Goal: Information Seeking & Learning: Learn about a topic

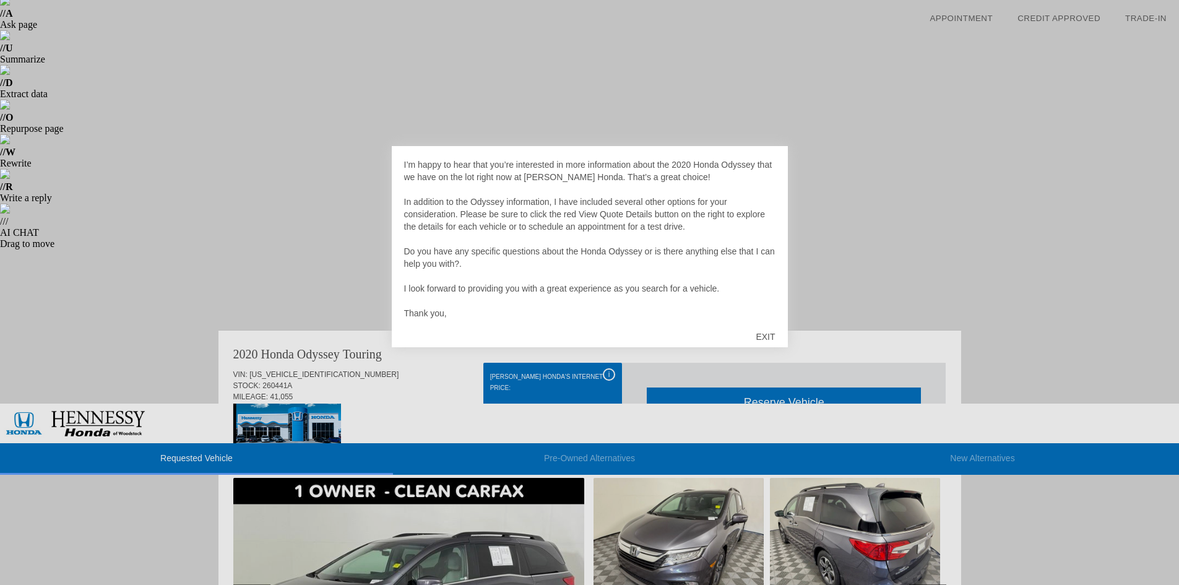
scroll to position [186, 0]
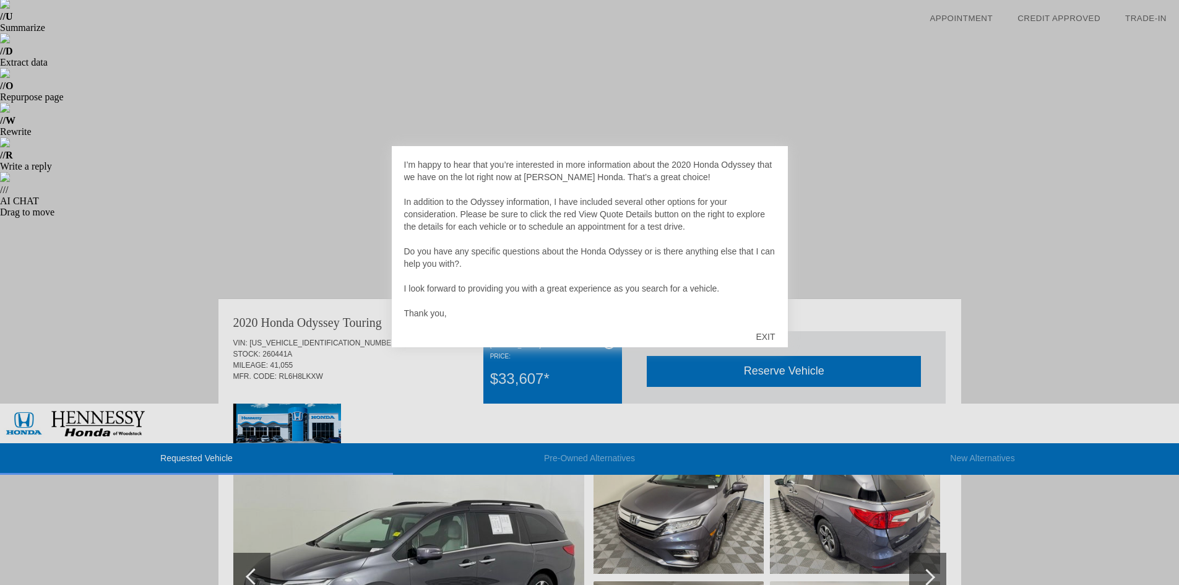
click at [768, 331] on div "EXIT" at bounding box center [765, 336] width 44 height 37
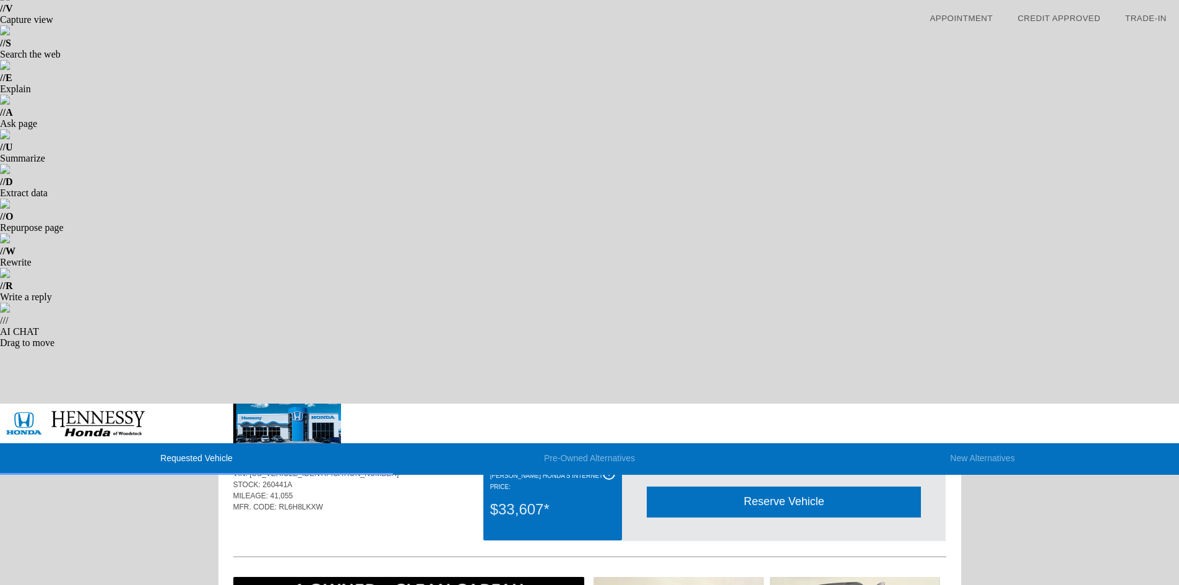
scroll to position [124, 0]
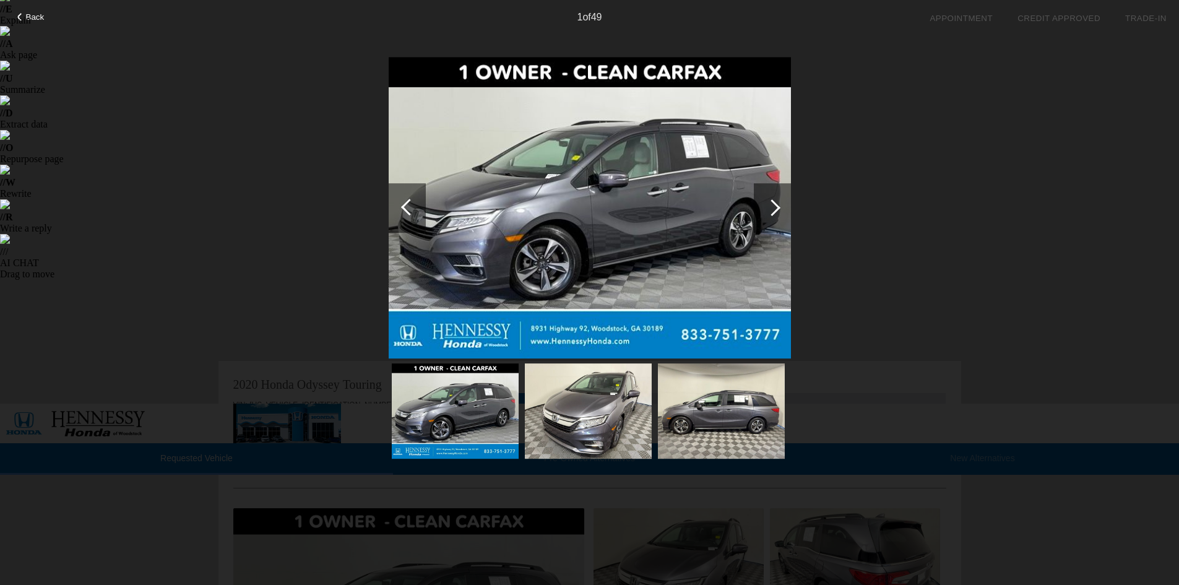
click at [778, 209] on div at bounding box center [772, 207] width 17 height 17
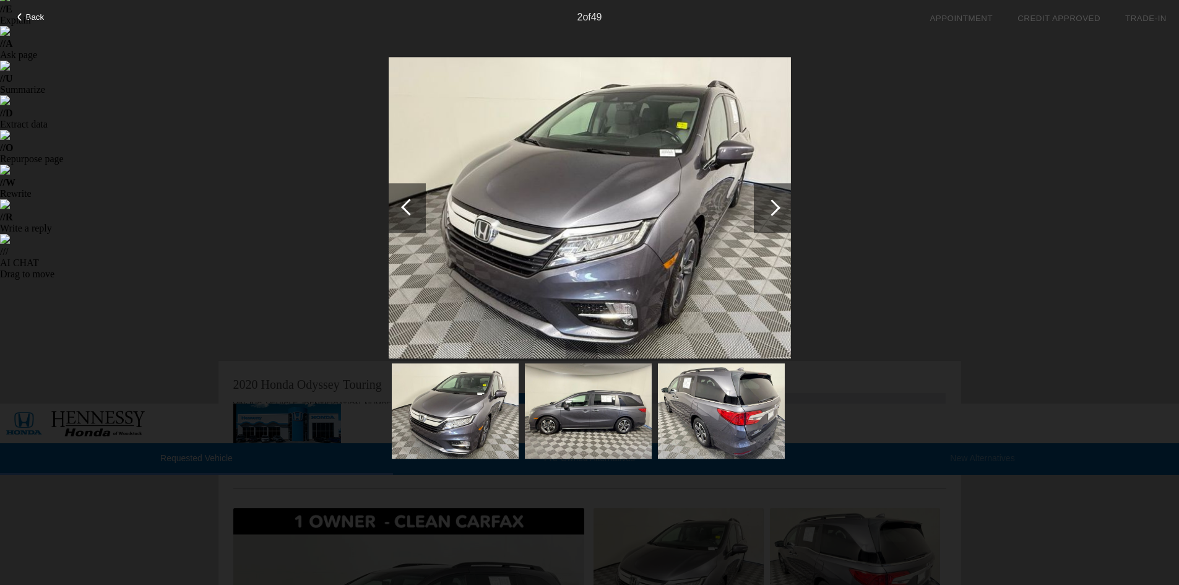
click at [778, 209] on div at bounding box center [772, 207] width 17 height 17
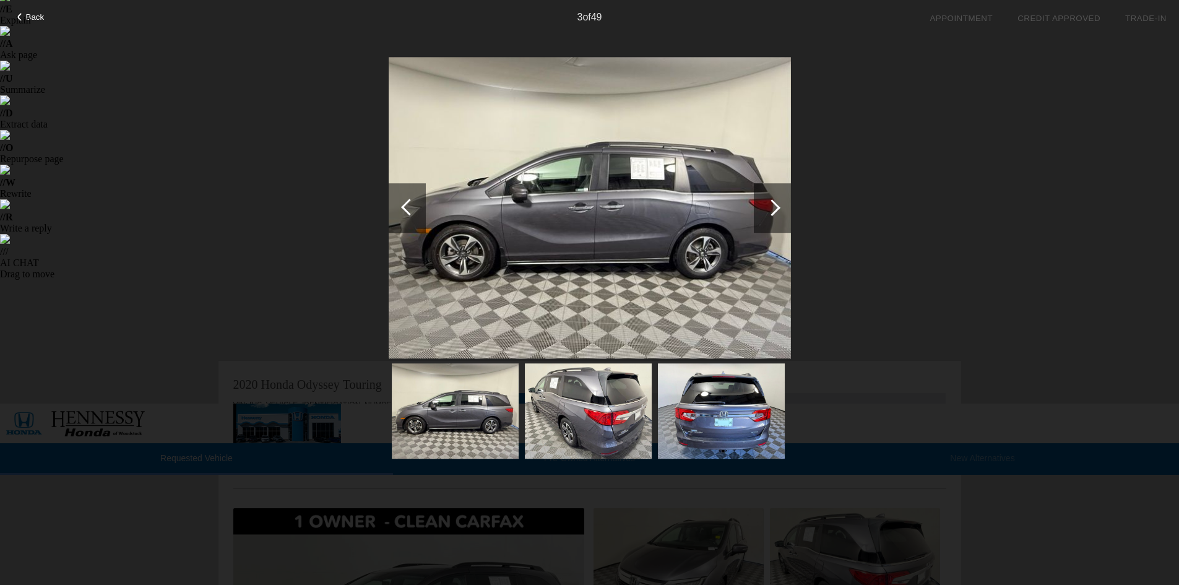
click at [778, 209] on div at bounding box center [772, 207] width 17 height 17
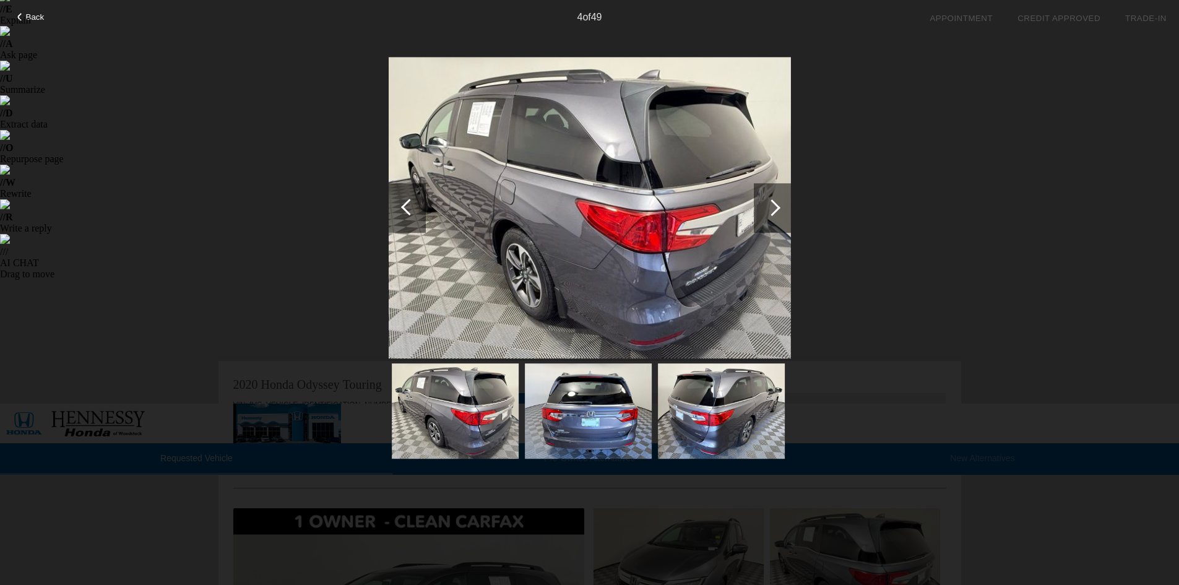
click at [778, 209] on div at bounding box center [772, 207] width 17 height 17
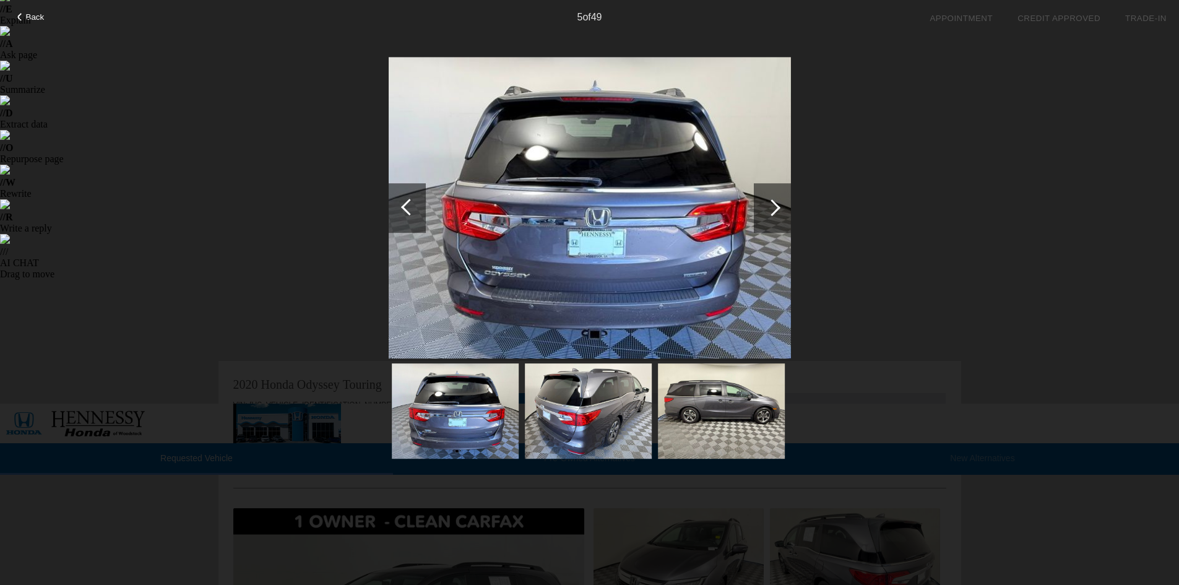
click at [778, 209] on div at bounding box center [772, 207] width 17 height 17
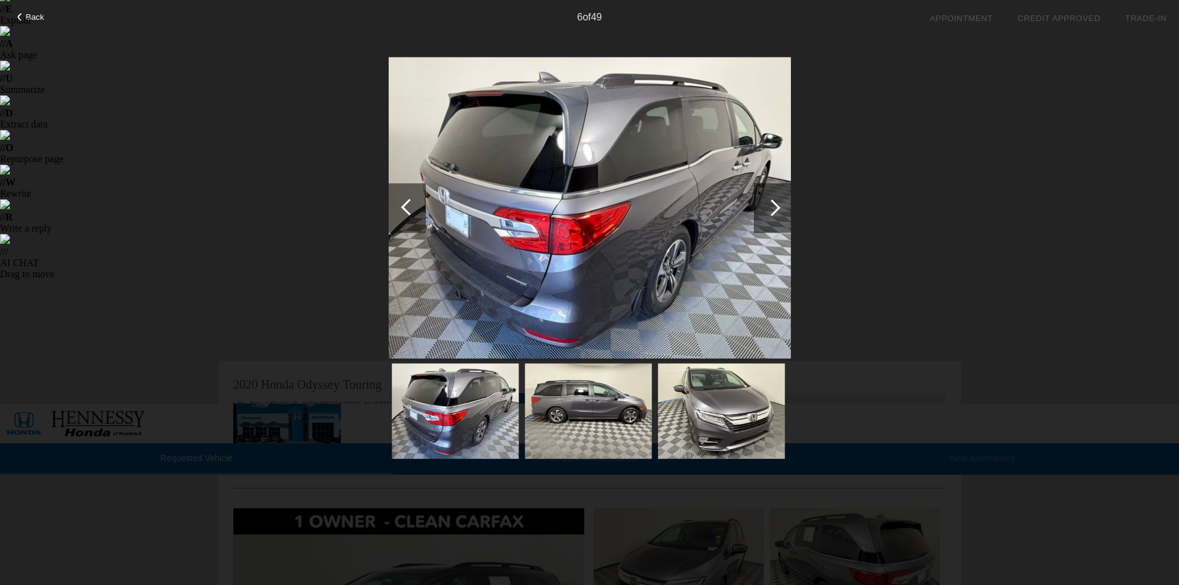
click at [778, 209] on div at bounding box center [772, 207] width 17 height 17
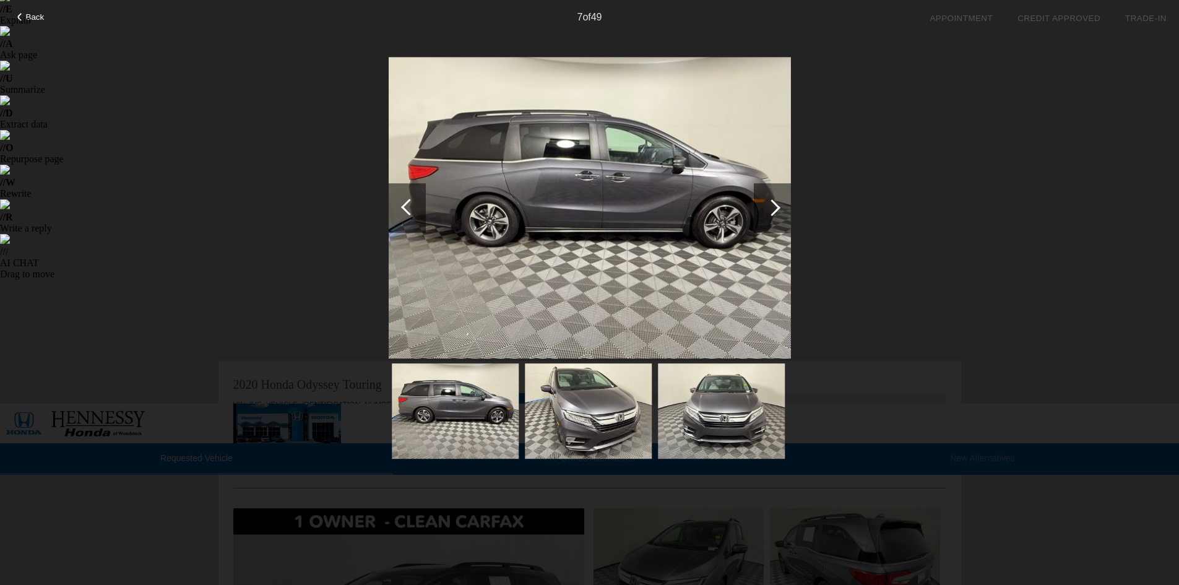
click at [778, 209] on div at bounding box center [772, 207] width 17 height 17
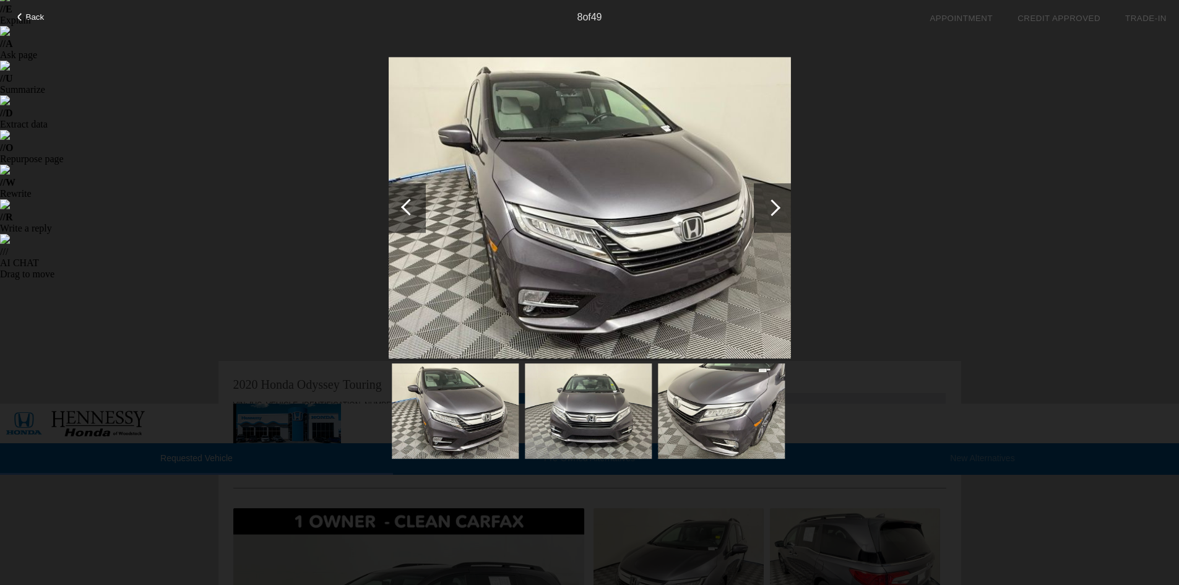
click at [778, 209] on div at bounding box center [772, 207] width 17 height 17
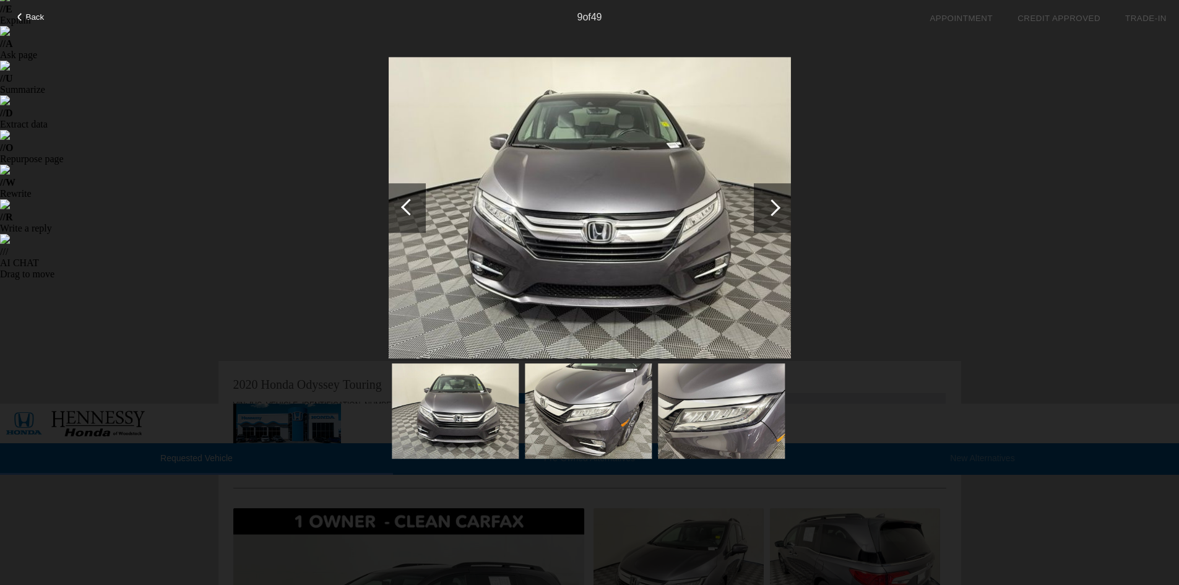
click at [778, 209] on div at bounding box center [772, 207] width 17 height 17
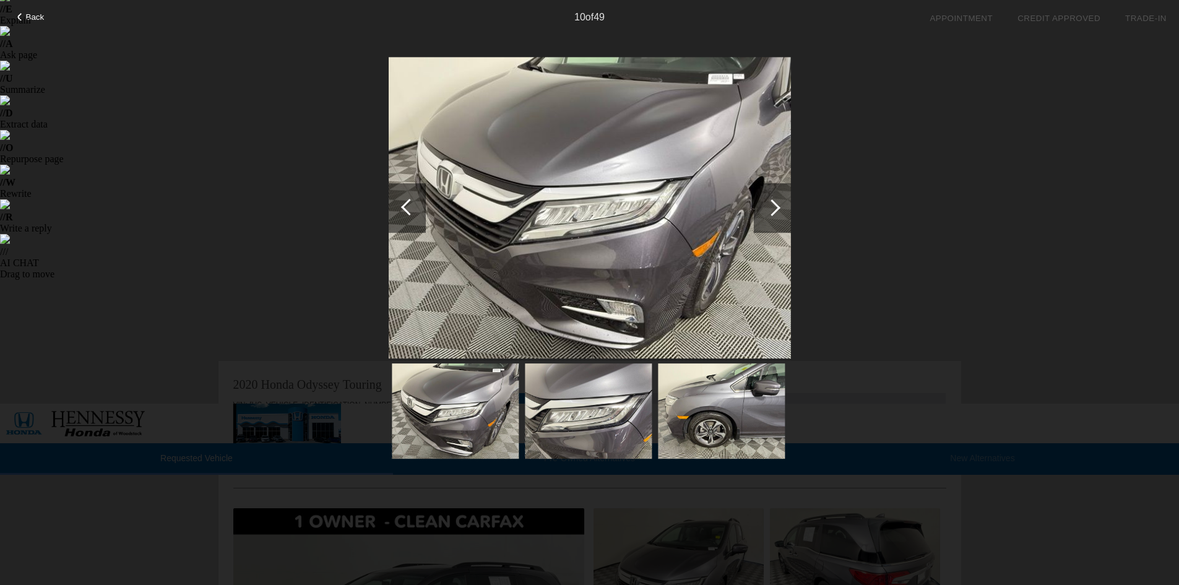
click at [778, 209] on div at bounding box center [772, 207] width 17 height 17
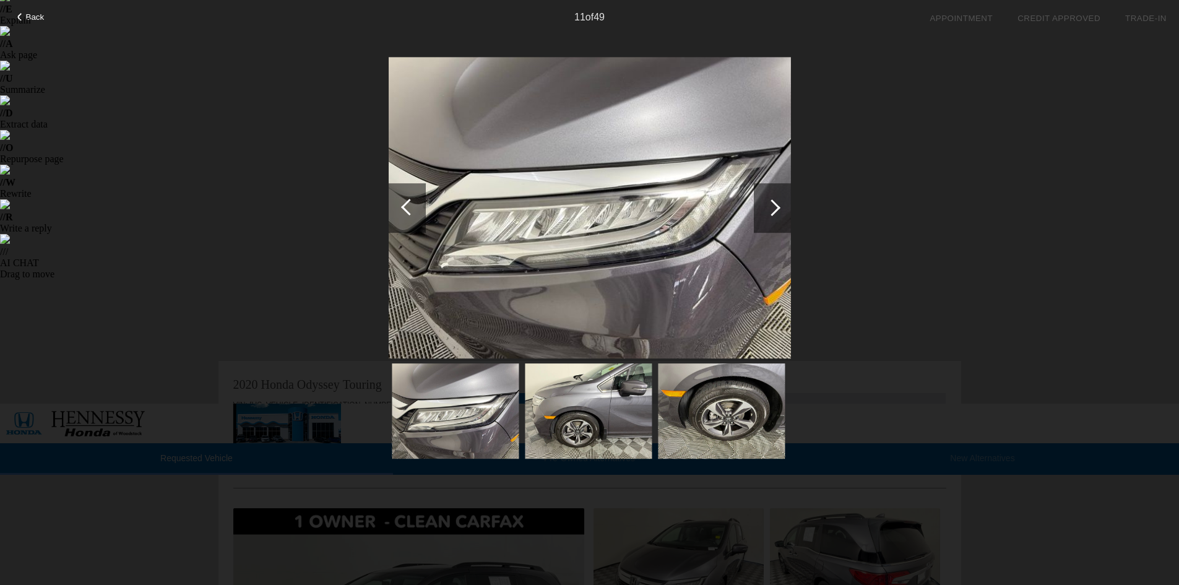
click at [778, 209] on div at bounding box center [772, 207] width 17 height 17
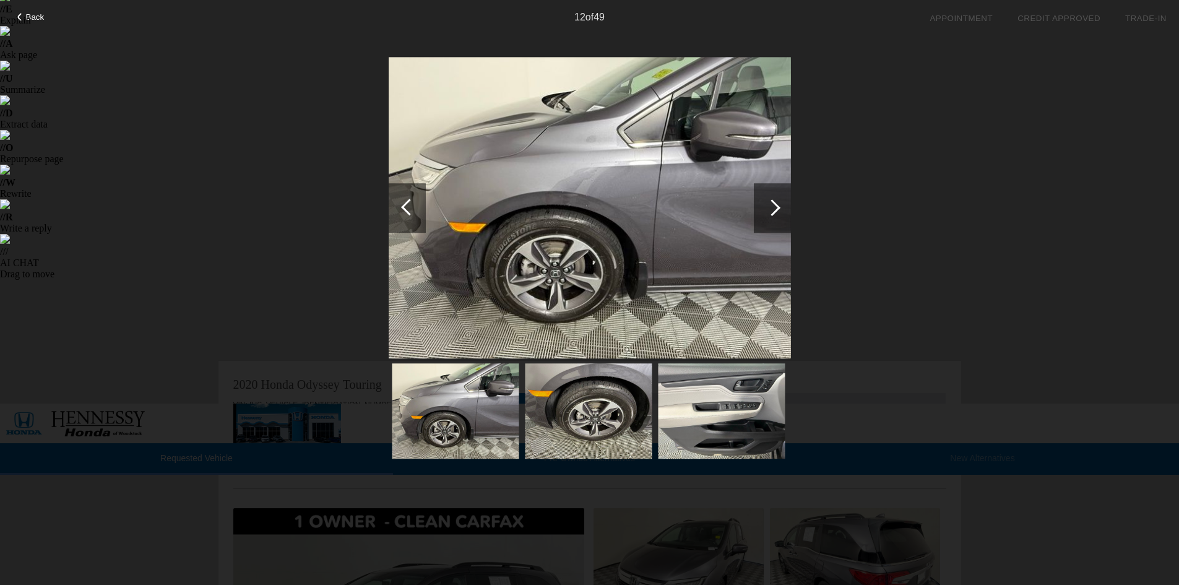
click at [778, 209] on div at bounding box center [772, 207] width 17 height 17
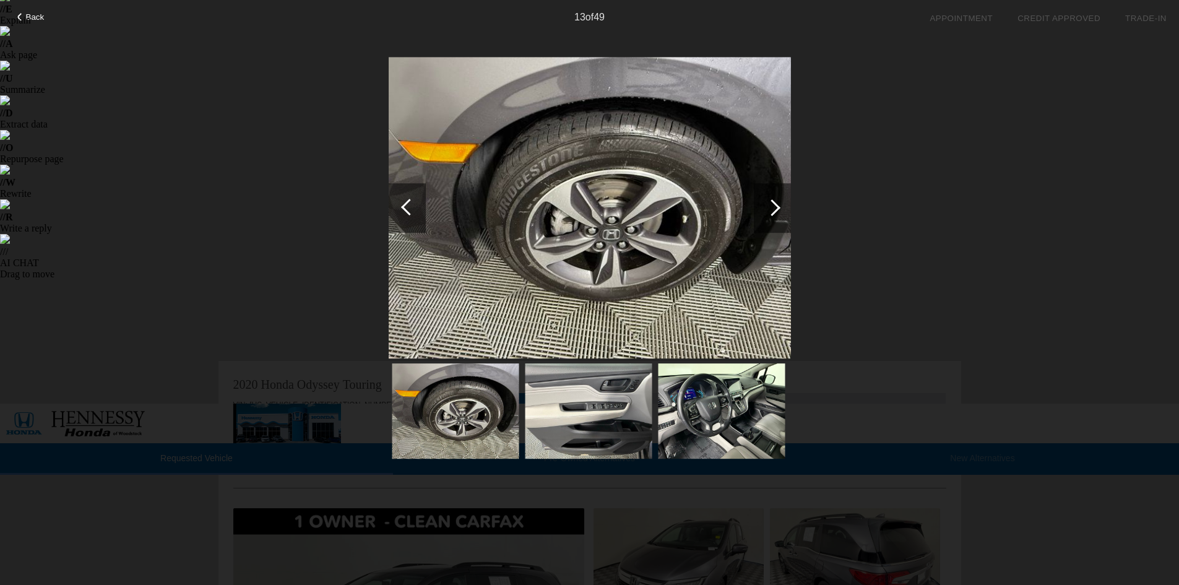
click at [778, 209] on div at bounding box center [772, 207] width 17 height 17
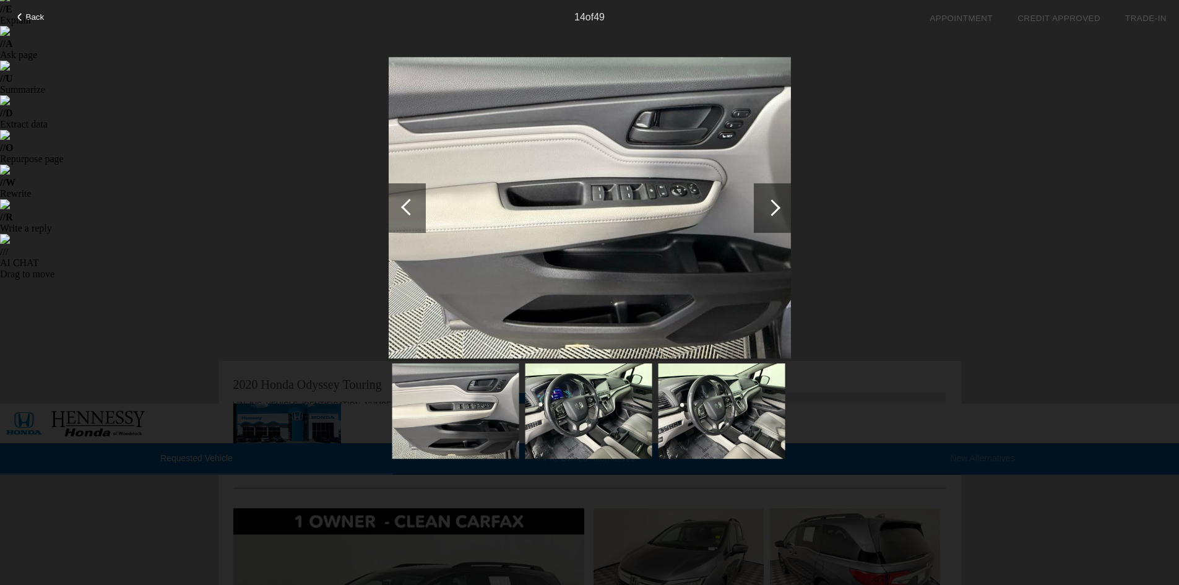
click at [778, 209] on div at bounding box center [772, 207] width 17 height 17
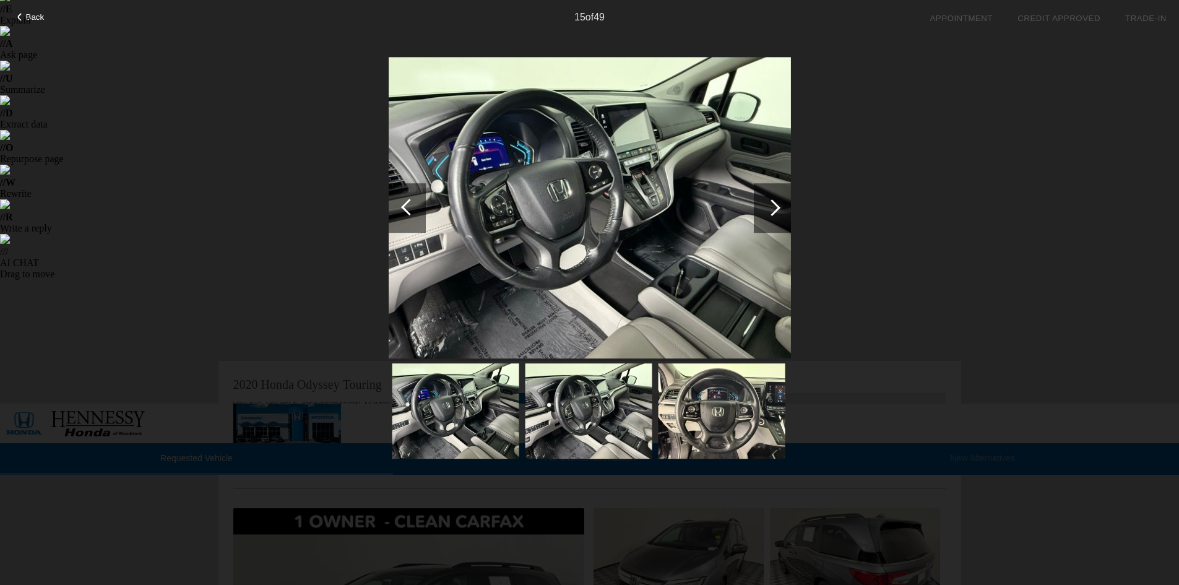
click at [778, 209] on div at bounding box center [772, 207] width 17 height 17
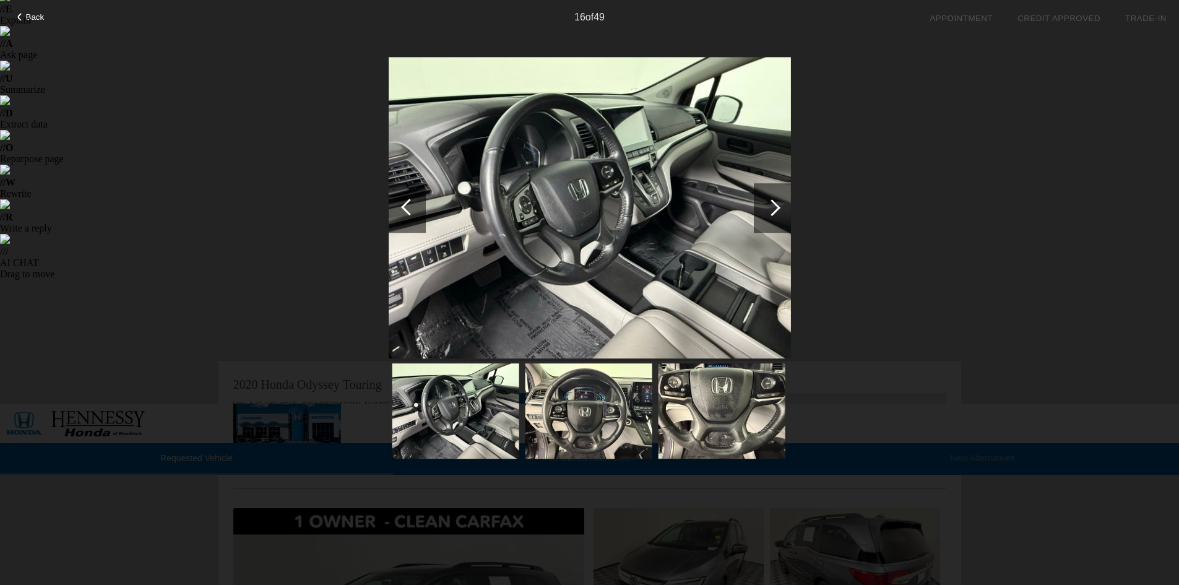
click at [778, 209] on div at bounding box center [772, 207] width 17 height 17
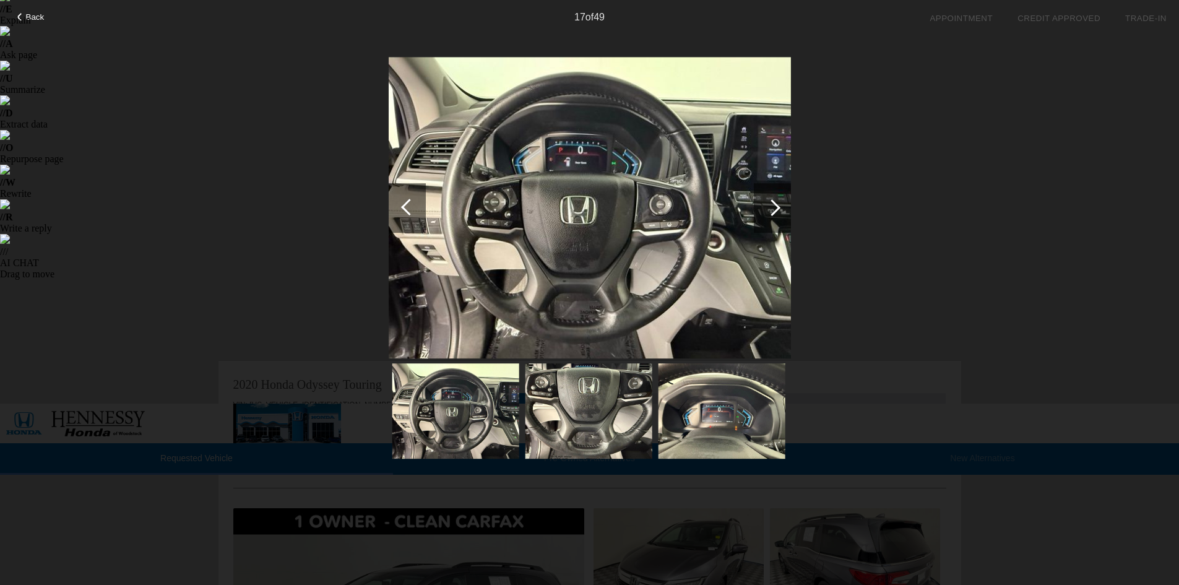
click at [778, 209] on div at bounding box center [772, 207] width 17 height 17
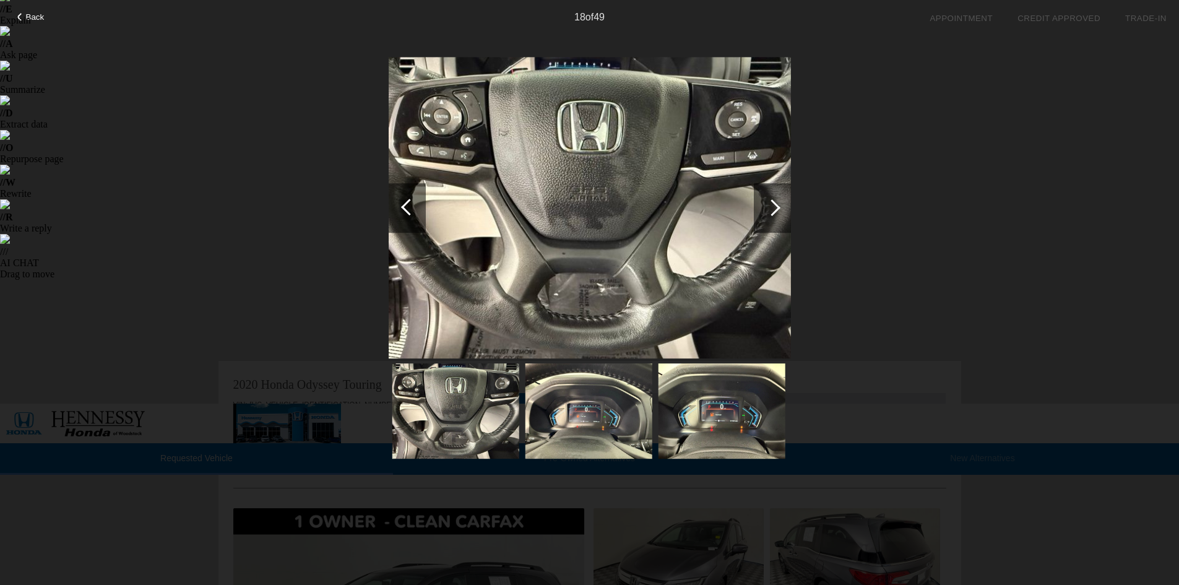
click at [778, 209] on div at bounding box center [772, 207] width 17 height 17
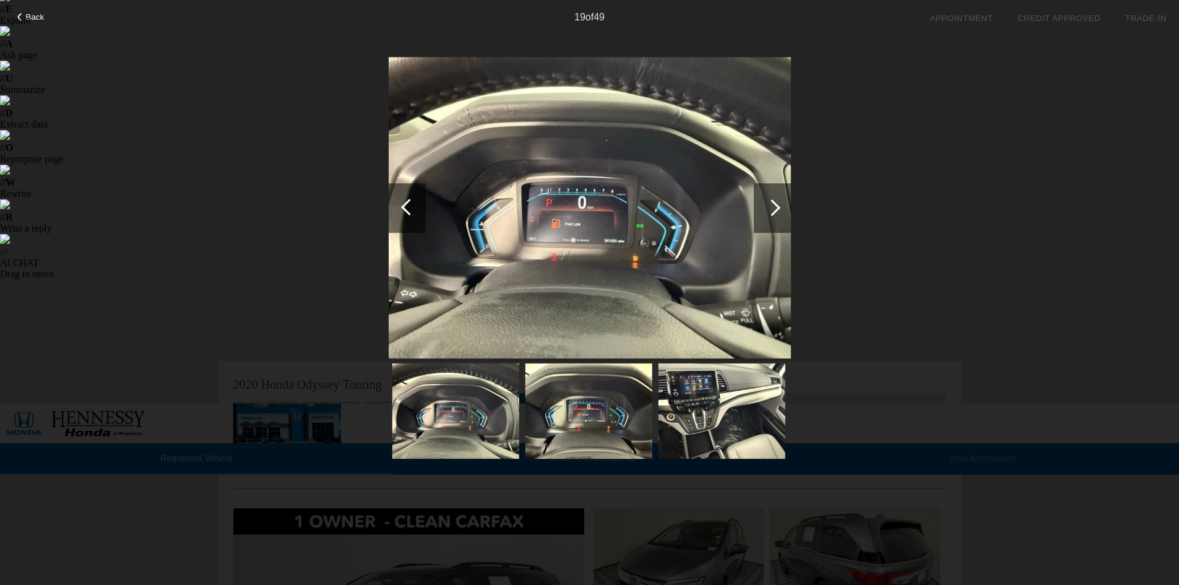
click at [778, 209] on div at bounding box center [772, 207] width 17 height 17
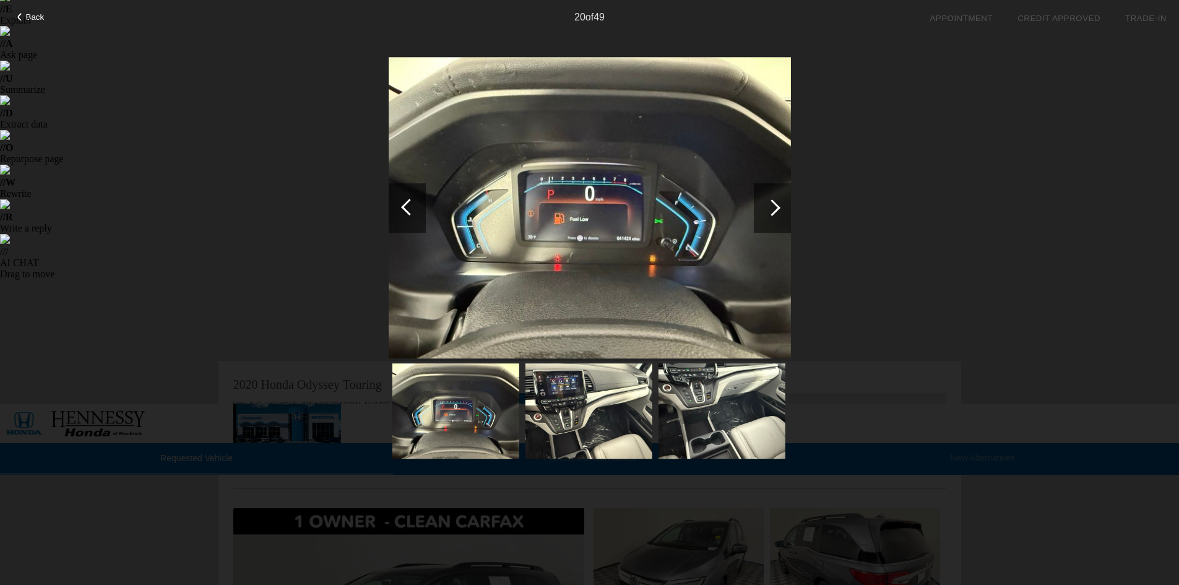
click at [778, 209] on div at bounding box center [772, 207] width 17 height 17
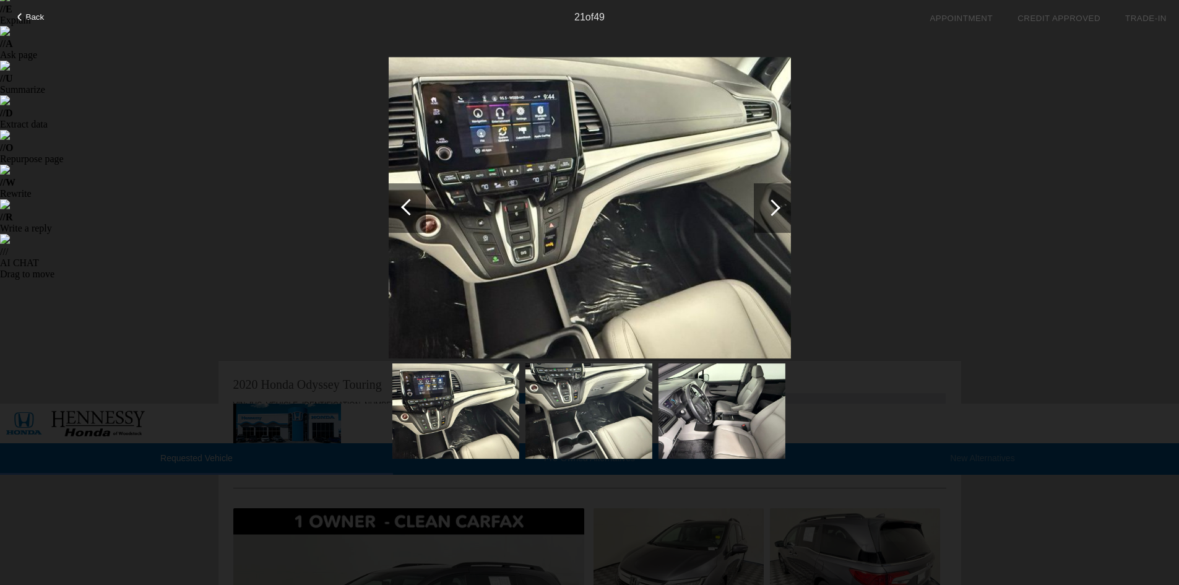
click at [778, 209] on div at bounding box center [772, 207] width 17 height 17
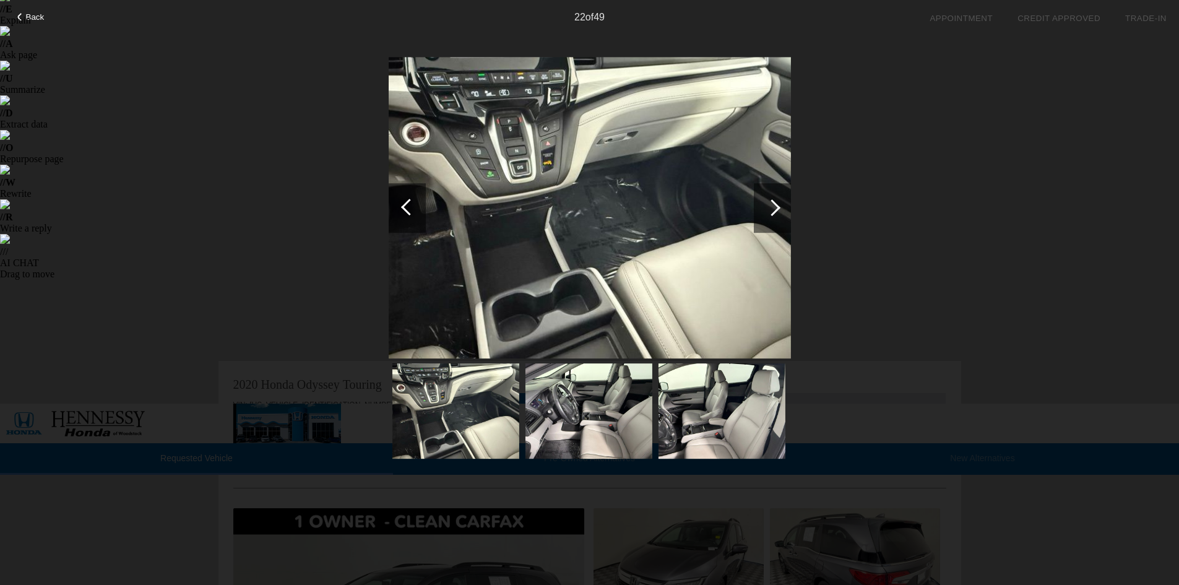
click at [778, 209] on div at bounding box center [772, 207] width 17 height 17
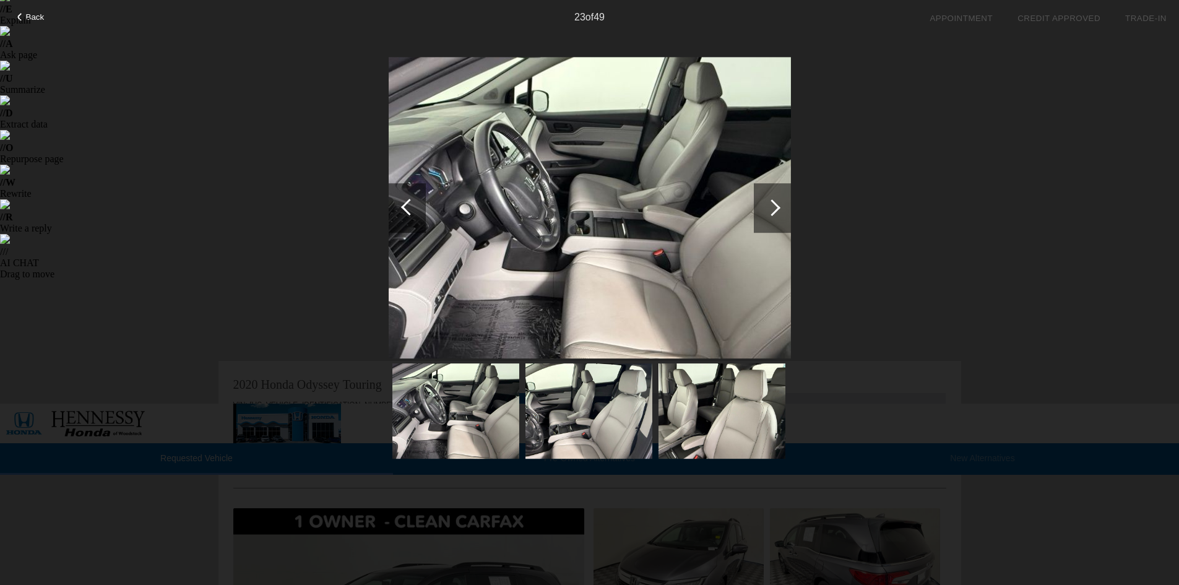
click at [778, 209] on div at bounding box center [772, 207] width 17 height 17
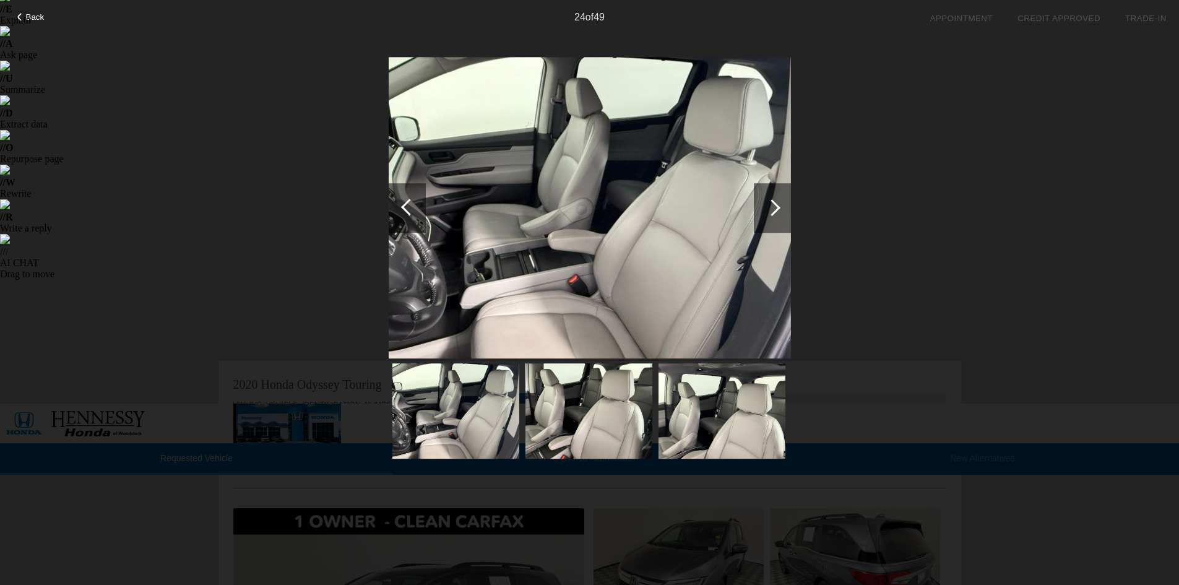
click at [778, 209] on div at bounding box center [772, 207] width 17 height 17
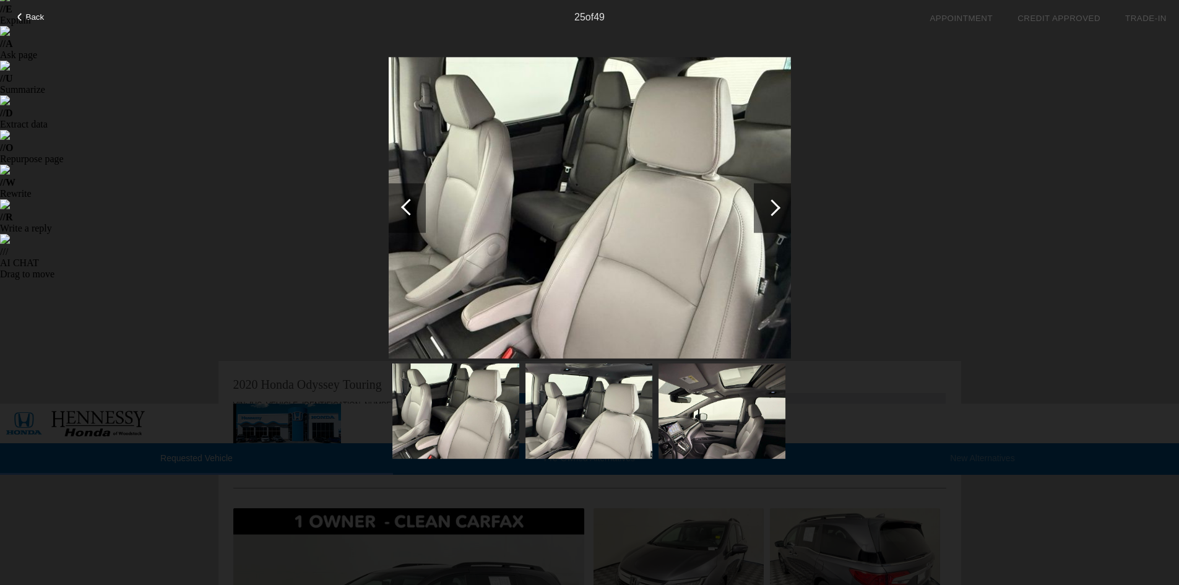
click at [778, 209] on div at bounding box center [772, 207] width 17 height 17
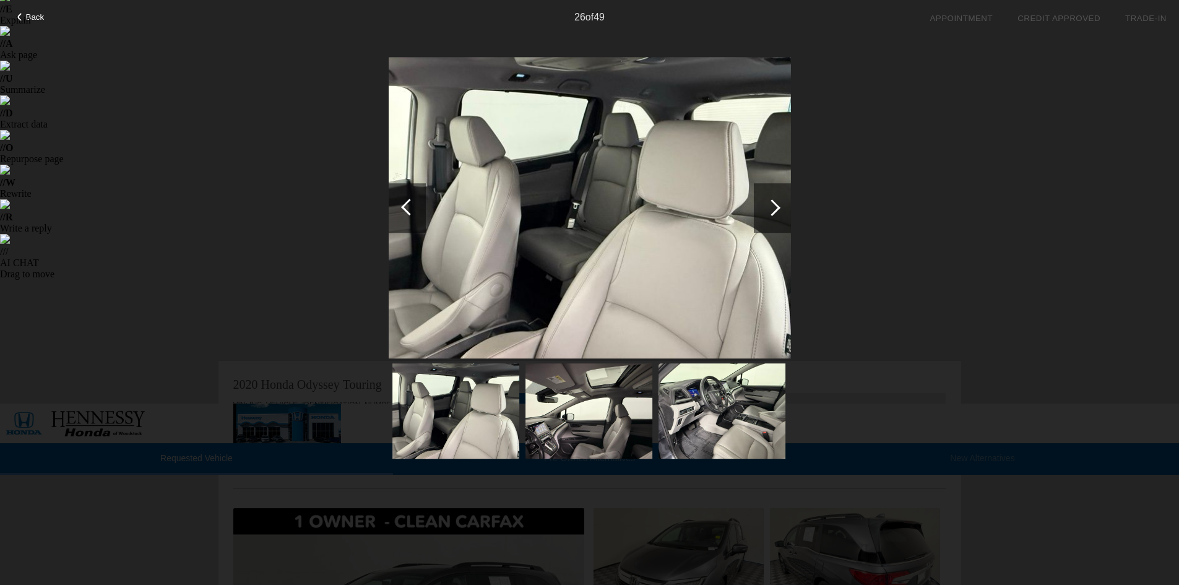
click at [778, 209] on div at bounding box center [772, 207] width 17 height 17
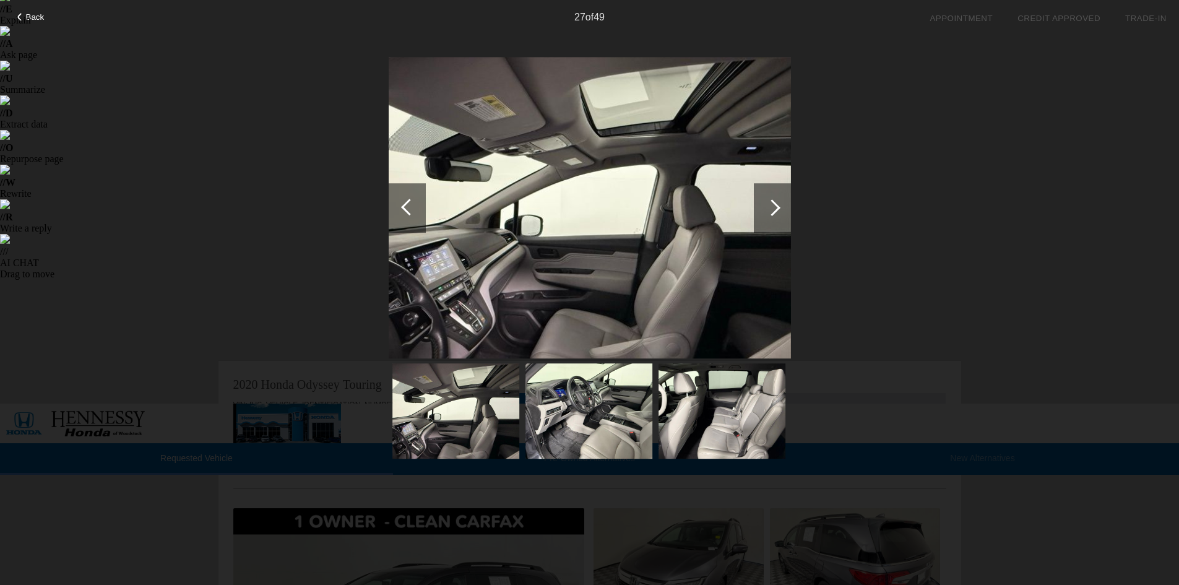
click at [778, 209] on div at bounding box center [772, 207] width 17 height 17
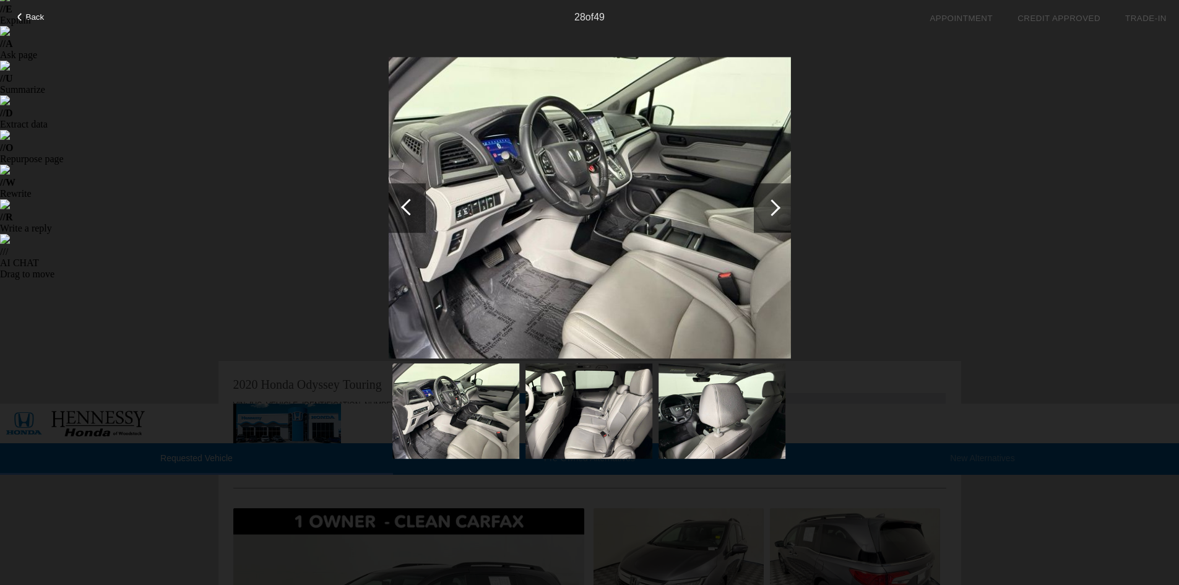
click at [778, 209] on div at bounding box center [772, 207] width 17 height 17
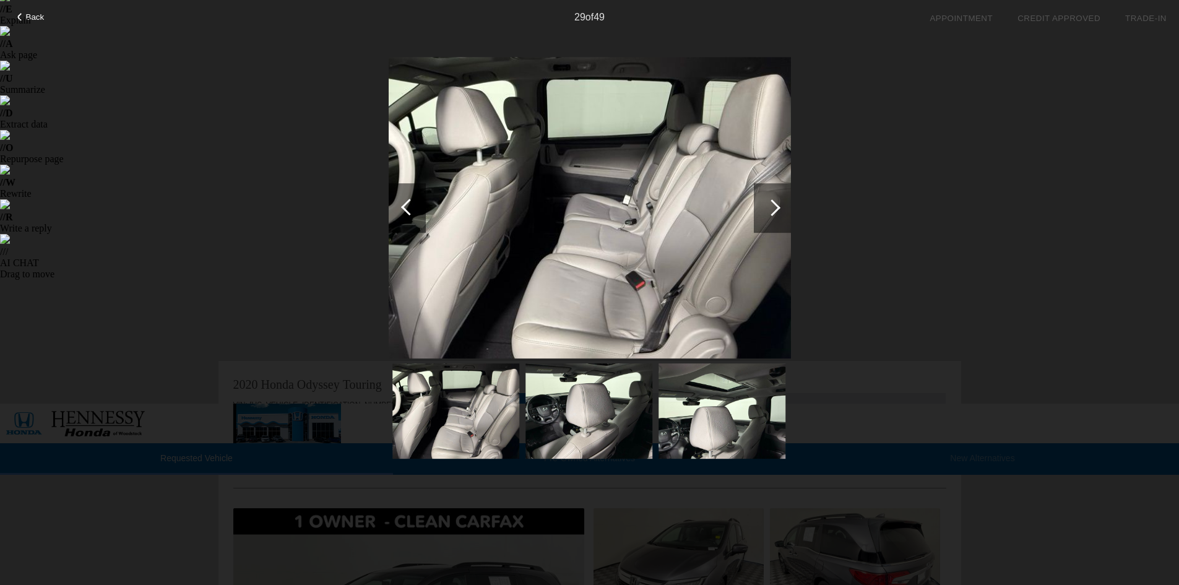
click at [400, 208] on div at bounding box center [407, 208] width 37 height 50
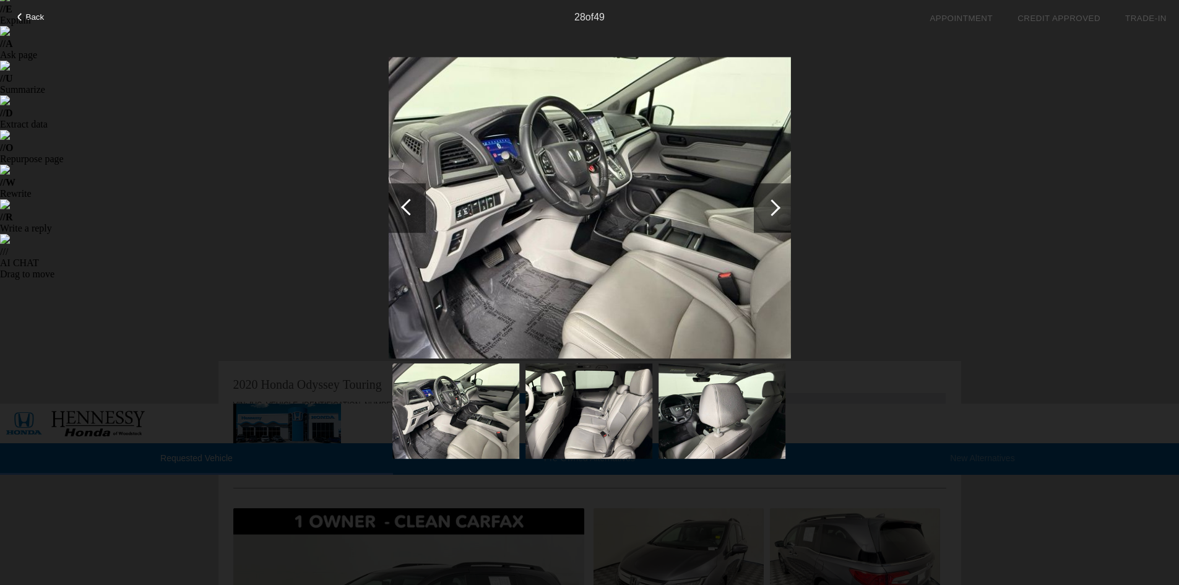
click at [400, 208] on div at bounding box center [407, 208] width 37 height 50
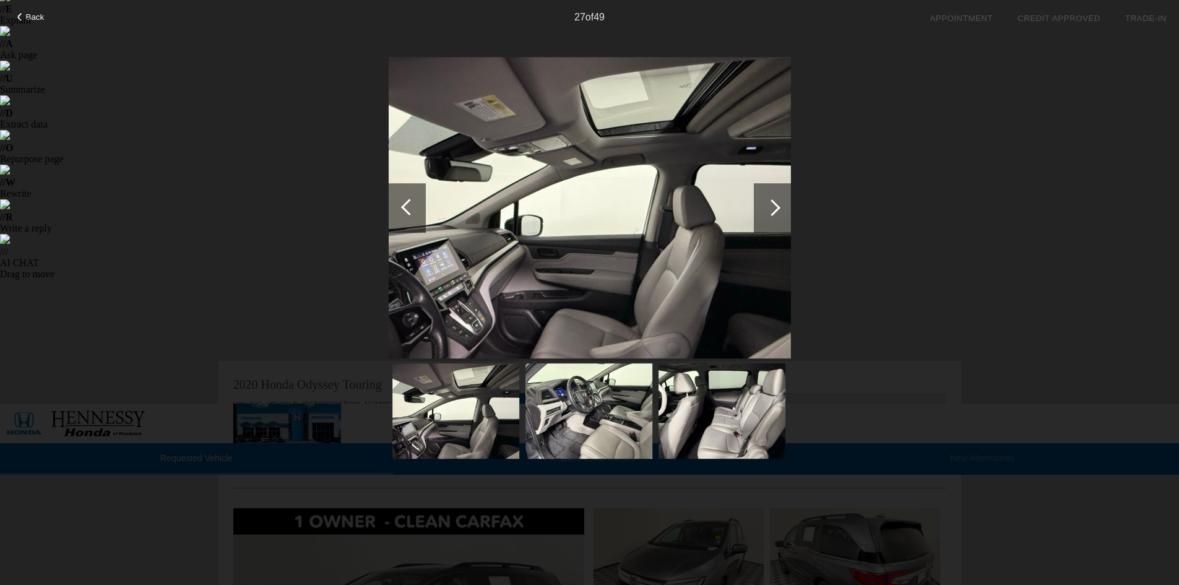
click at [400, 208] on div at bounding box center [407, 208] width 37 height 50
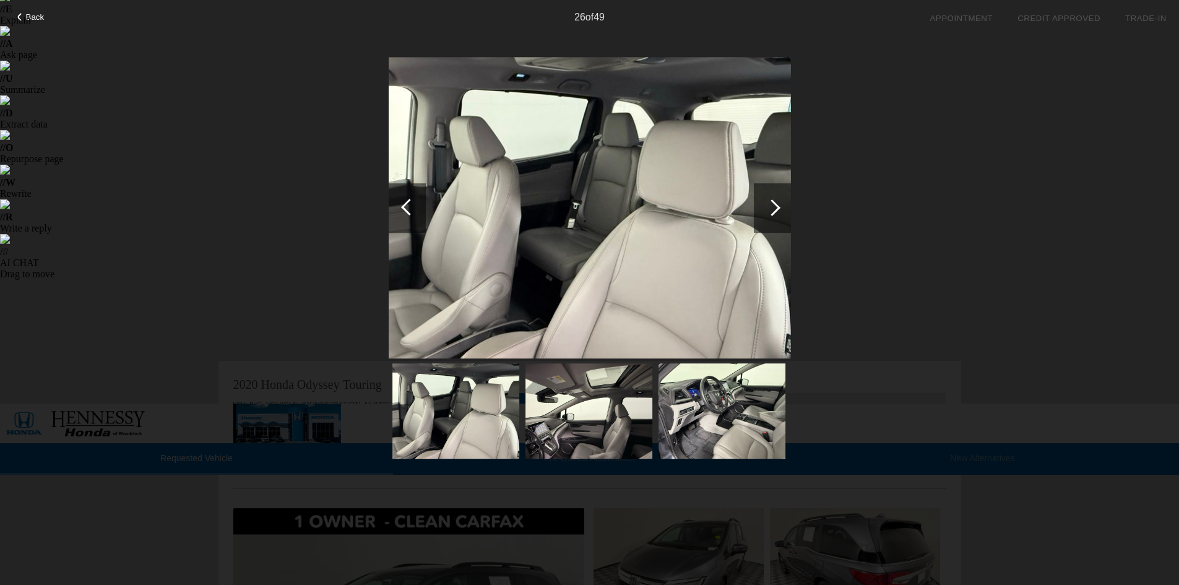
click at [777, 203] on div at bounding box center [772, 208] width 37 height 50
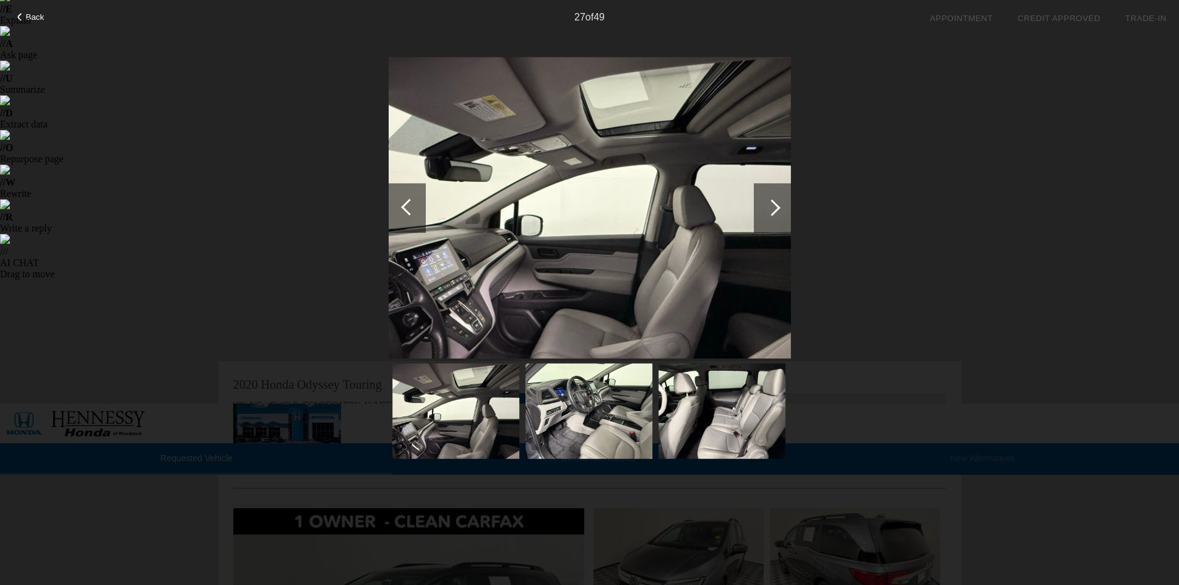
click at [777, 203] on div at bounding box center [772, 208] width 37 height 50
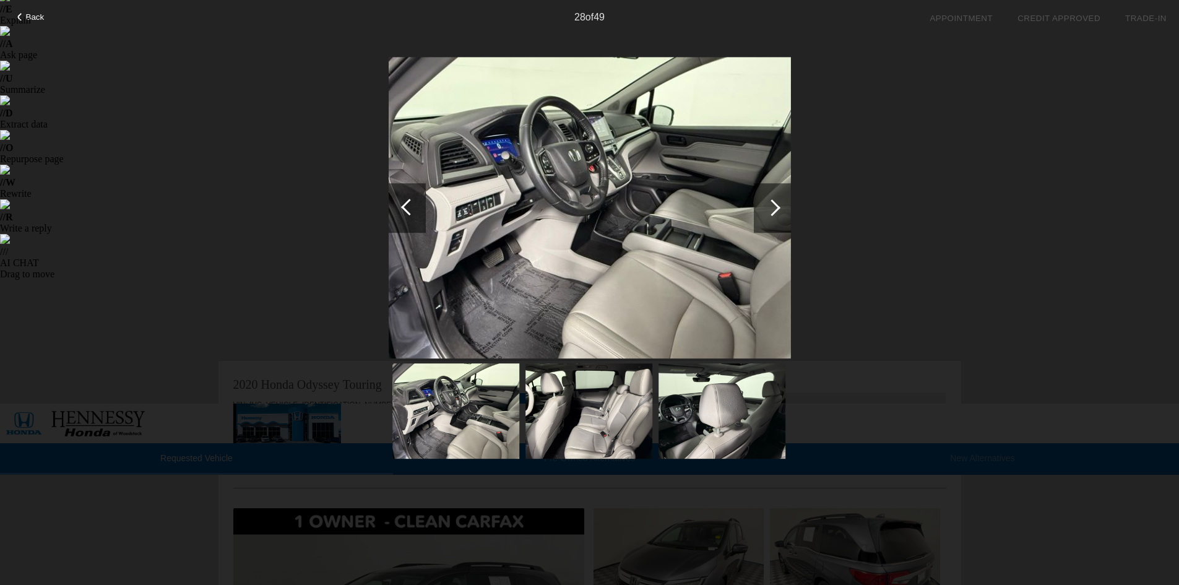
click at [406, 210] on div at bounding box center [409, 207] width 17 height 17
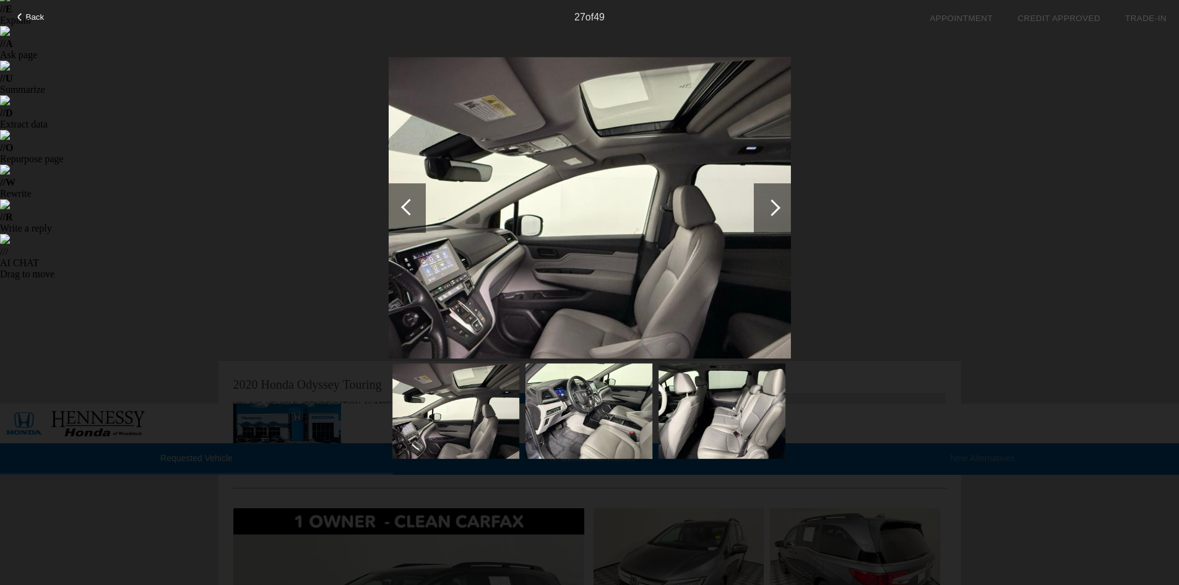
click at [772, 199] on div at bounding box center [772, 207] width 17 height 17
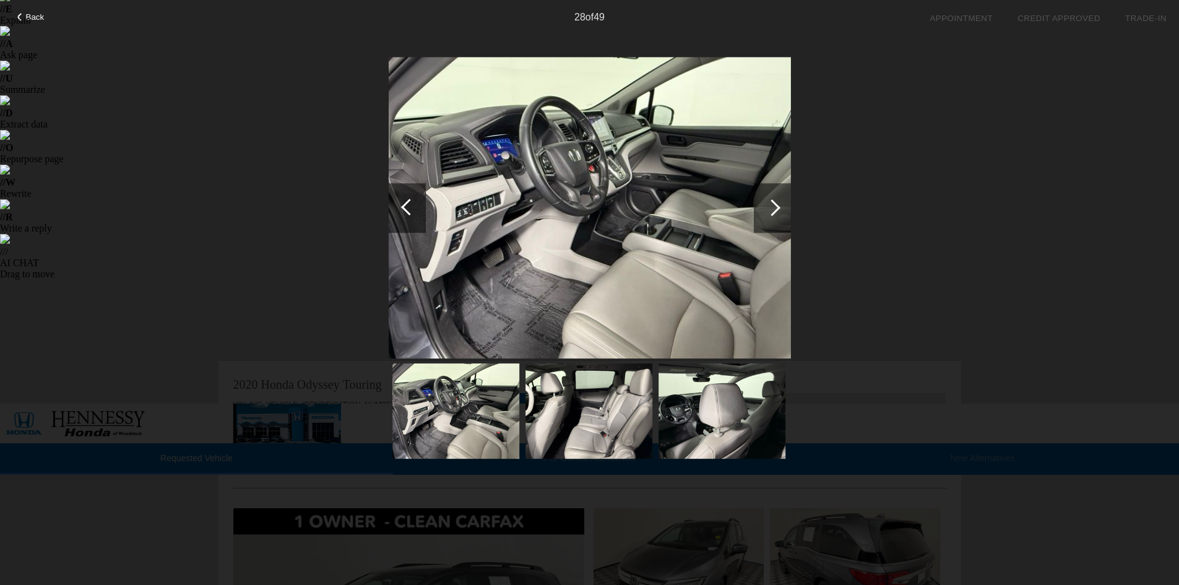
click at [772, 200] on div at bounding box center [772, 207] width 17 height 17
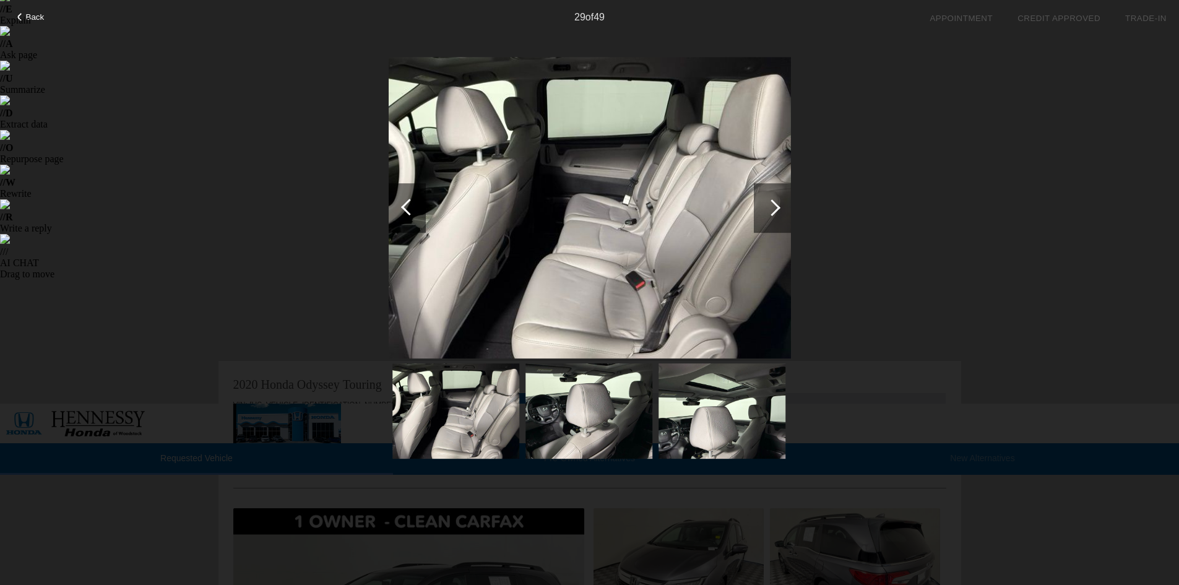
click at [772, 200] on div at bounding box center [772, 207] width 17 height 17
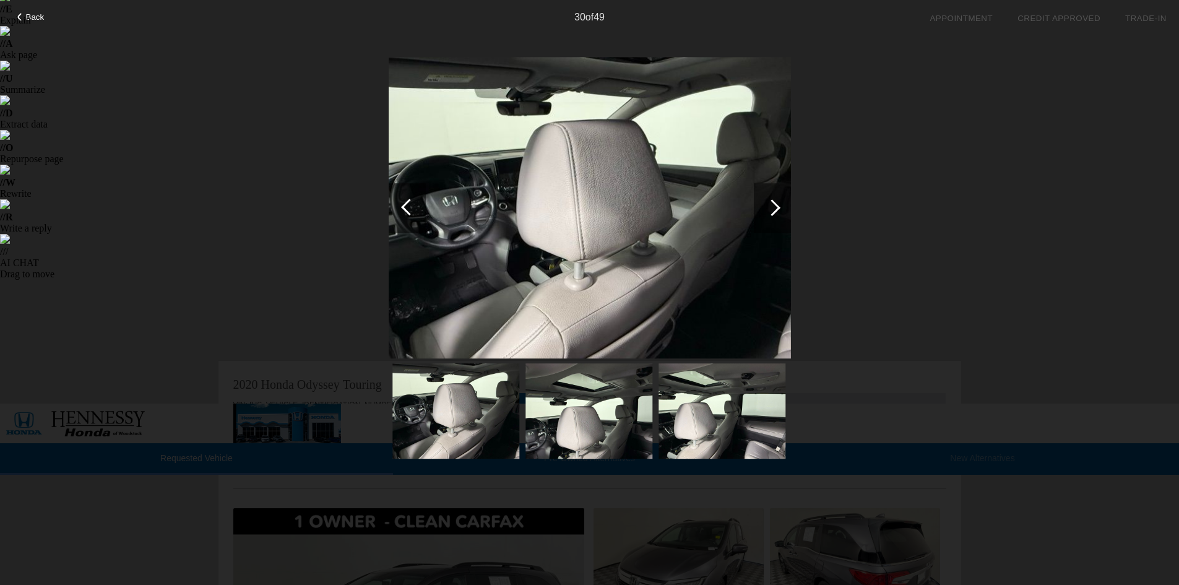
click at [772, 200] on div at bounding box center [772, 207] width 17 height 17
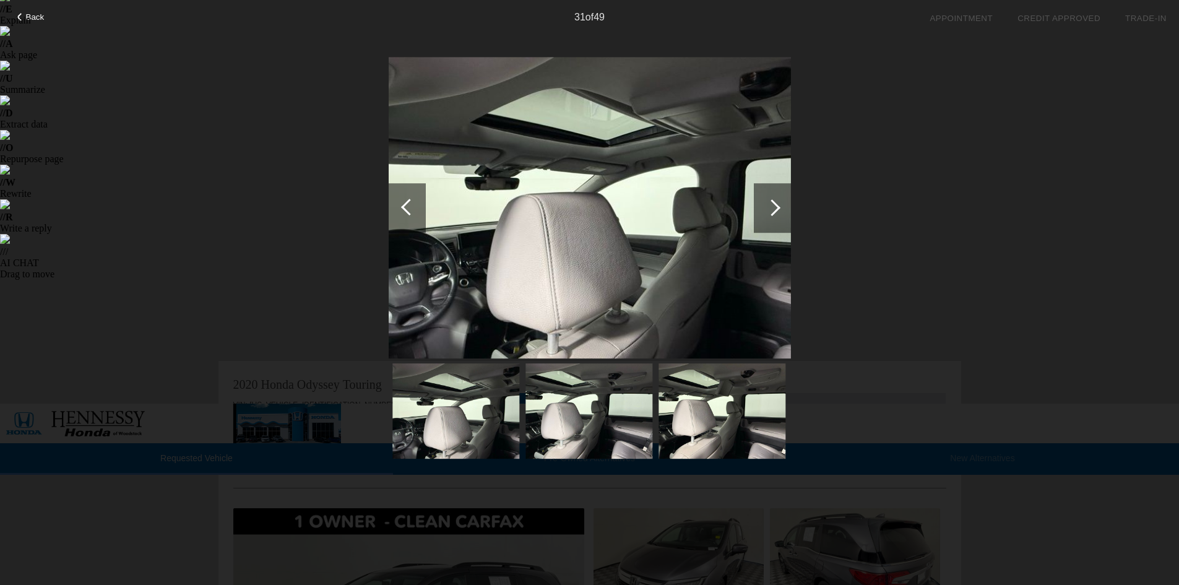
click at [772, 200] on div at bounding box center [772, 207] width 17 height 17
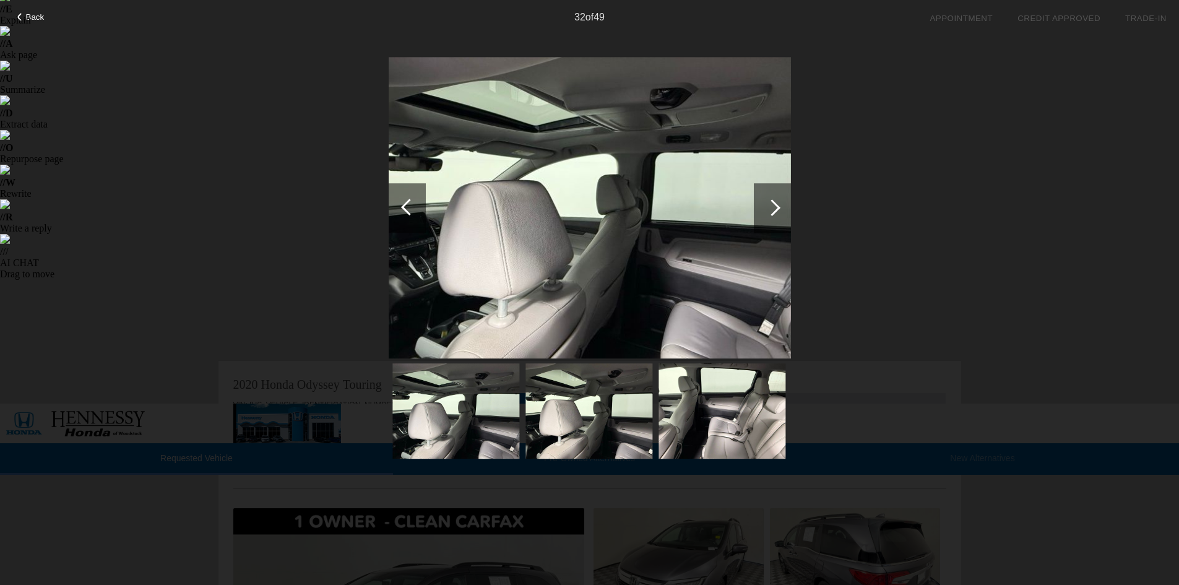
click at [772, 200] on div at bounding box center [772, 207] width 17 height 17
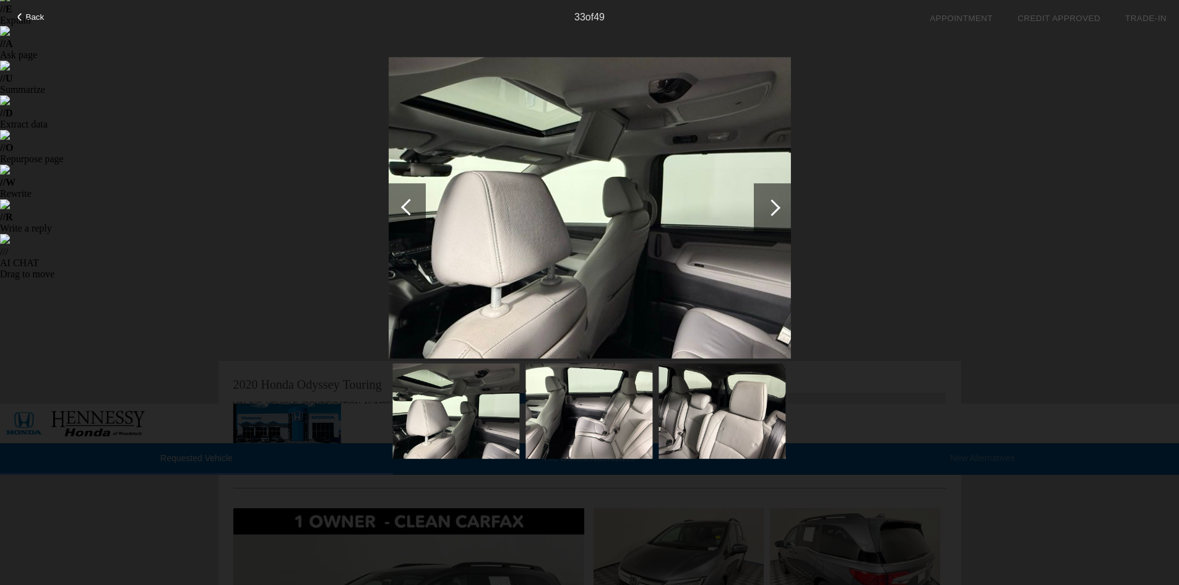
click at [772, 200] on div at bounding box center [772, 207] width 17 height 17
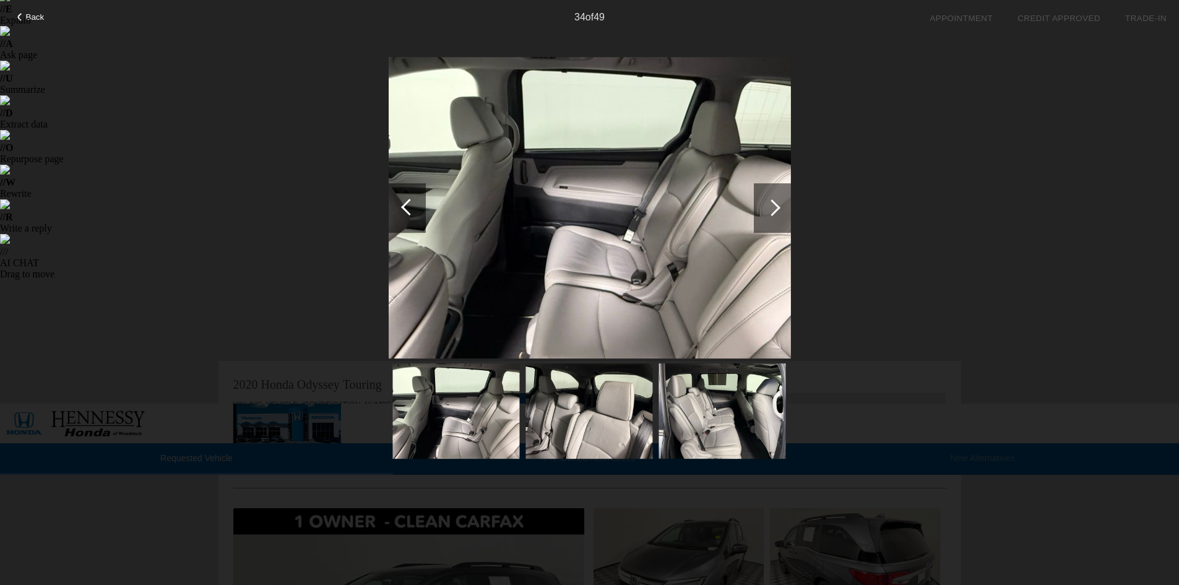
click at [772, 200] on div at bounding box center [772, 207] width 17 height 17
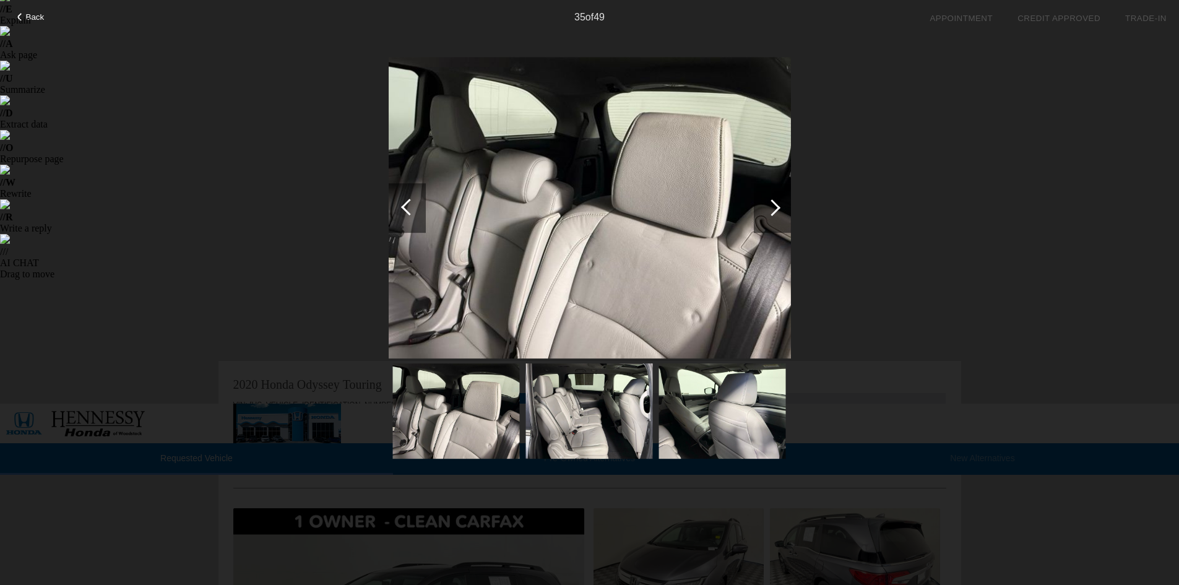
click at [772, 200] on div at bounding box center [772, 207] width 17 height 17
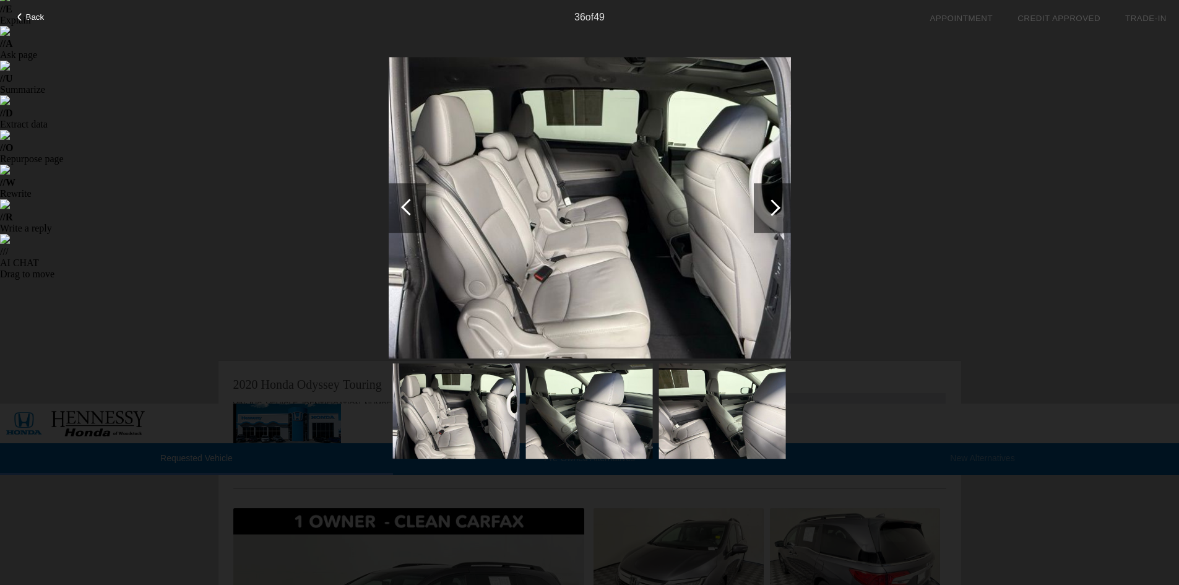
click at [772, 200] on div at bounding box center [772, 207] width 17 height 17
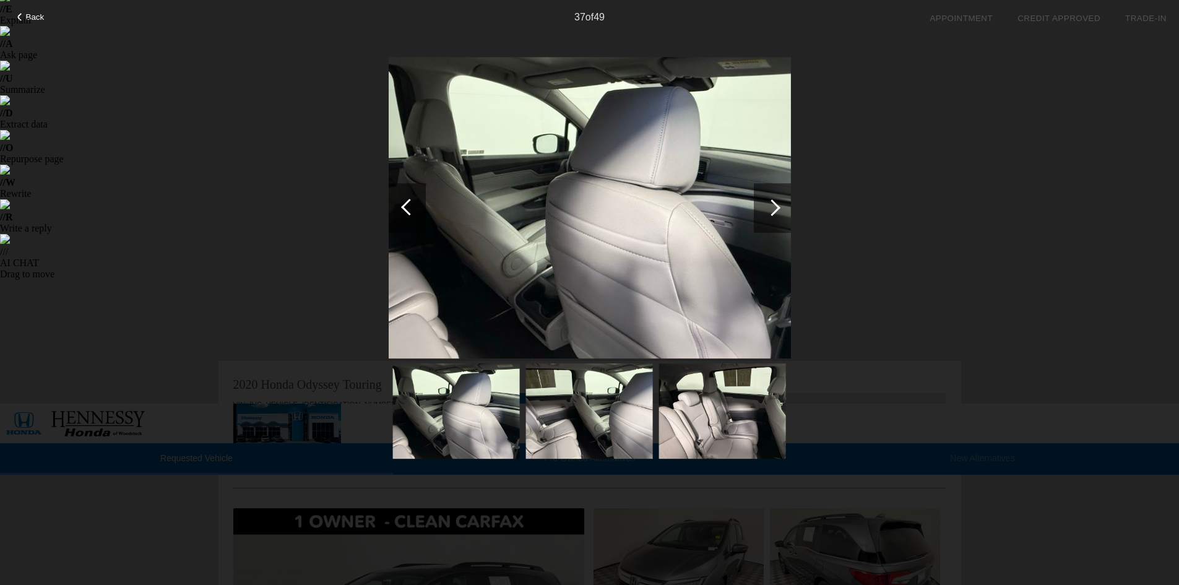
click at [772, 200] on div at bounding box center [772, 207] width 17 height 17
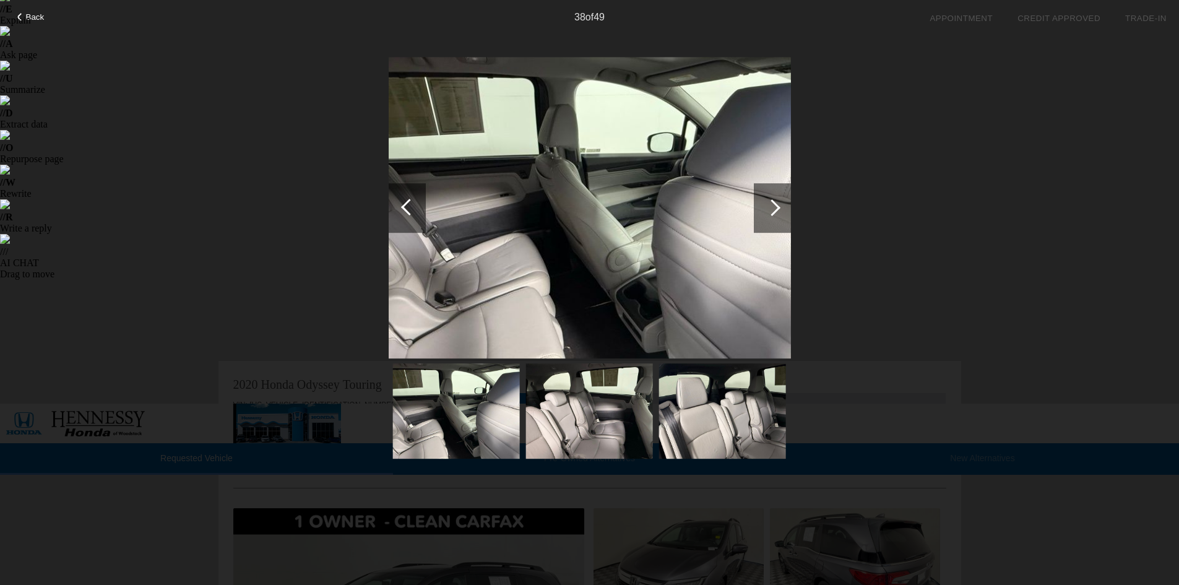
click at [772, 200] on div at bounding box center [772, 207] width 17 height 17
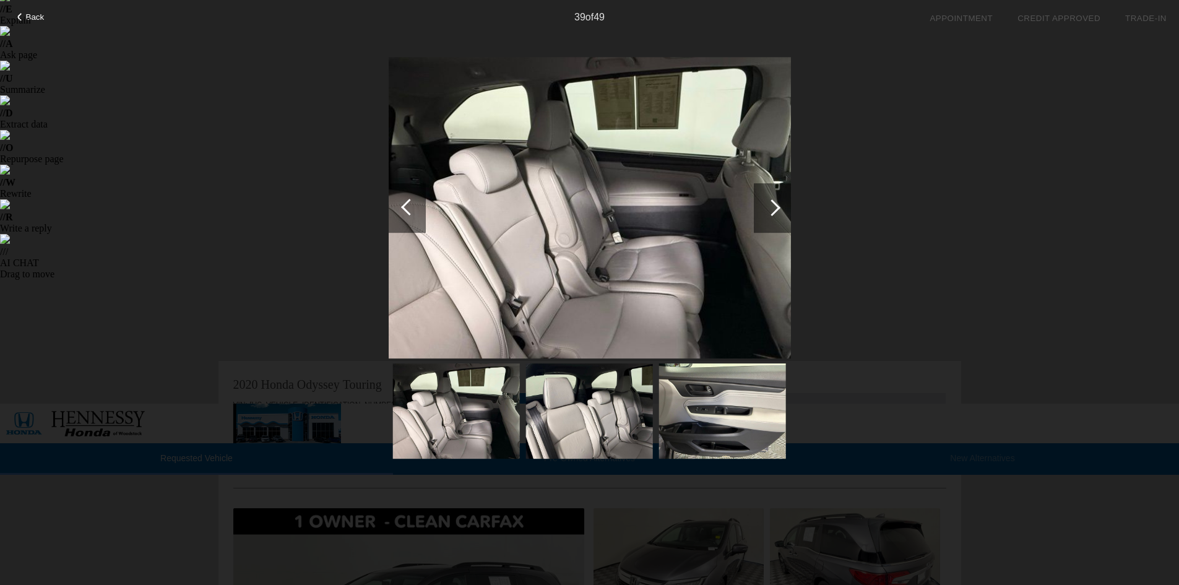
click at [772, 200] on div at bounding box center [772, 207] width 17 height 17
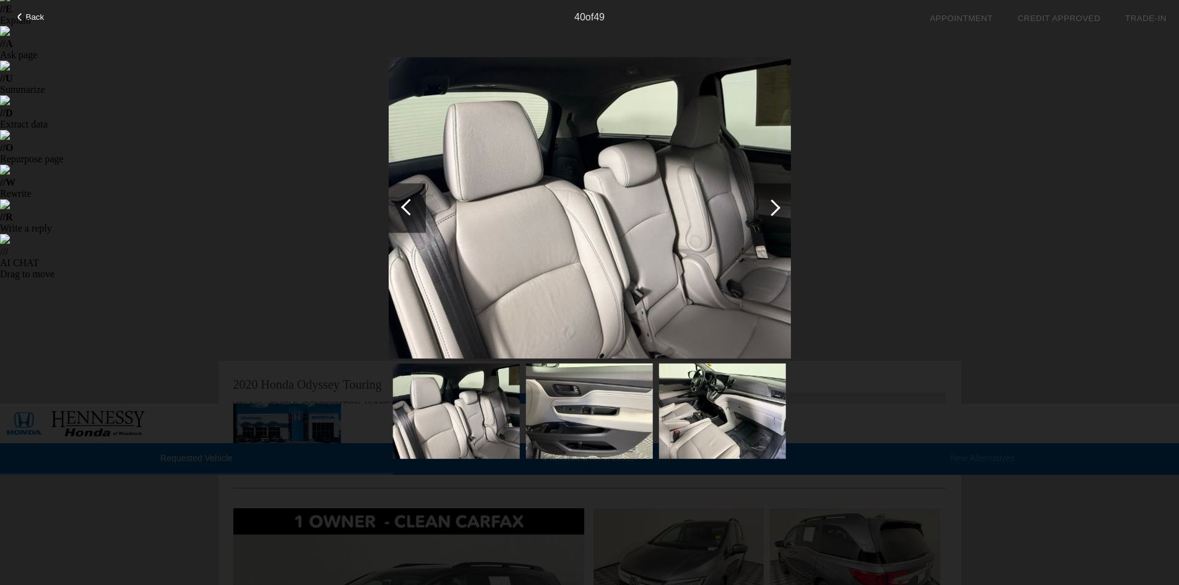
click at [772, 200] on div at bounding box center [772, 207] width 17 height 17
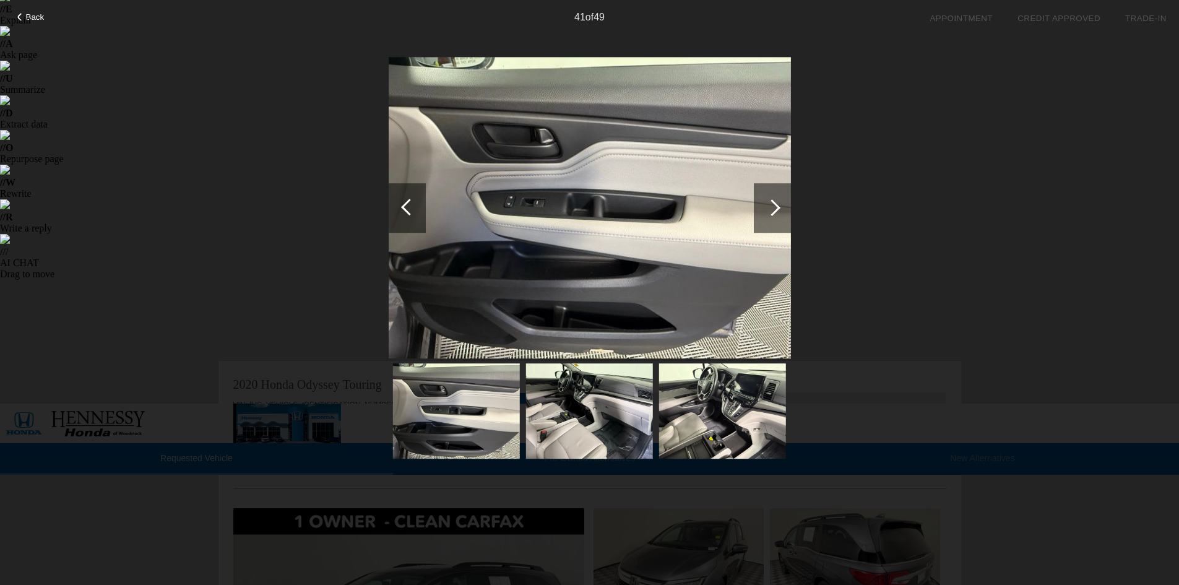
click at [772, 200] on div at bounding box center [772, 207] width 17 height 17
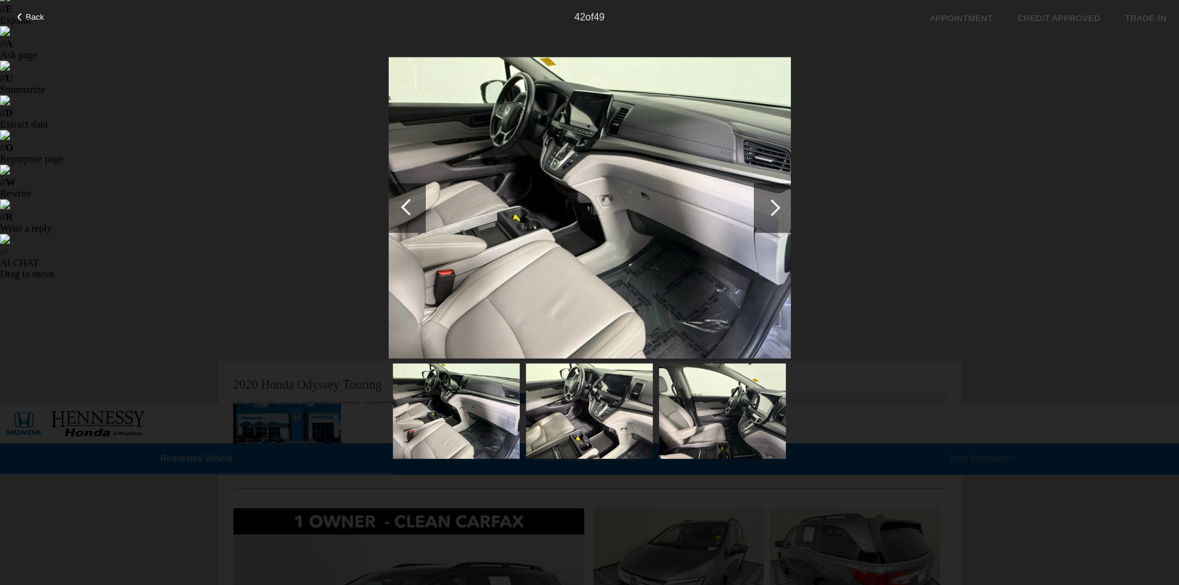
click at [772, 200] on div at bounding box center [772, 207] width 17 height 17
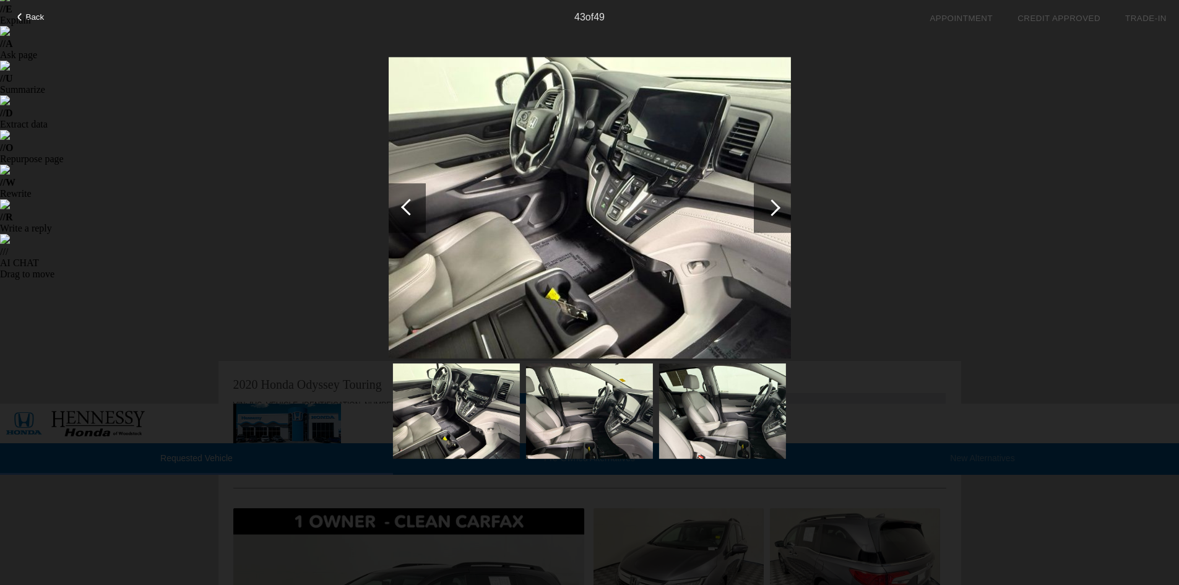
click at [772, 200] on div at bounding box center [772, 207] width 17 height 17
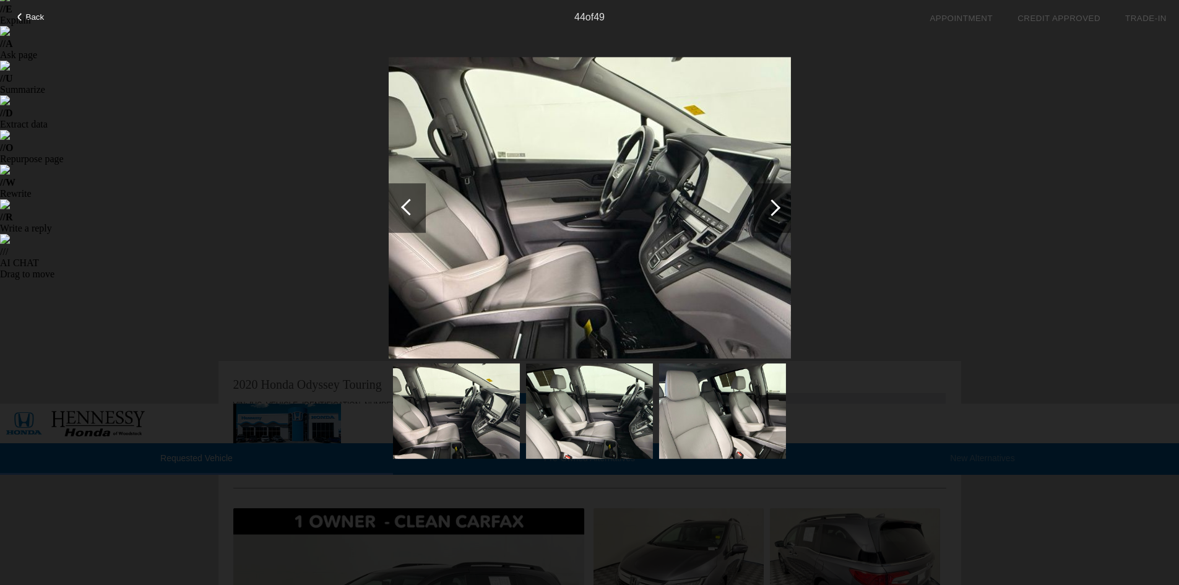
click at [772, 200] on div at bounding box center [772, 207] width 17 height 17
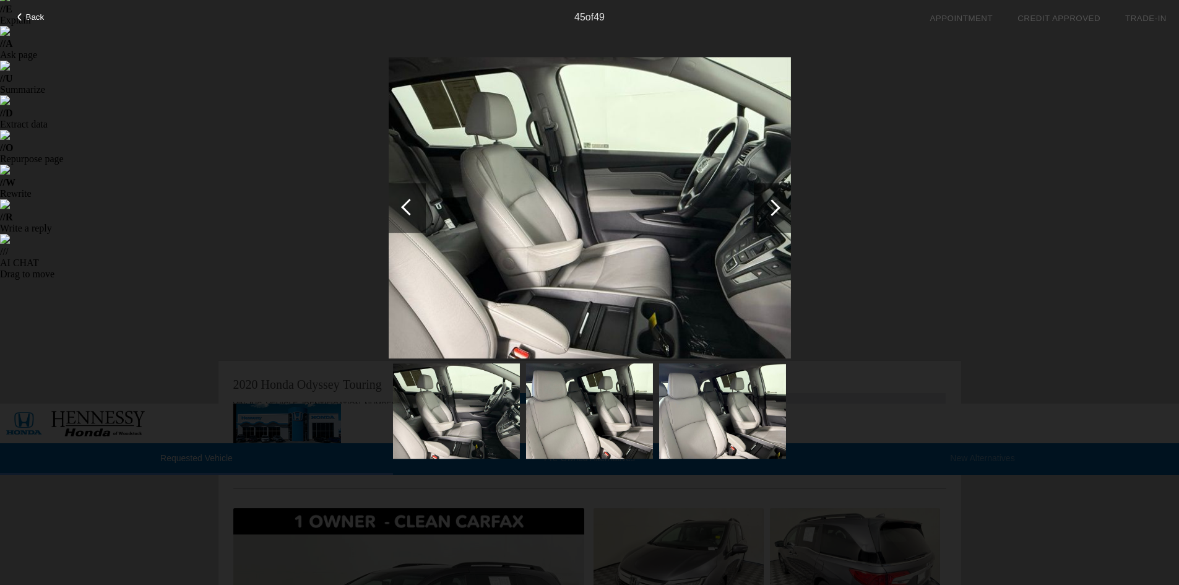
click at [772, 200] on div at bounding box center [772, 207] width 17 height 17
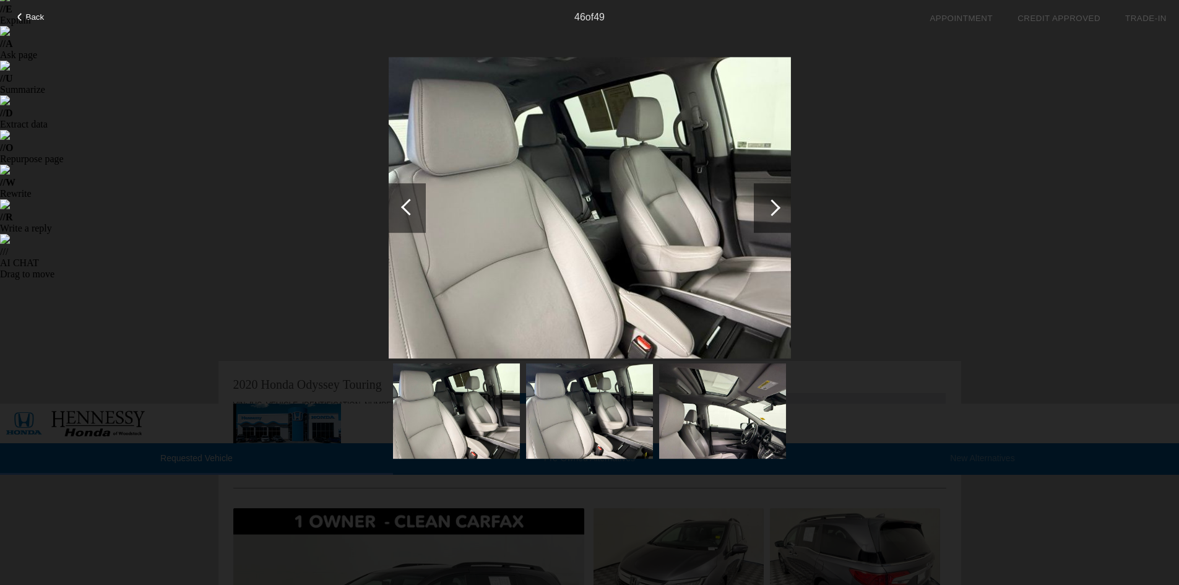
click at [772, 200] on div at bounding box center [772, 207] width 17 height 17
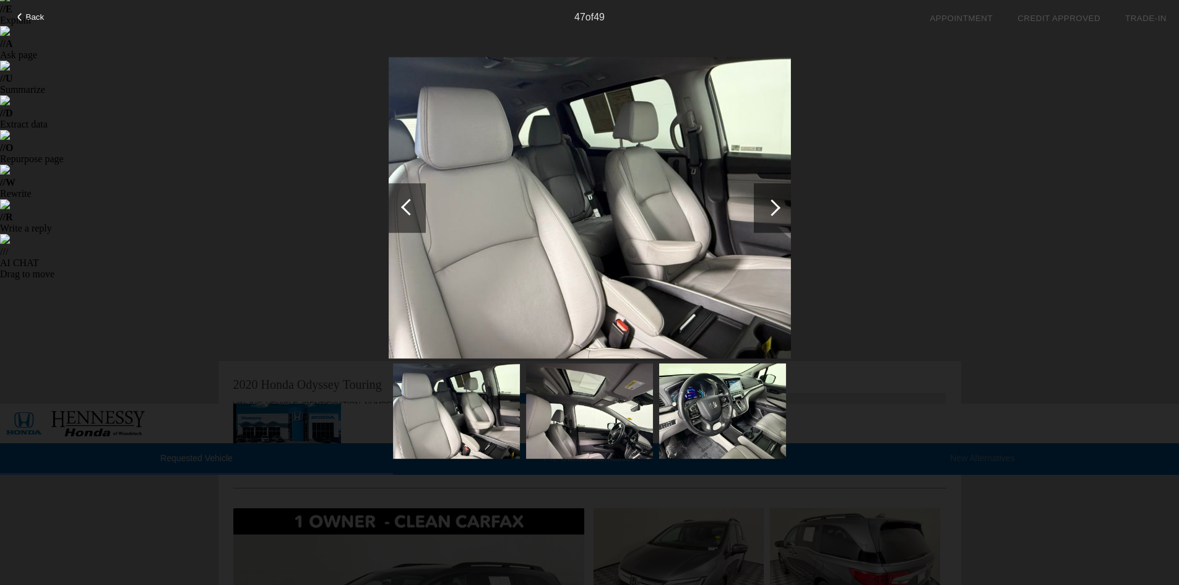
click at [772, 200] on div at bounding box center [772, 207] width 17 height 17
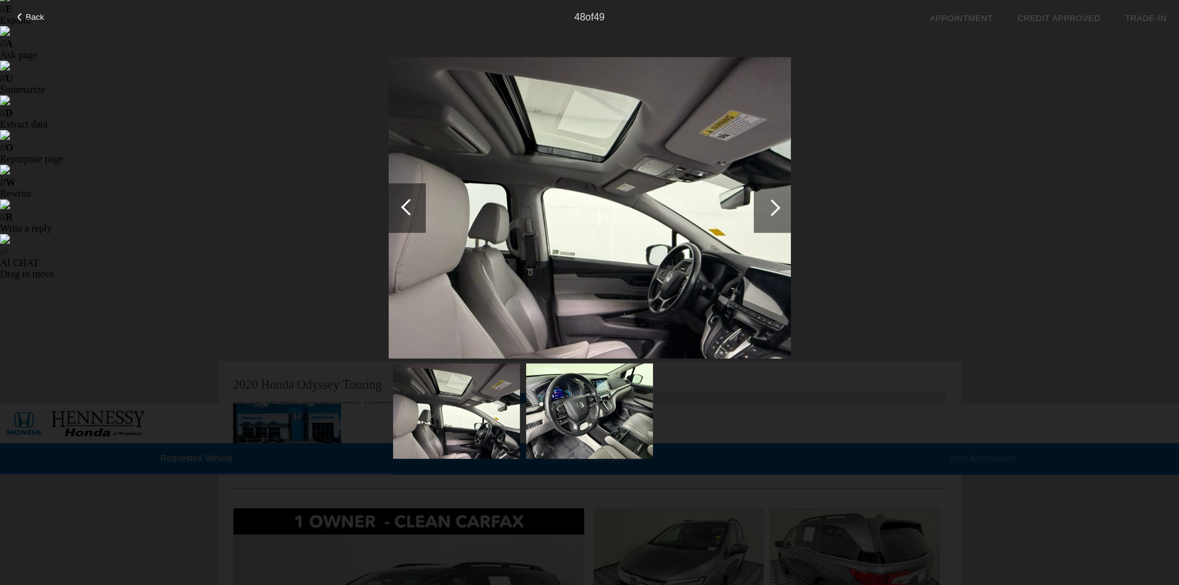
click at [772, 200] on div at bounding box center [772, 207] width 17 height 17
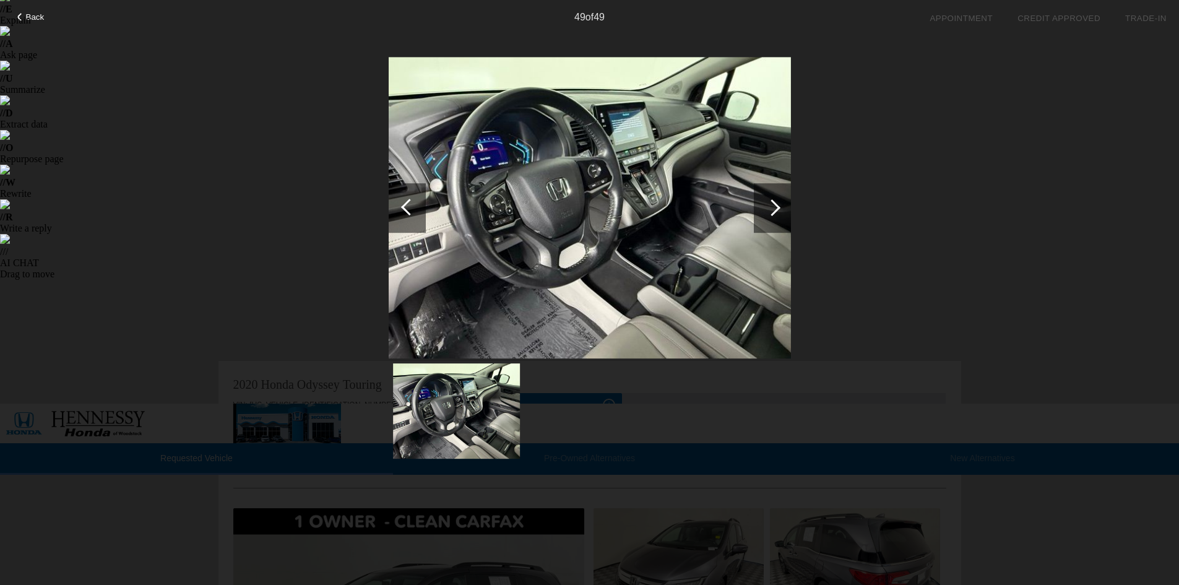
click at [772, 200] on div at bounding box center [772, 207] width 17 height 17
click at [772, 207] on div at bounding box center [772, 207] width 17 height 17
click at [1037, 199] on div "Back 49 of 49" at bounding box center [589, 292] width 1179 height 585
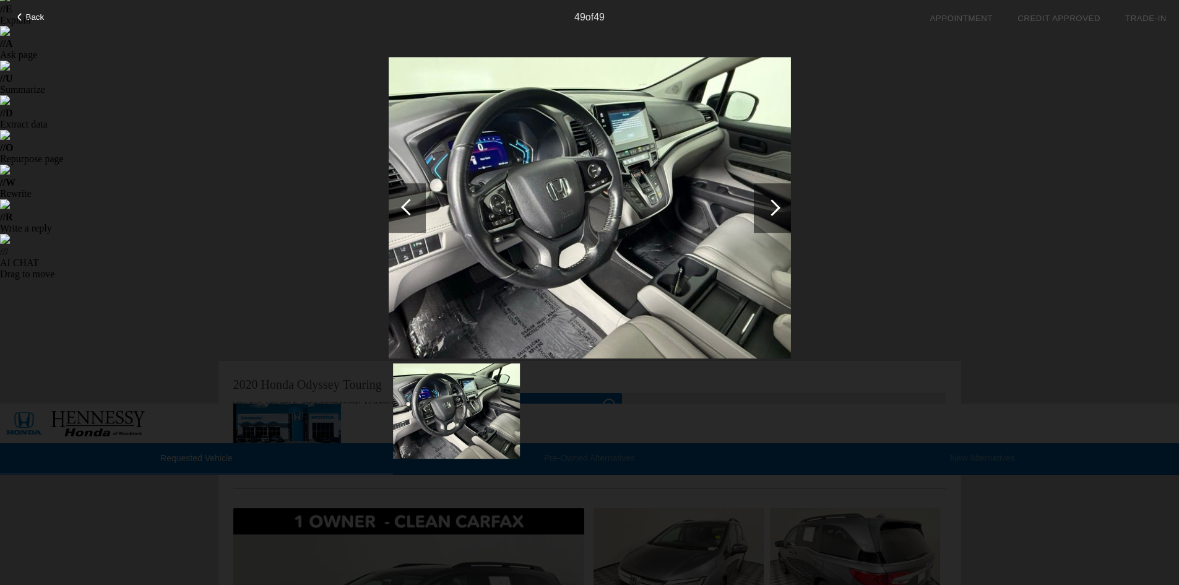
click at [30, 20] on span "Back" at bounding box center [35, 16] width 19 height 9
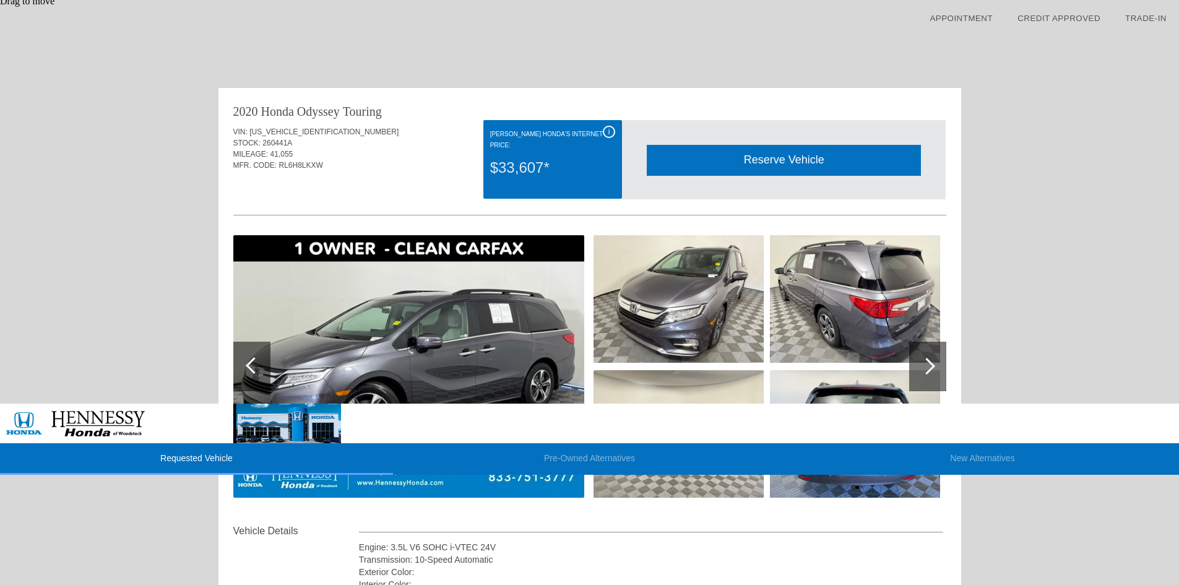
scroll to position [433, 0]
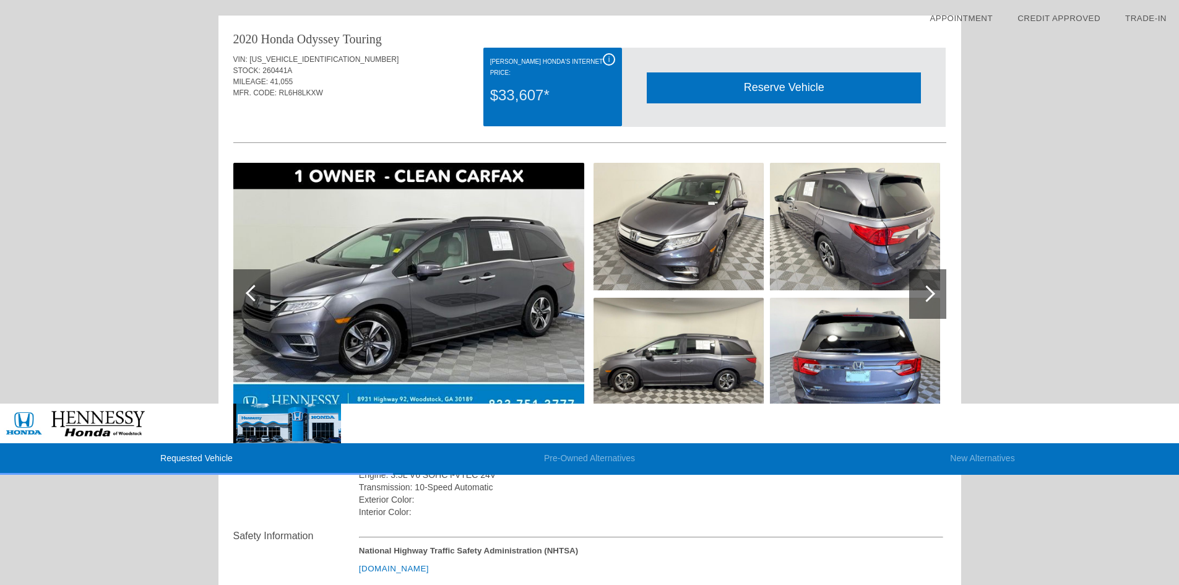
scroll to position [472, 0]
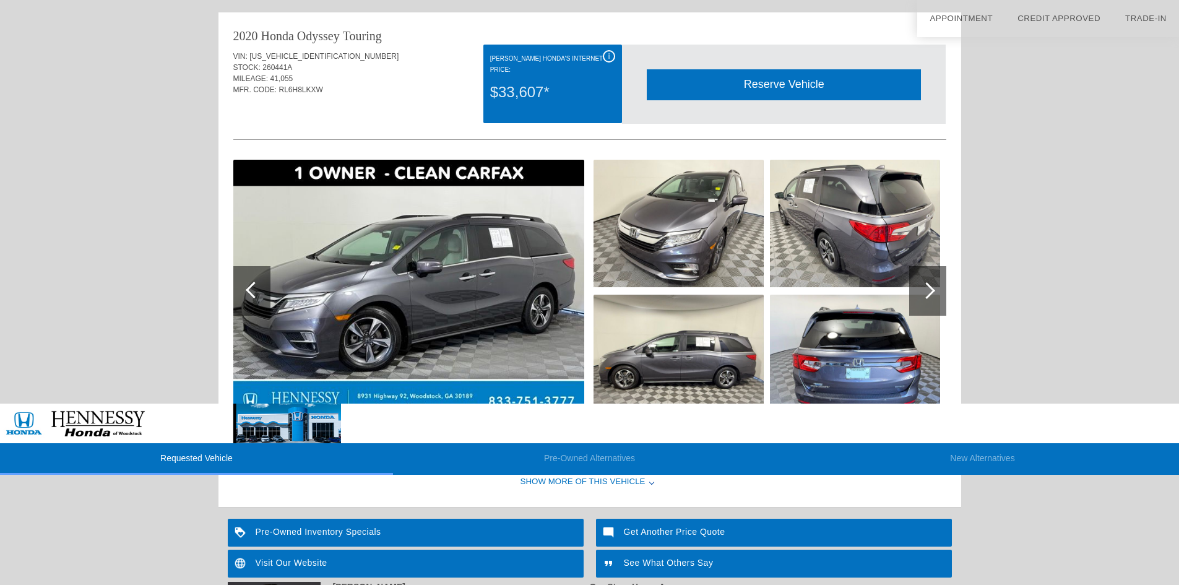
scroll to position [219, 0]
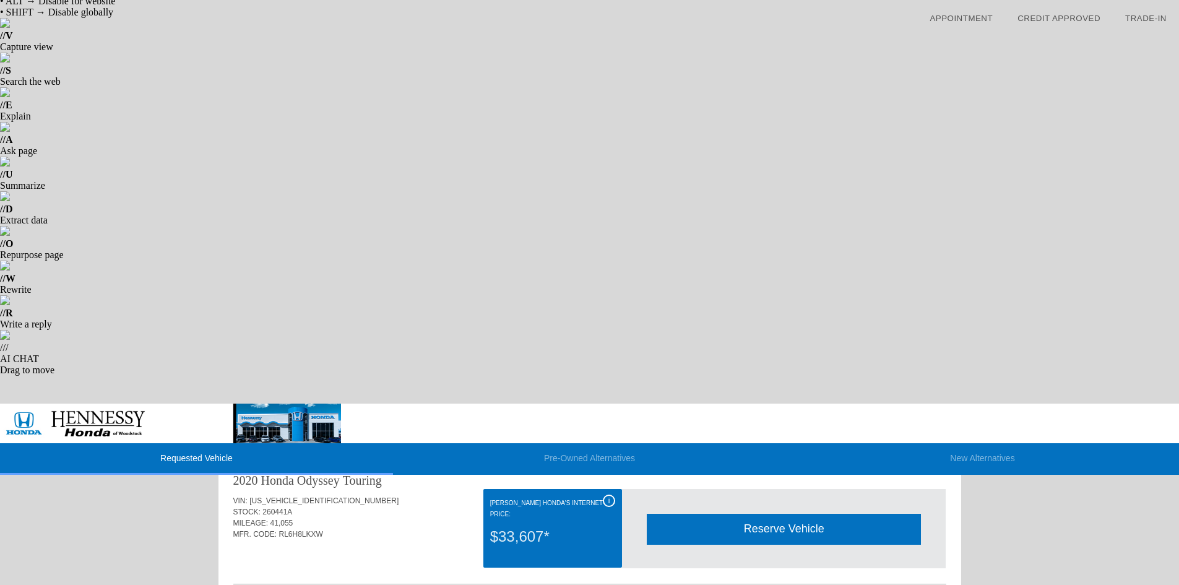
scroll to position [0, 0]
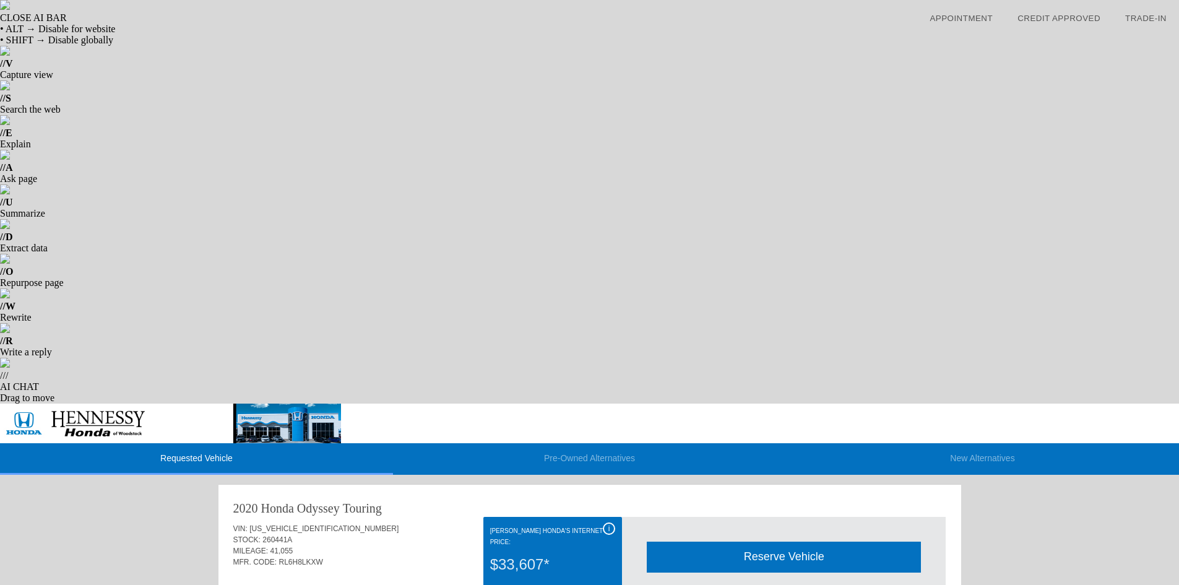
click at [586, 443] on li "Pre-Owned Alternatives" at bounding box center [589, 459] width 393 height 32
click at [258, 443] on li "Requested Vehicle" at bounding box center [196, 459] width 393 height 32
click at [597, 443] on li "Pre-Owned Alternatives" at bounding box center [589, 459] width 393 height 32
click at [316, 443] on li "Requested Vehicle" at bounding box center [196, 459] width 393 height 32
click at [592, 443] on li "Pre-Owned Alternatives" at bounding box center [589, 459] width 393 height 32
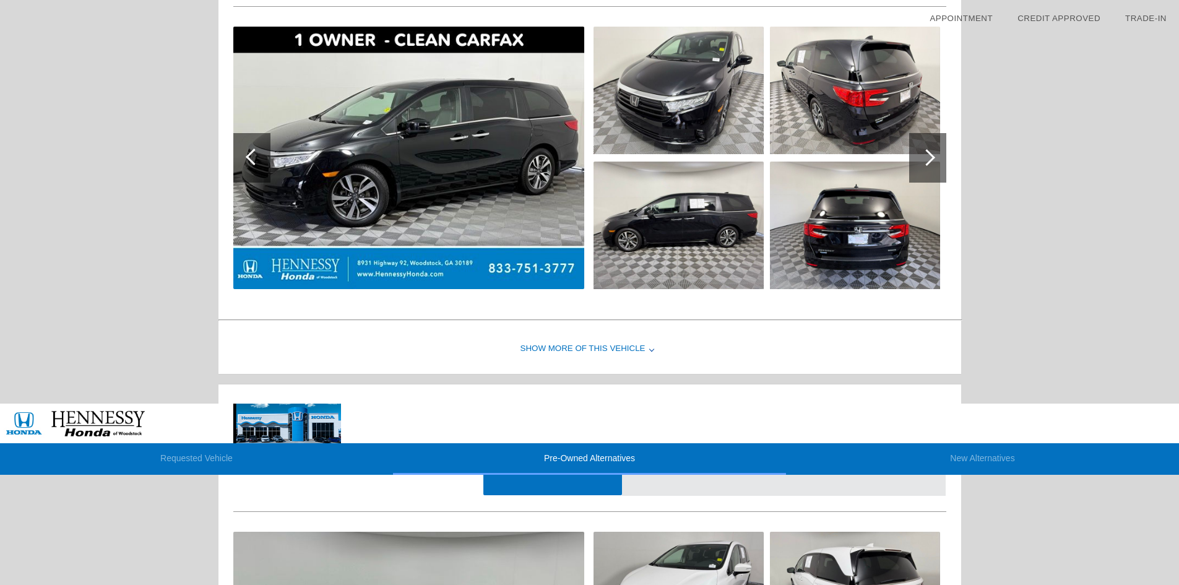
scroll to position [600, 0]
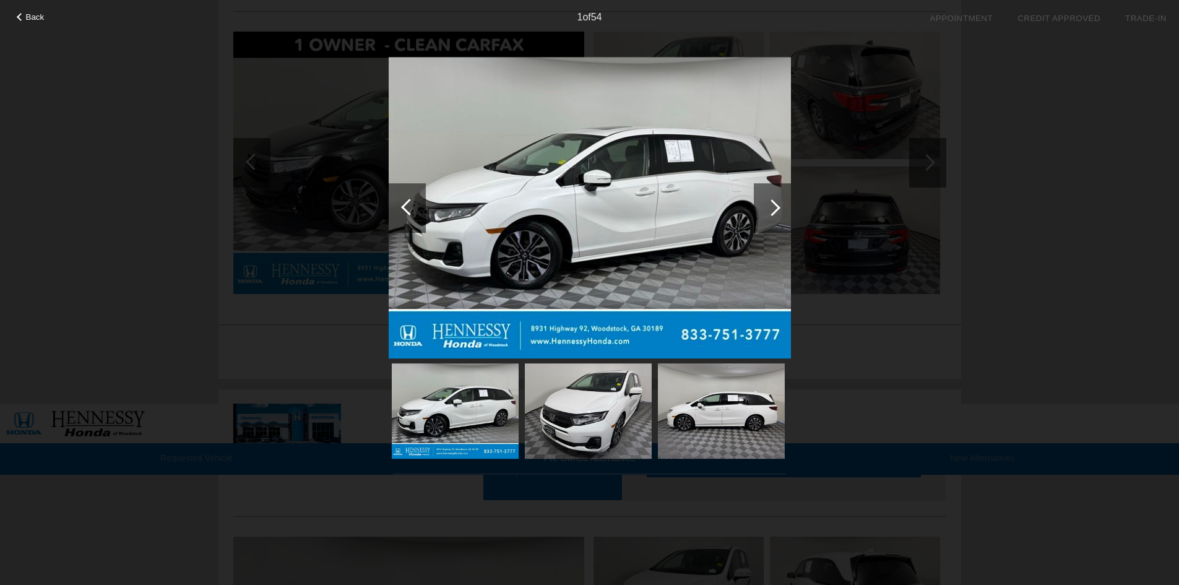
click at [772, 204] on div at bounding box center [772, 207] width 17 height 17
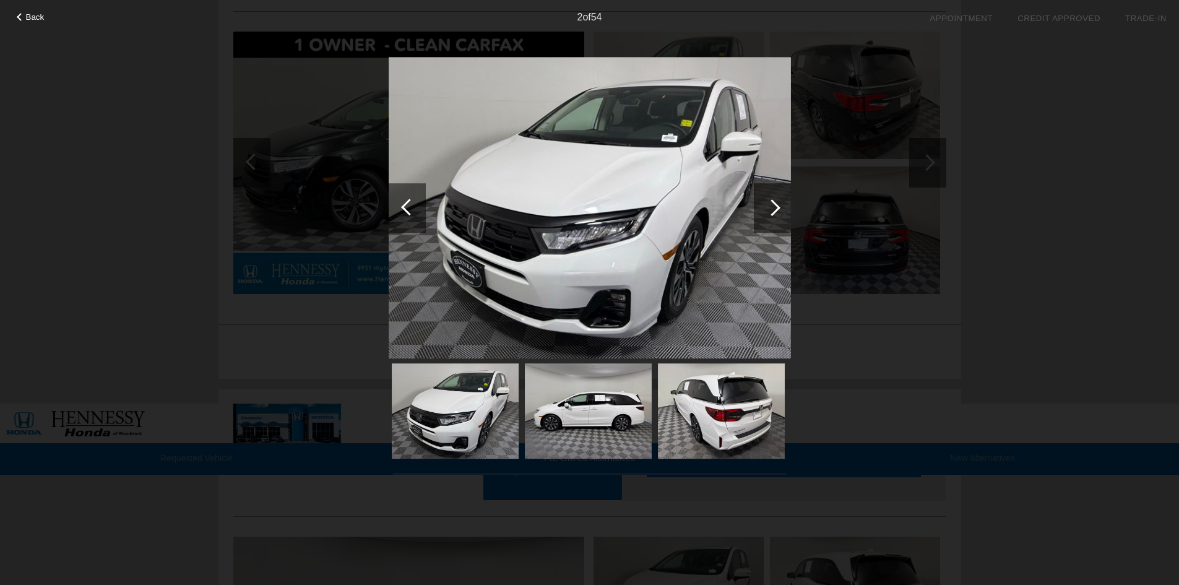
click at [772, 204] on div at bounding box center [772, 207] width 17 height 17
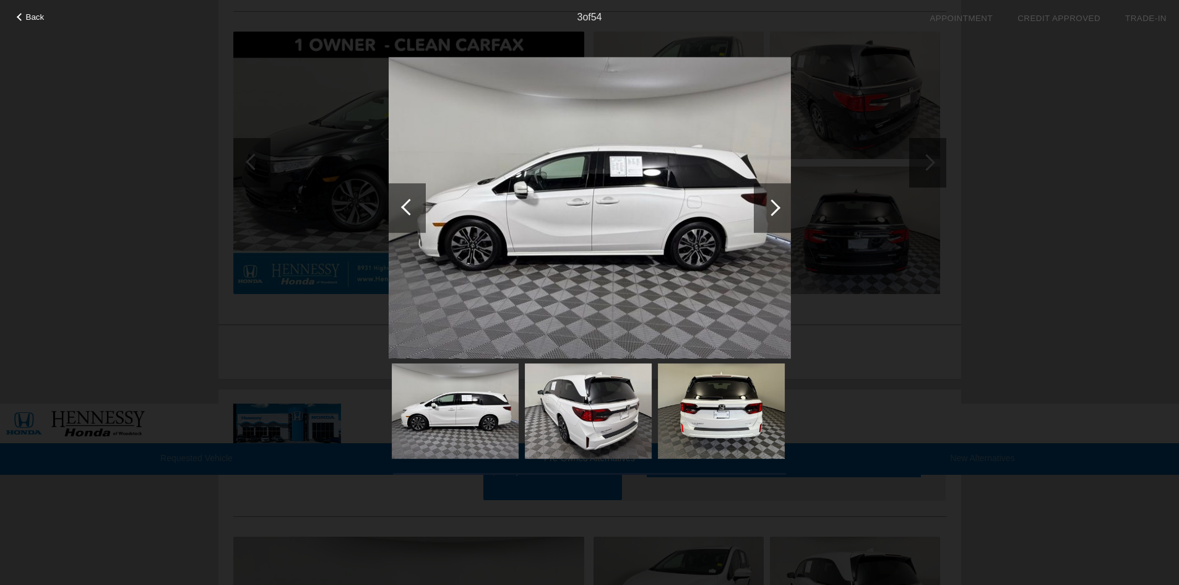
click at [772, 204] on div at bounding box center [772, 207] width 17 height 17
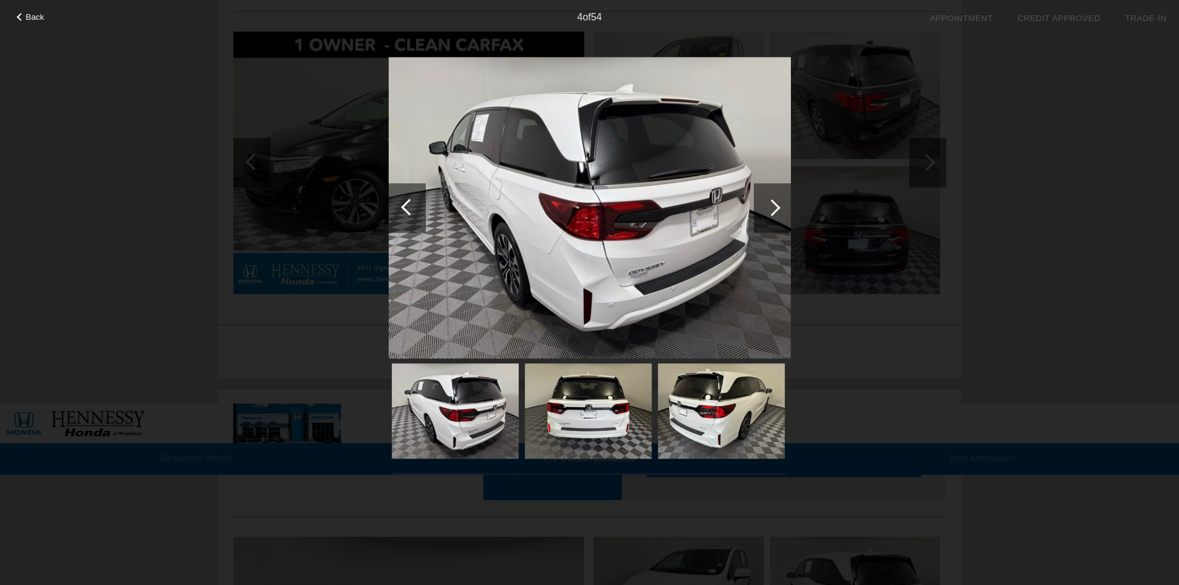
click at [772, 204] on div at bounding box center [772, 207] width 17 height 17
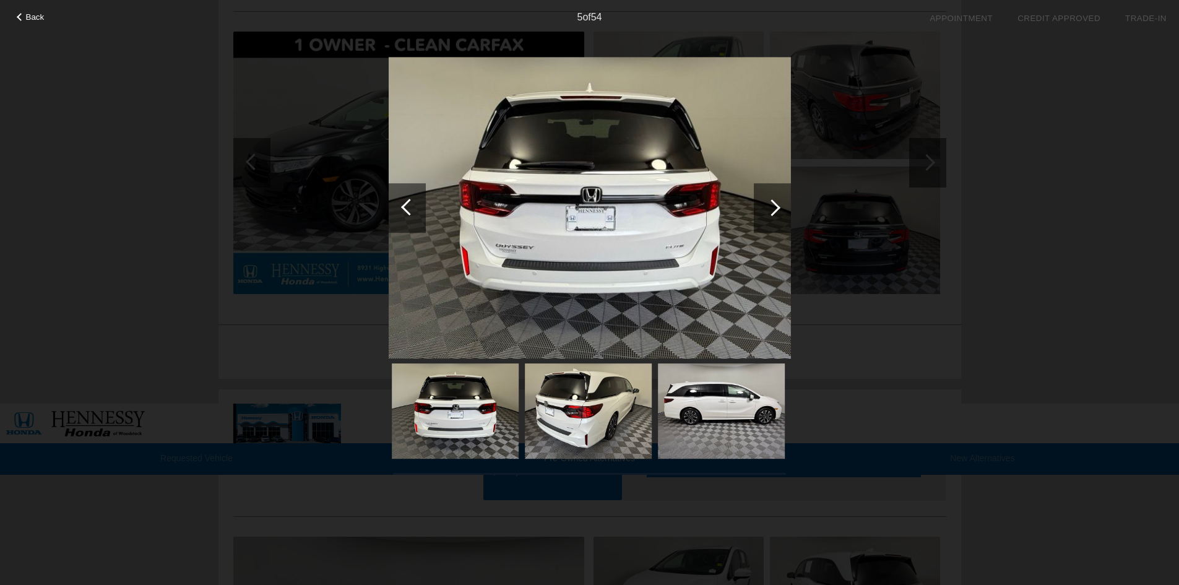
click at [772, 204] on div at bounding box center [772, 207] width 17 height 17
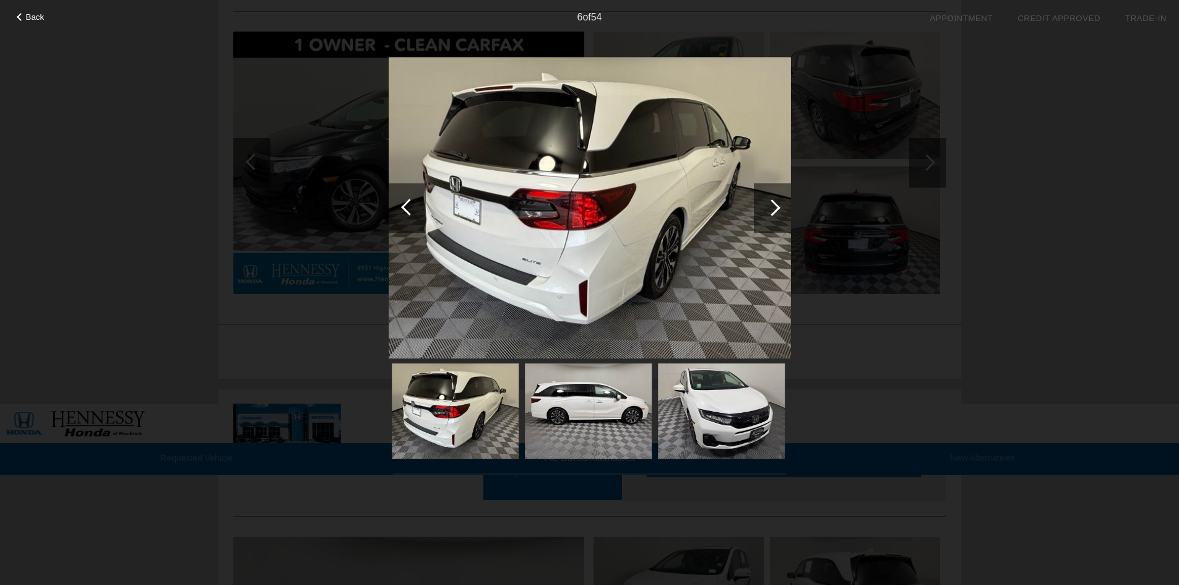
click at [772, 204] on div at bounding box center [772, 207] width 17 height 17
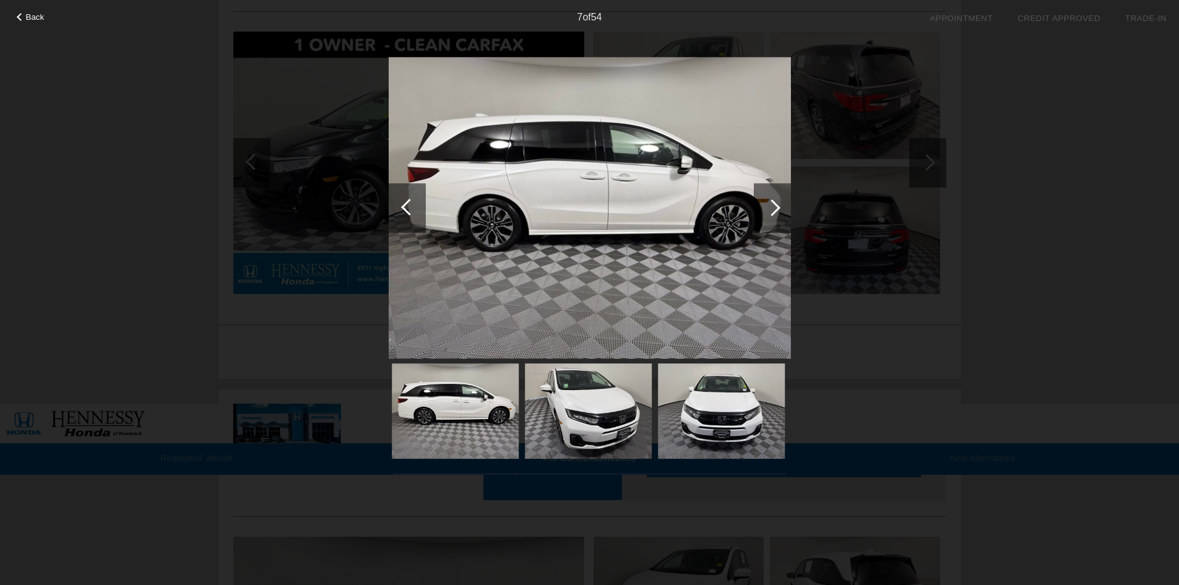
click at [772, 204] on div at bounding box center [772, 207] width 17 height 17
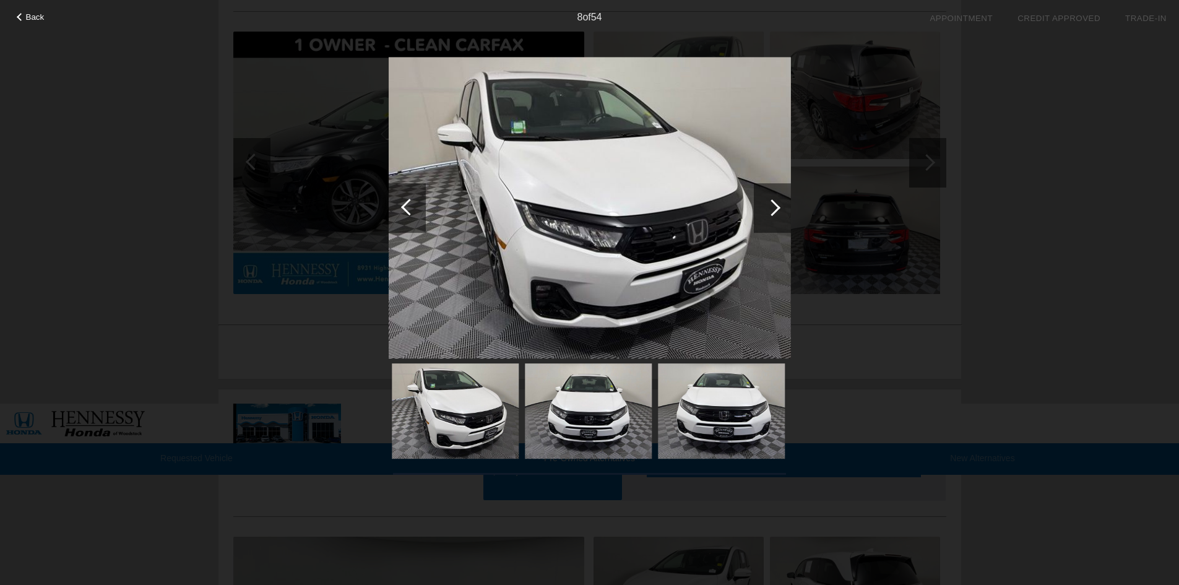
click at [772, 204] on div at bounding box center [772, 207] width 17 height 17
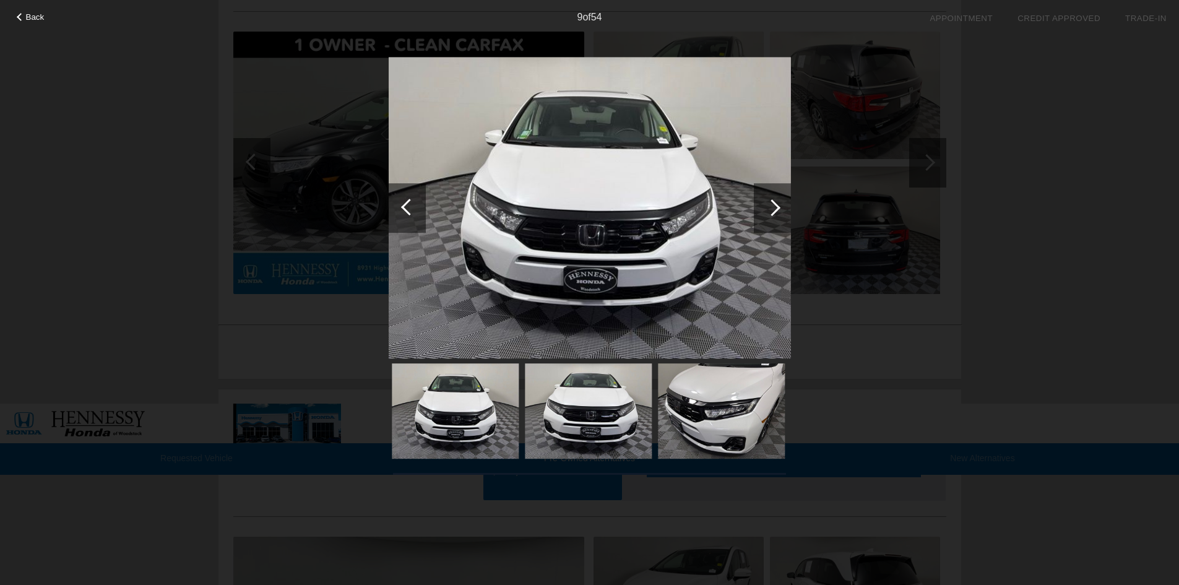
click at [772, 204] on div at bounding box center [772, 207] width 17 height 17
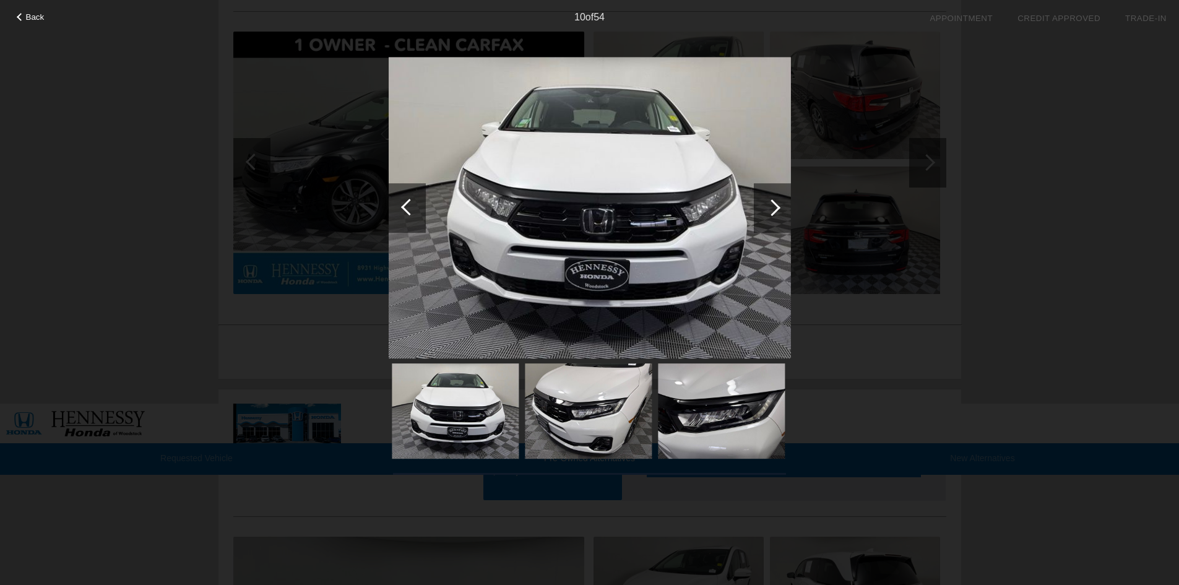
click at [772, 204] on div at bounding box center [772, 207] width 17 height 17
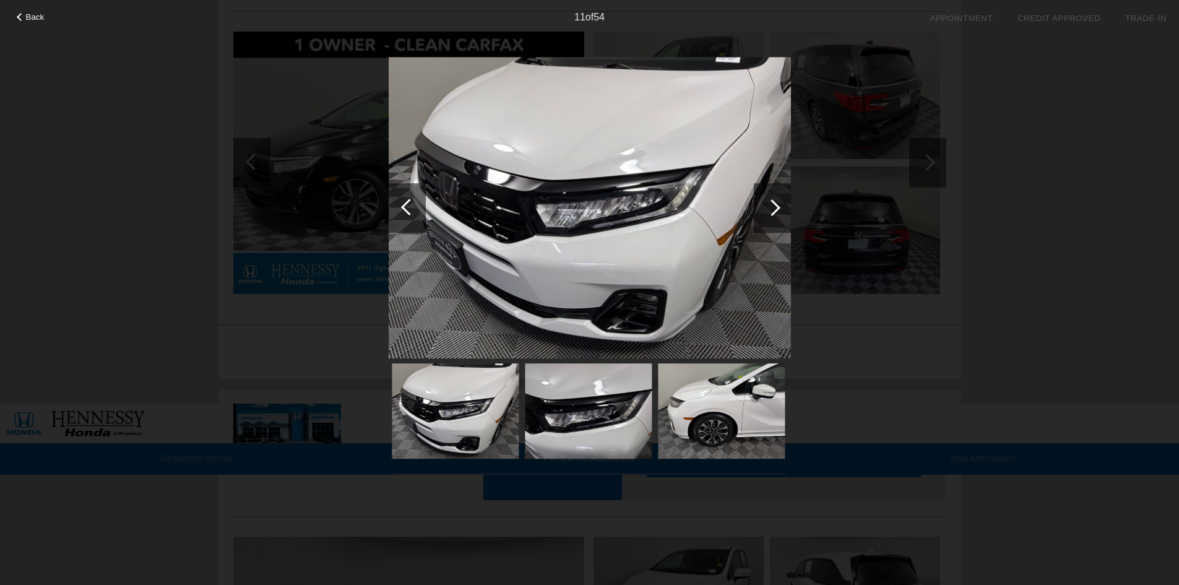
click at [772, 204] on div at bounding box center [772, 207] width 17 height 17
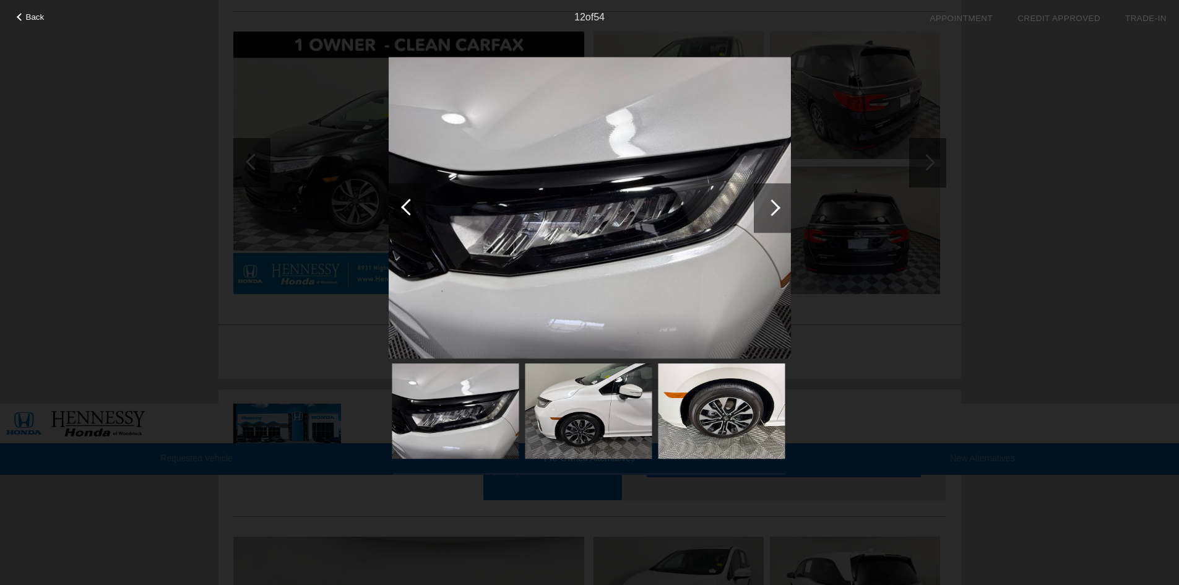
click at [772, 204] on div at bounding box center [772, 207] width 17 height 17
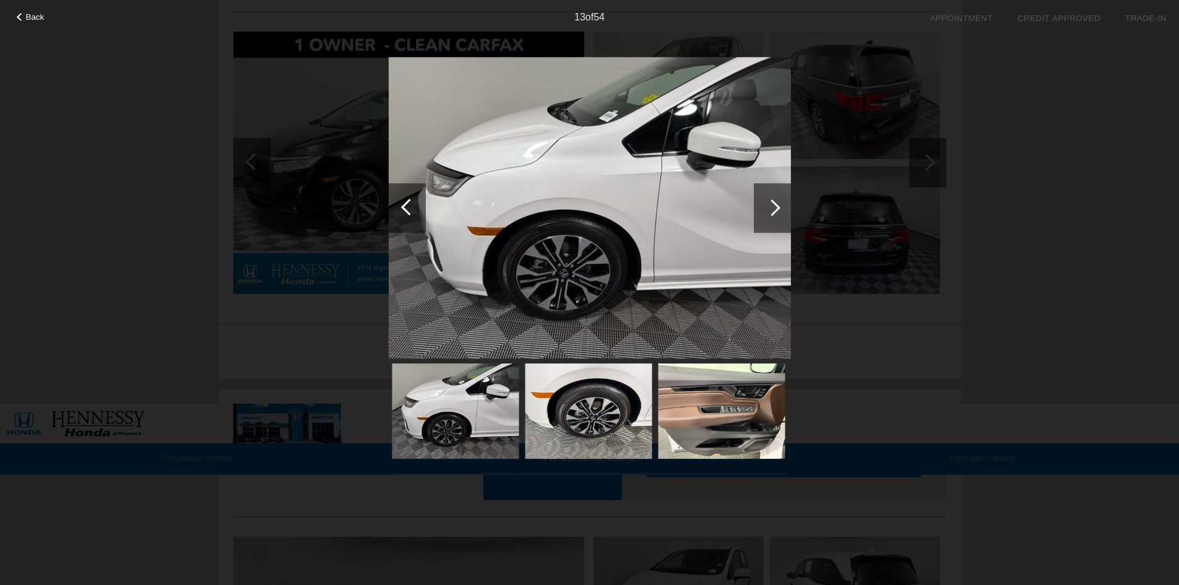
click at [772, 204] on div at bounding box center [772, 207] width 17 height 17
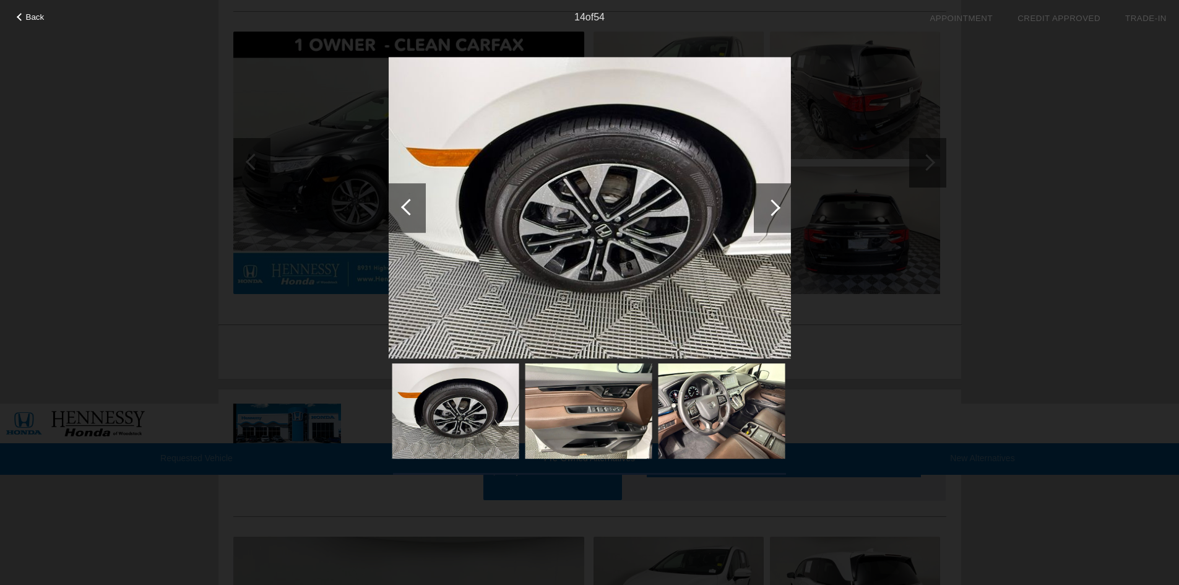
click at [772, 204] on div at bounding box center [772, 207] width 17 height 17
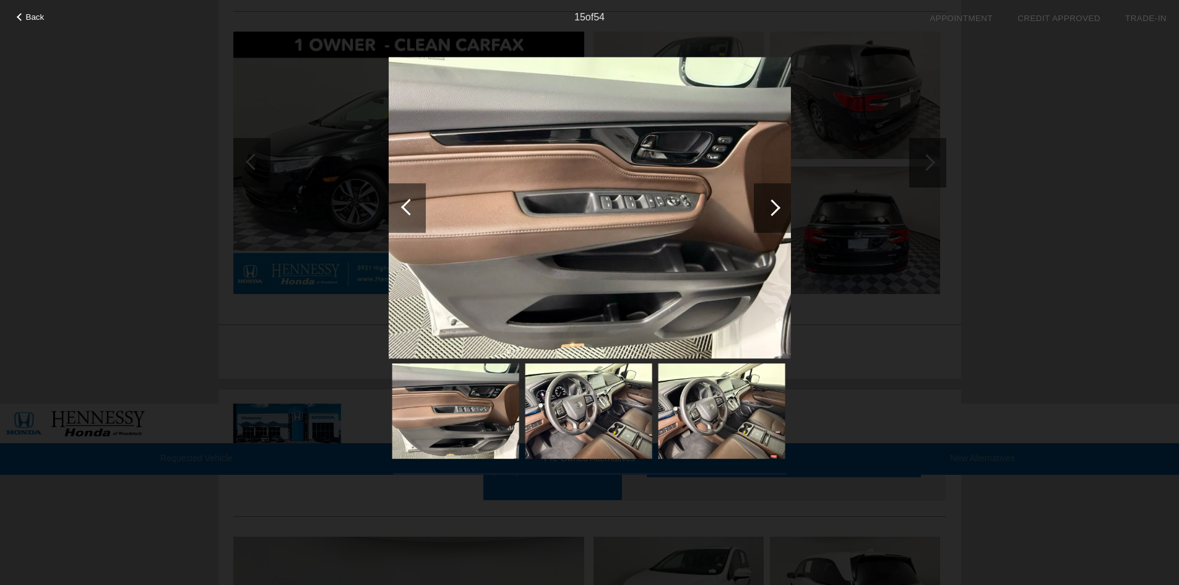
click at [772, 204] on div at bounding box center [772, 207] width 17 height 17
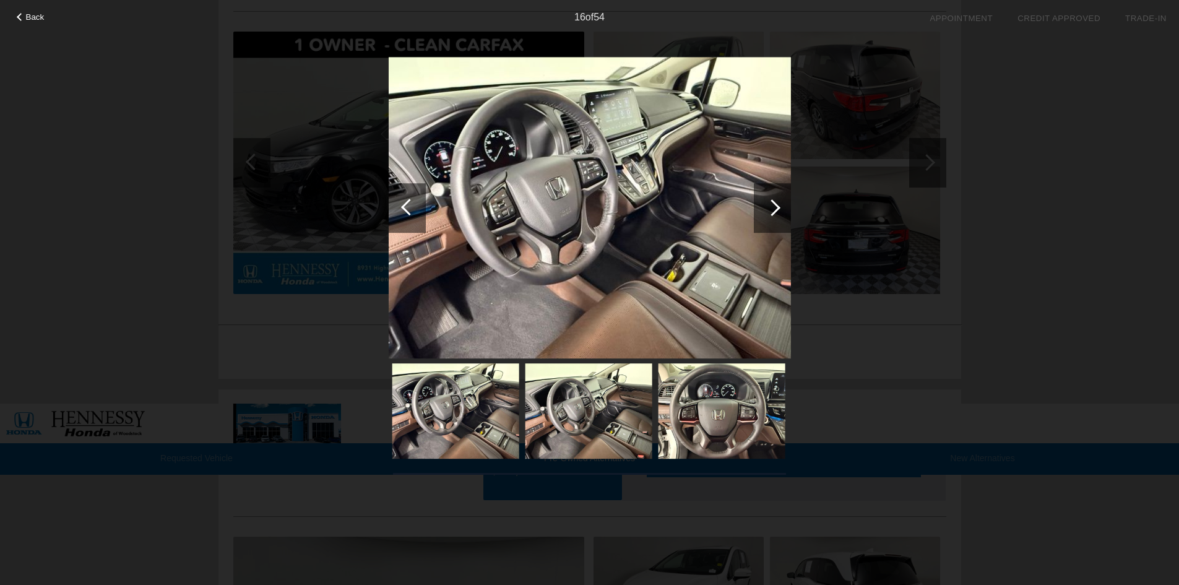
click at [772, 204] on div at bounding box center [772, 207] width 17 height 17
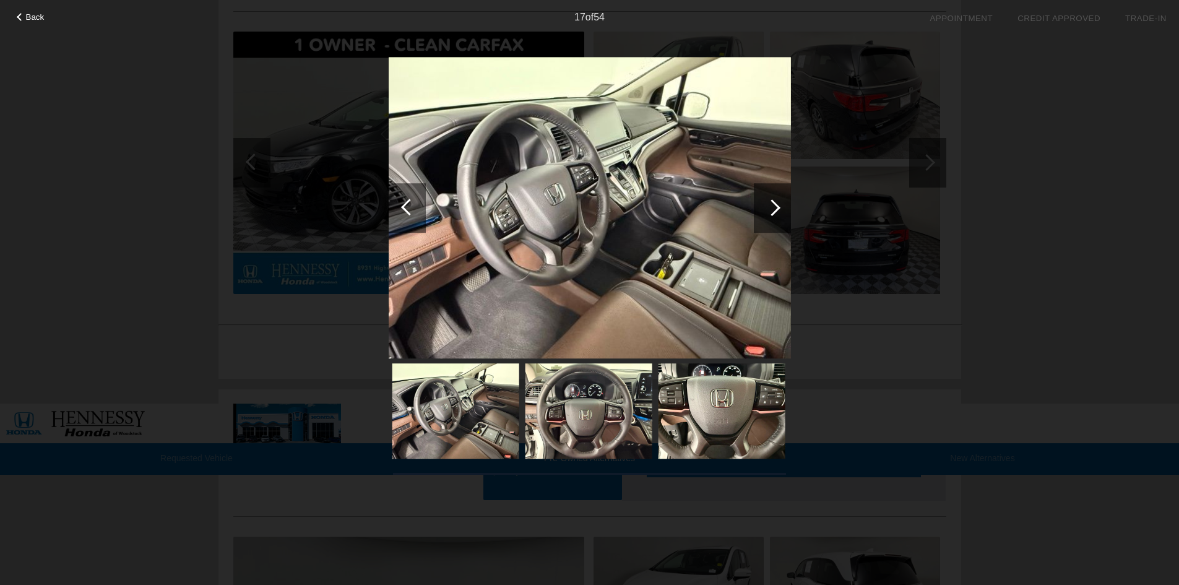
click at [772, 204] on div at bounding box center [772, 207] width 17 height 17
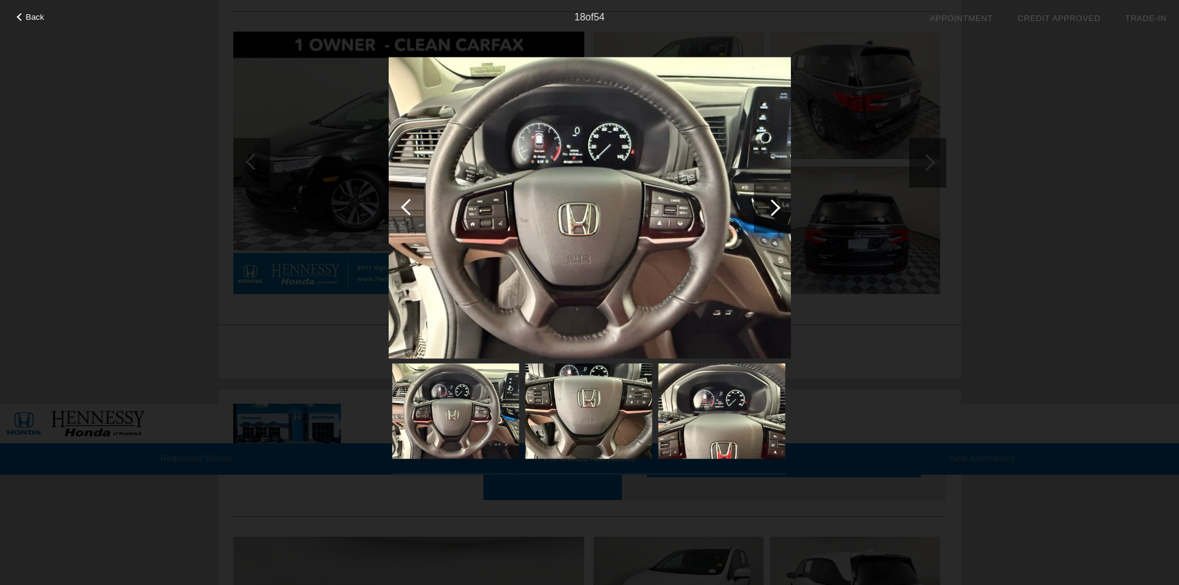
click at [772, 204] on div at bounding box center [772, 207] width 17 height 17
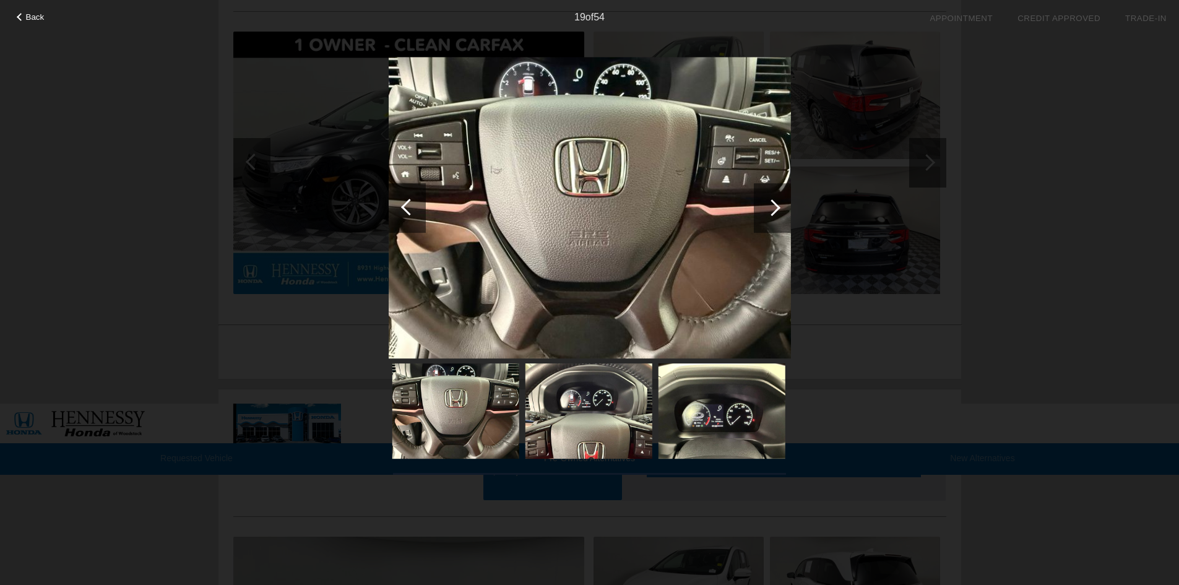
click at [772, 204] on div at bounding box center [772, 207] width 17 height 17
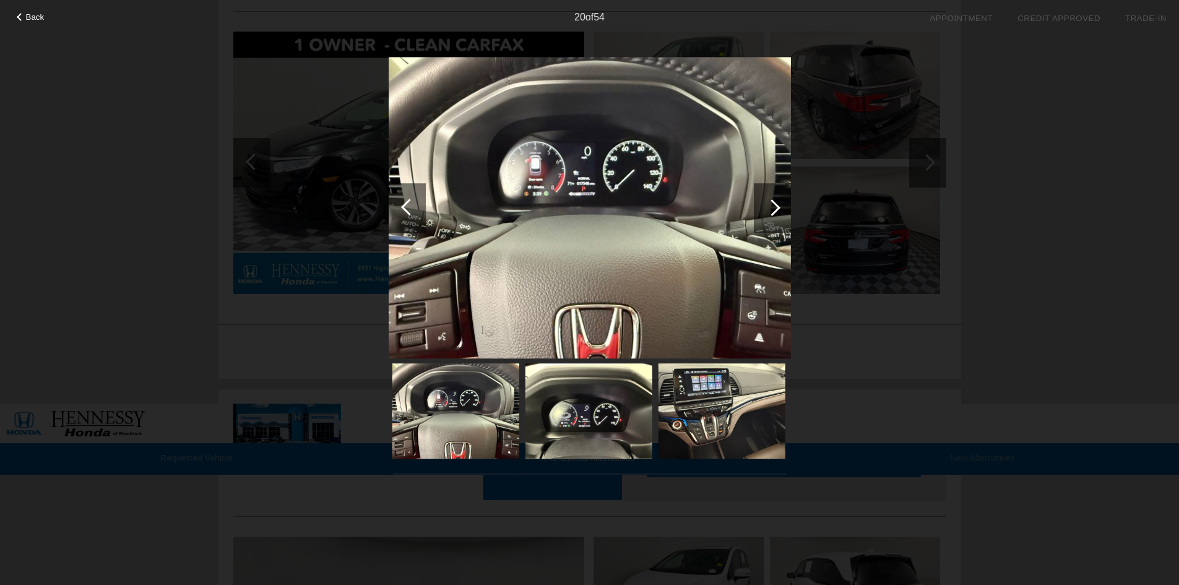
click at [772, 204] on div at bounding box center [772, 207] width 17 height 17
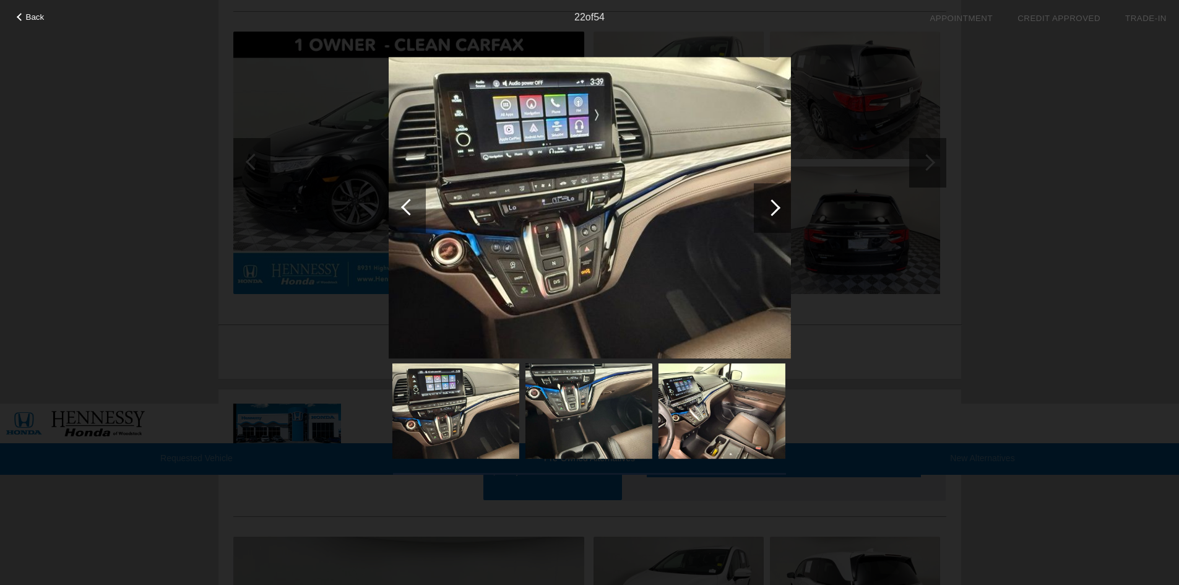
click at [772, 204] on div at bounding box center [772, 207] width 17 height 17
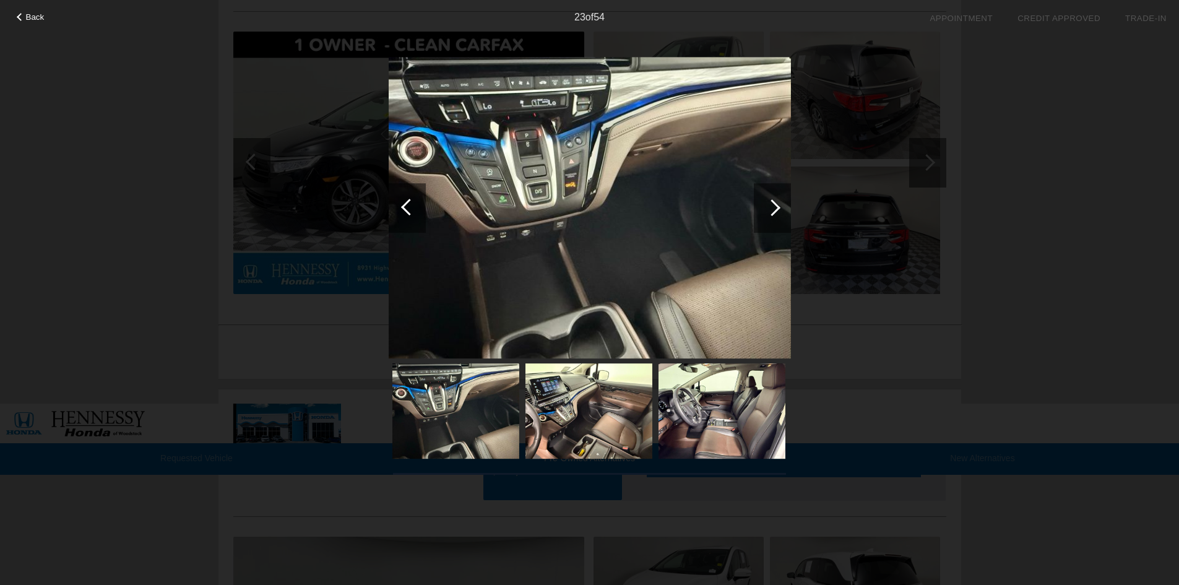
click at [772, 204] on div at bounding box center [772, 207] width 17 height 17
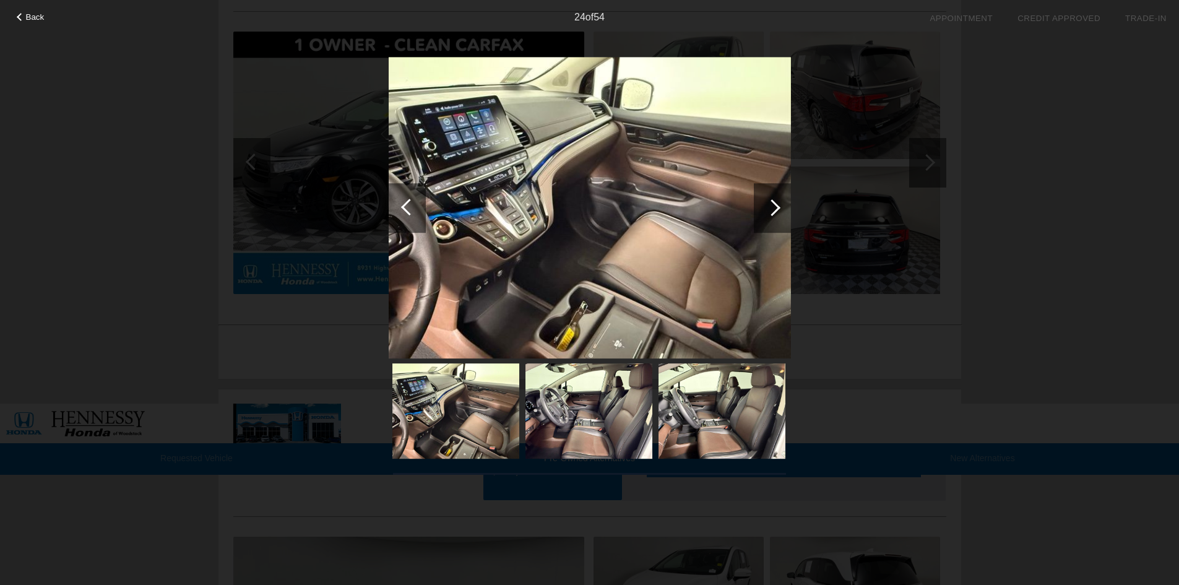
click at [772, 204] on div at bounding box center [772, 207] width 17 height 17
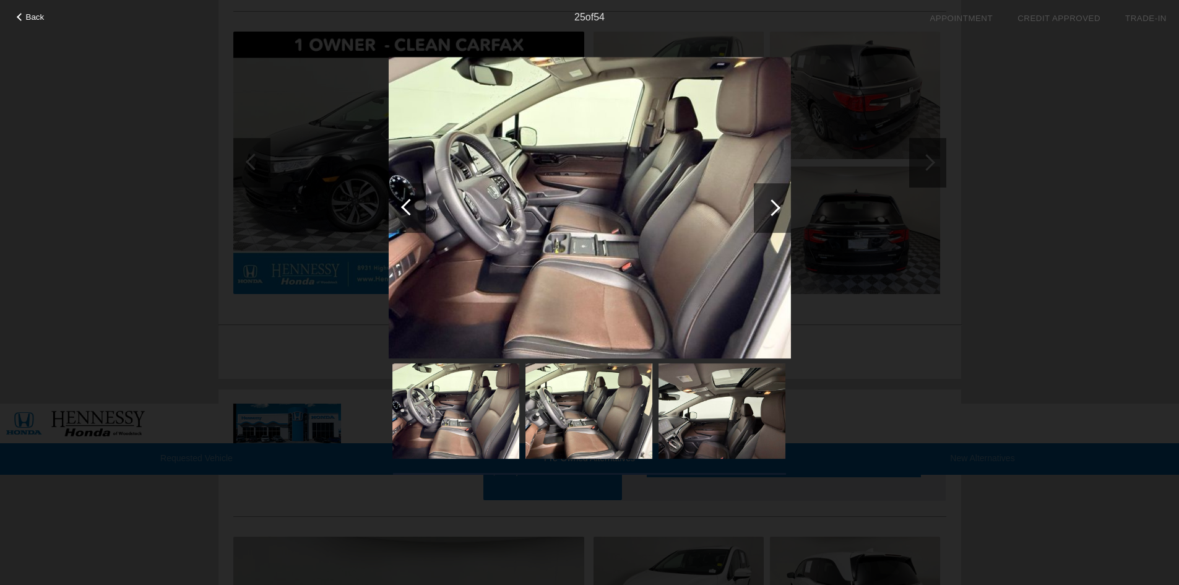
click at [772, 204] on div at bounding box center [772, 207] width 17 height 17
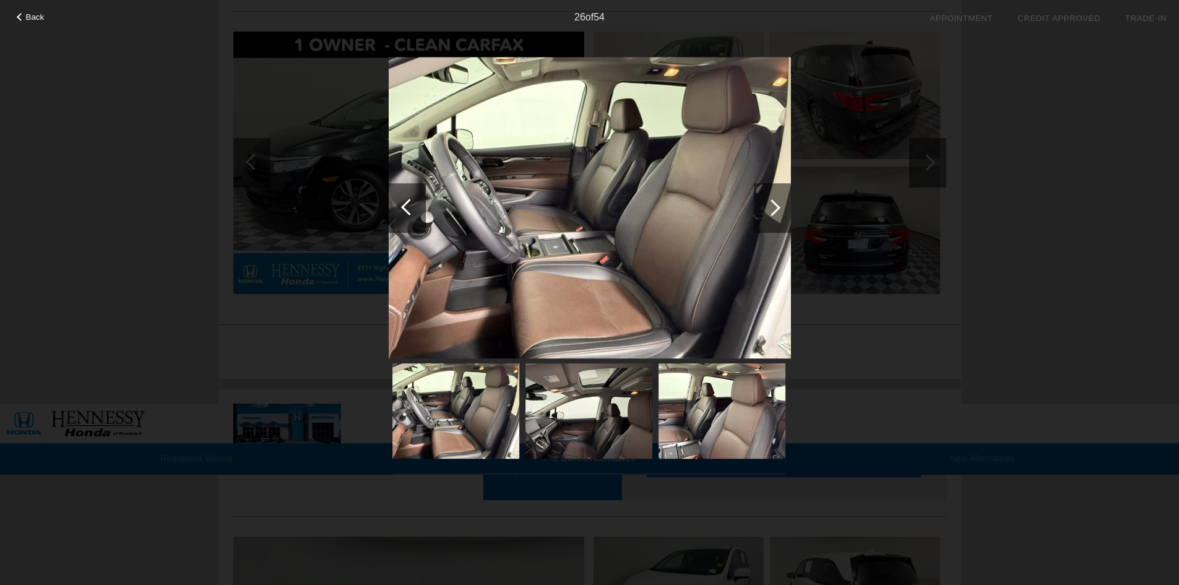
click at [772, 204] on div at bounding box center [772, 207] width 17 height 17
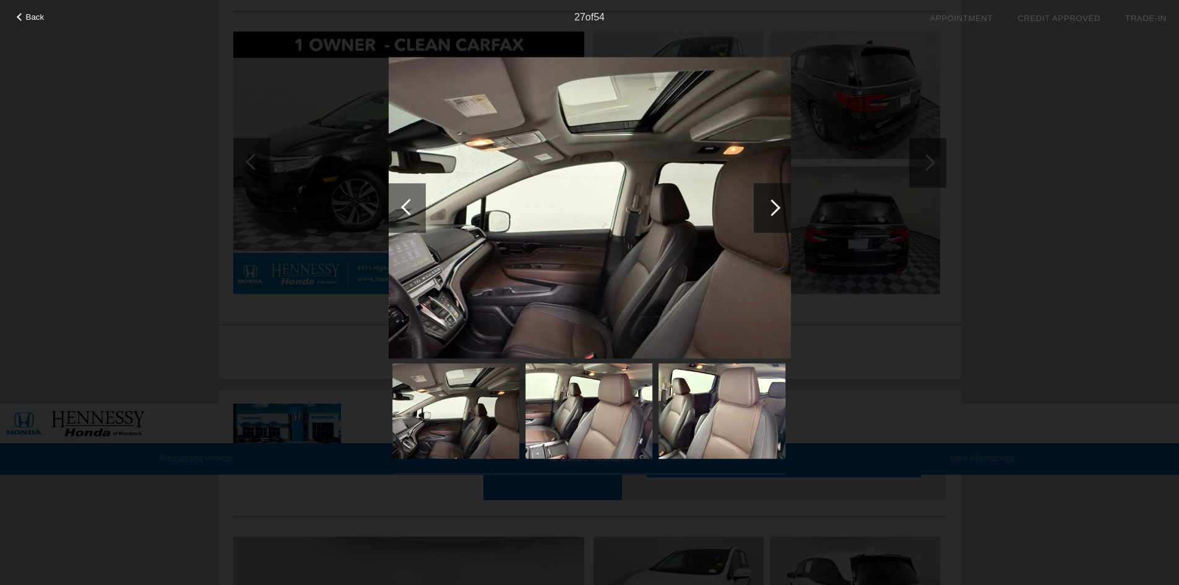
click at [772, 204] on div at bounding box center [772, 207] width 17 height 17
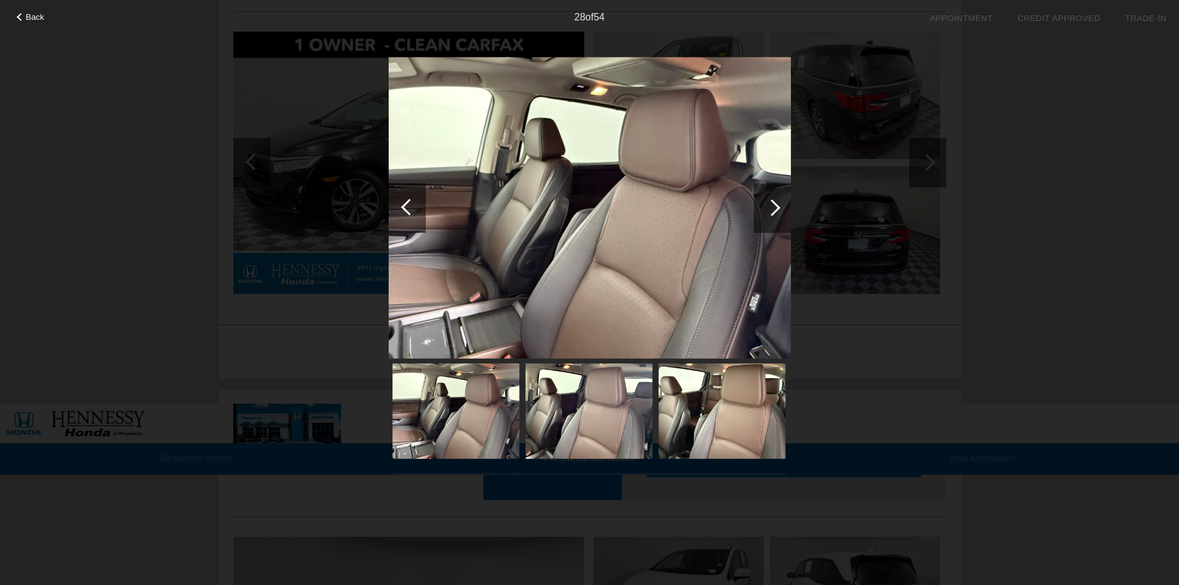
click at [772, 204] on div at bounding box center [772, 207] width 17 height 17
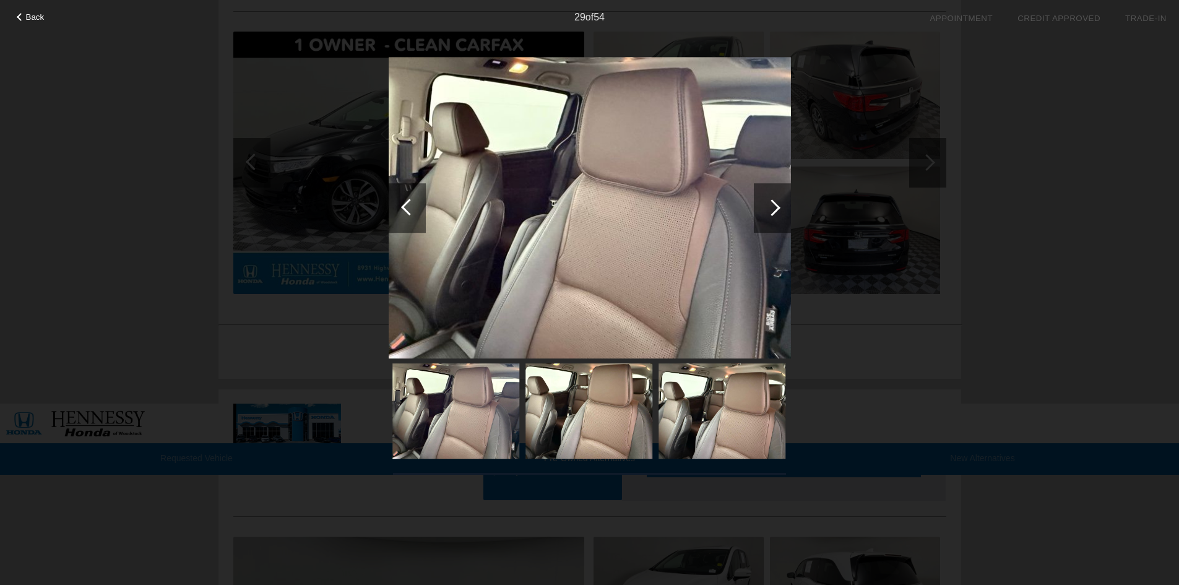
click at [772, 204] on div at bounding box center [772, 207] width 17 height 17
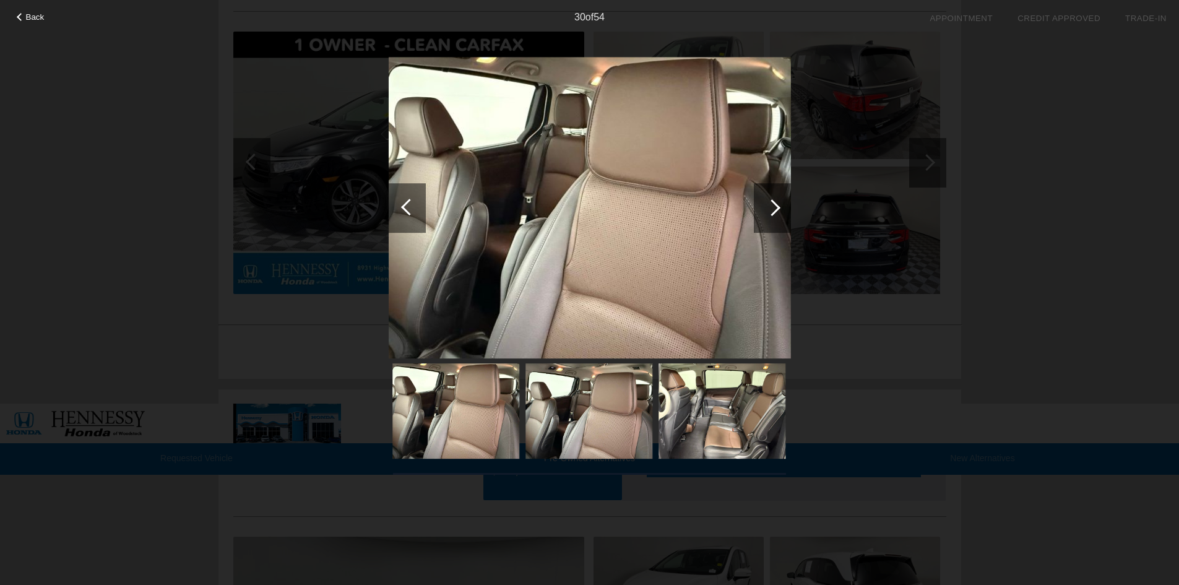
click at [772, 204] on div at bounding box center [772, 207] width 17 height 17
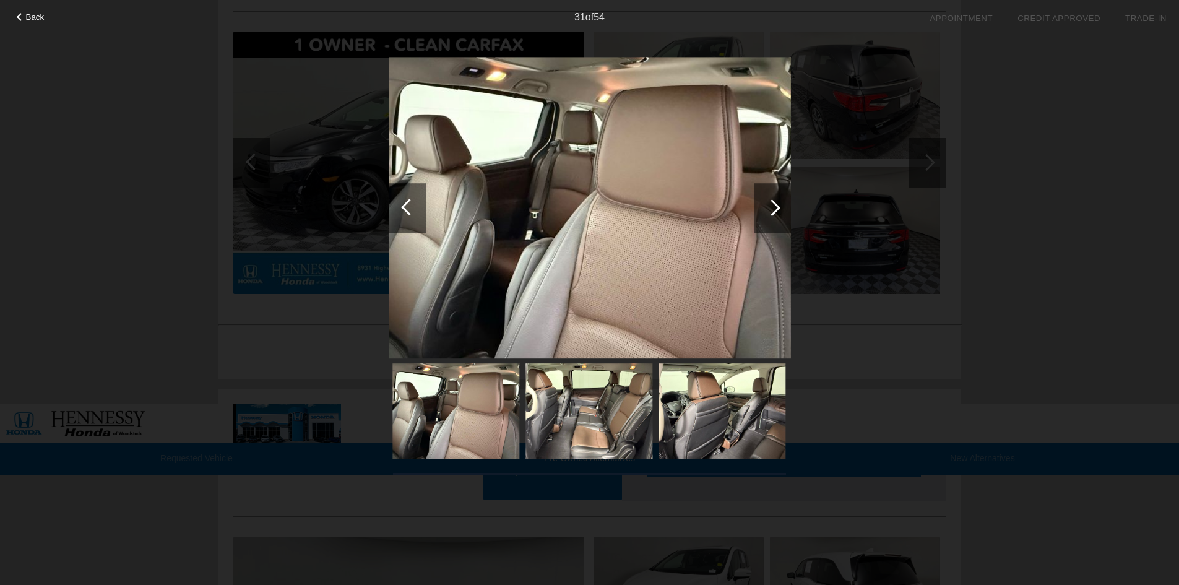
click at [772, 204] on div at bounding box center [772, 207] width 17 height 17
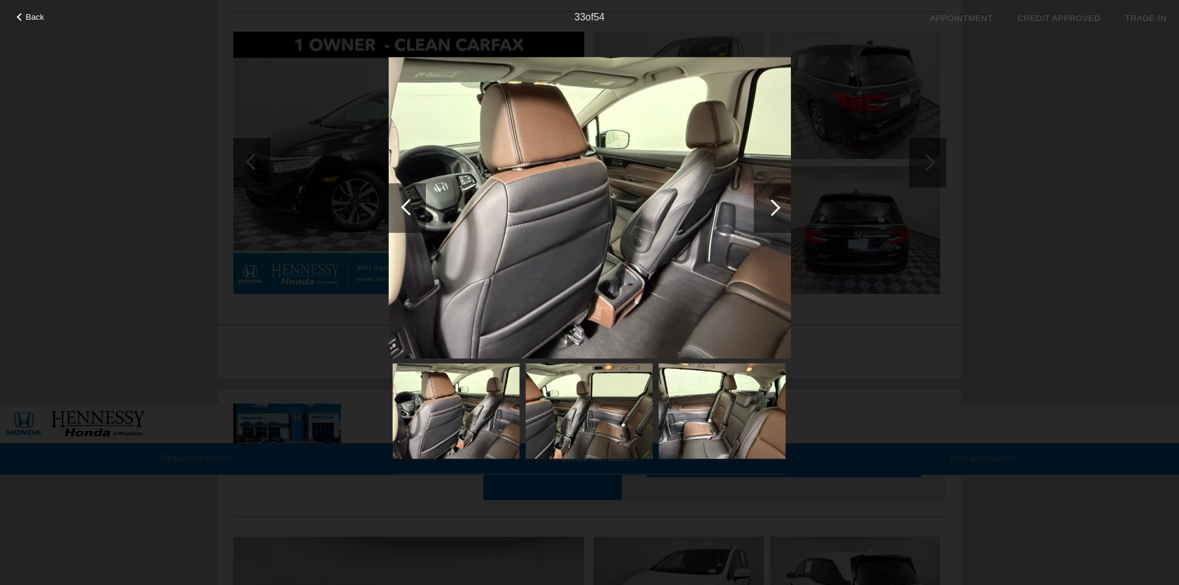
click at [772, 204] on div at bounding box center [772, 207] width 17 height 17
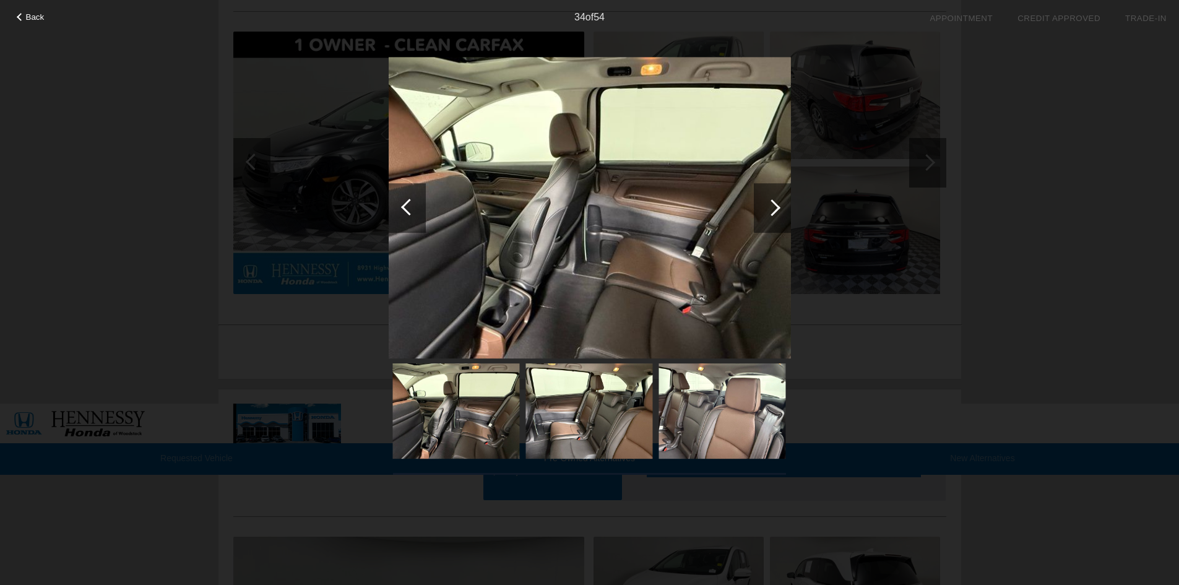
click at [772, 204] on div at bounding box center [772, 207] width 17 height 17
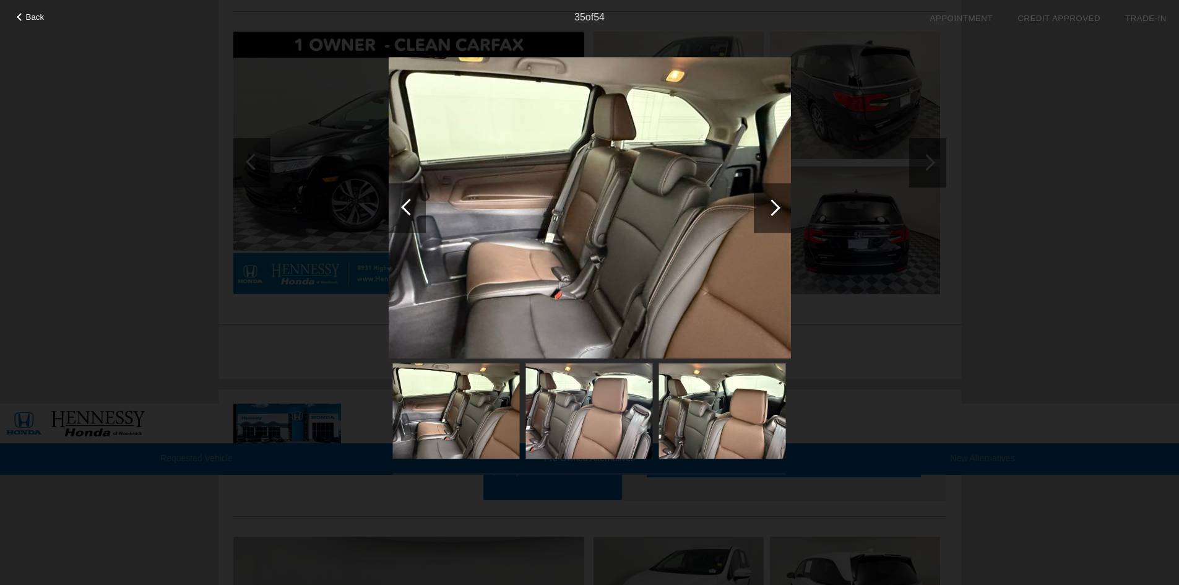
click at [772, 204] on div at bounding box center [772, 207] width 17 height 17
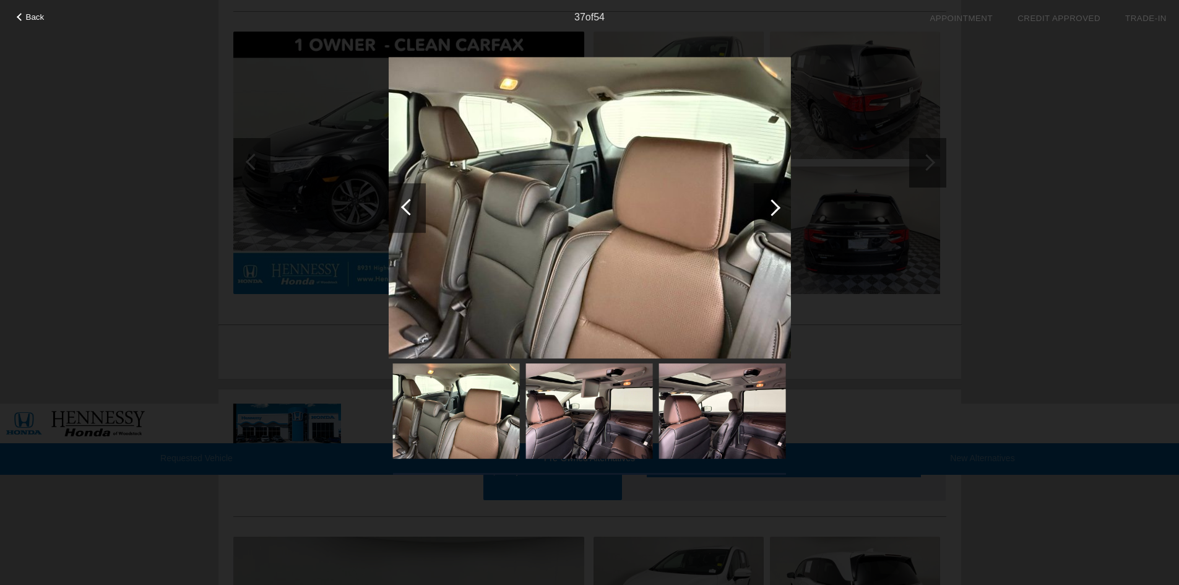
click at [772, 204] on div at bounding box center [772, 207] width 17 height 17
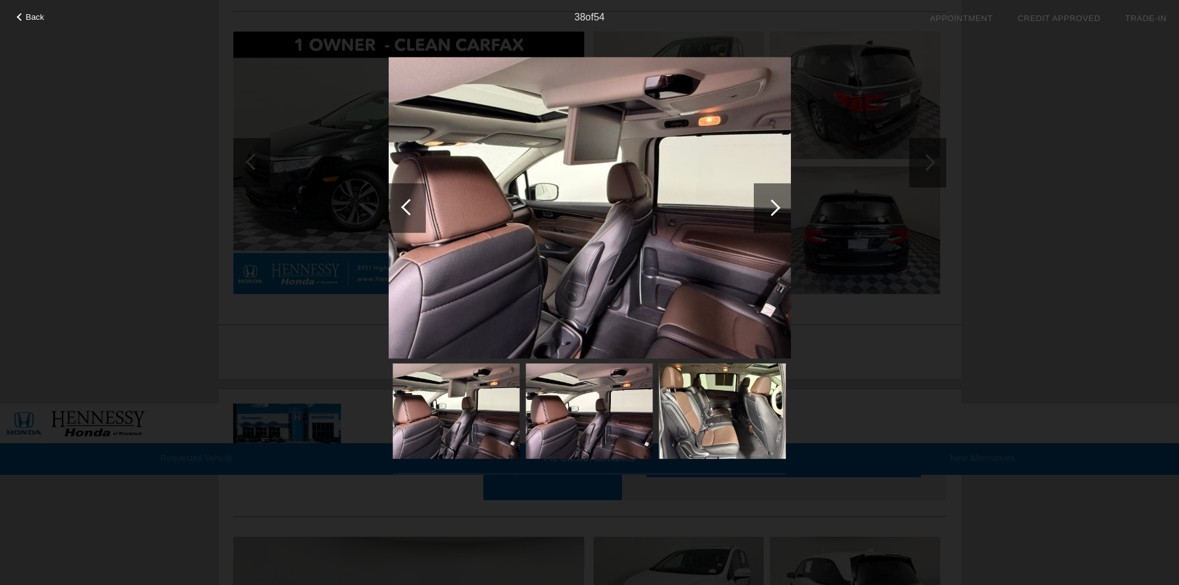
click at [772, 204] on div at bounding box center [772, 207] width 17 height 17
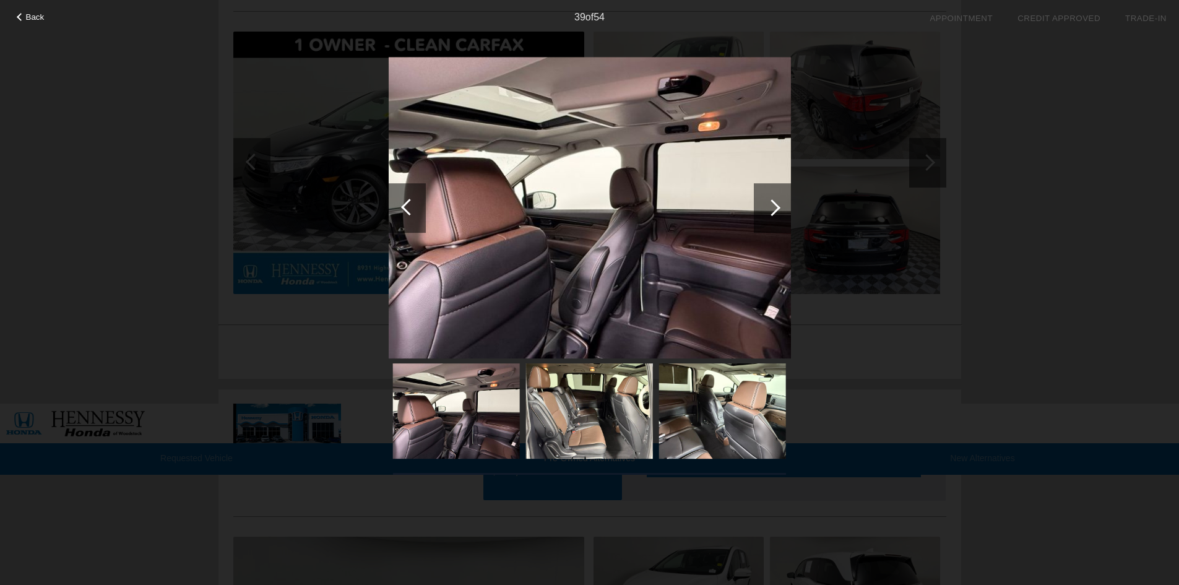
click at [772, 204] on div at bounding box center [772, 207] width 17 height 17
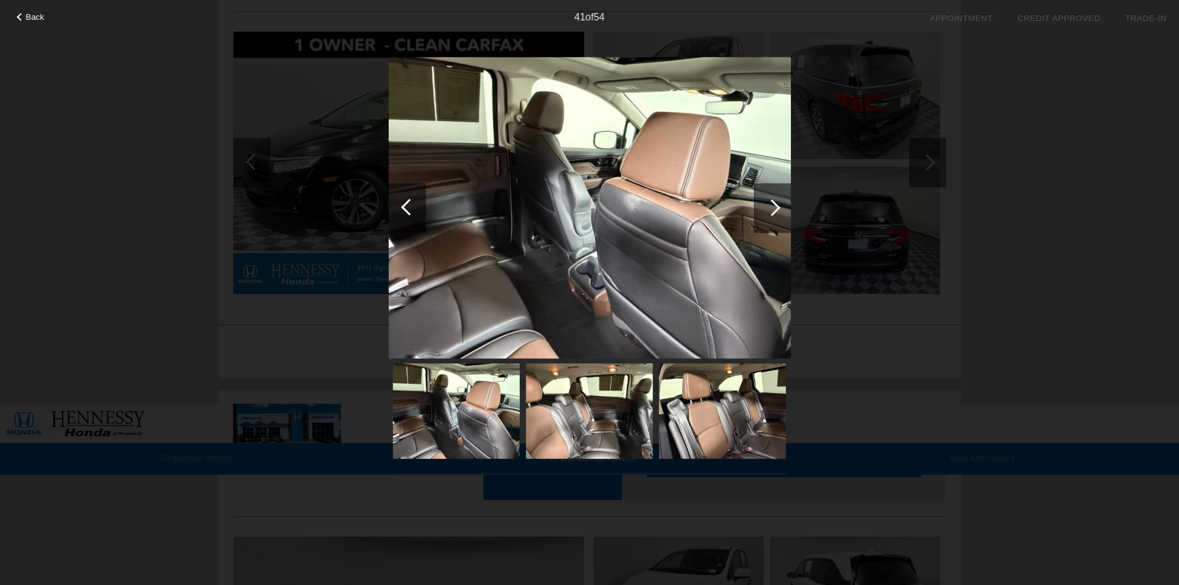
click at [772, 204] on div at bounding box center [772, 207] width 17 height 17
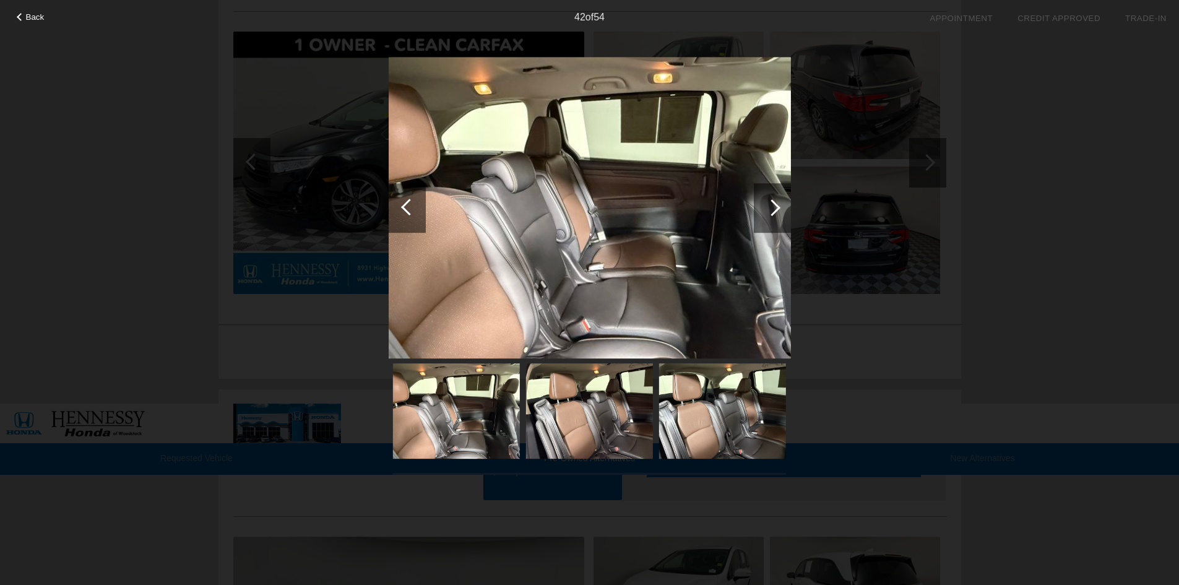
click at [772, 204] on div at bounding box center [772, 207] width 17 height 17
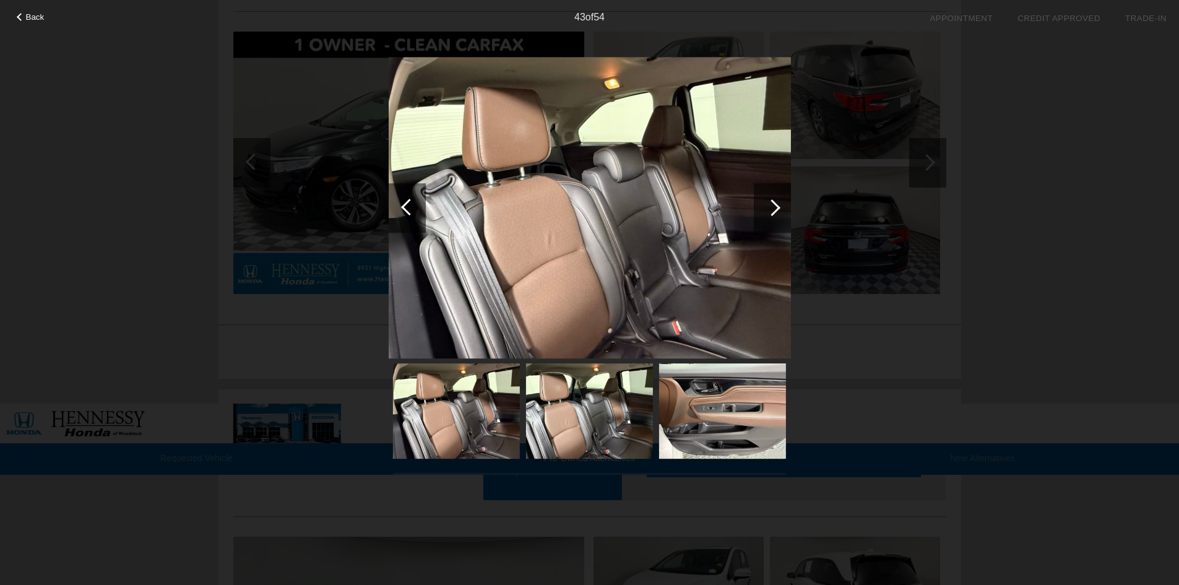
click at [772, 204] on div at bounding box center [772, 207] width 17 height 17
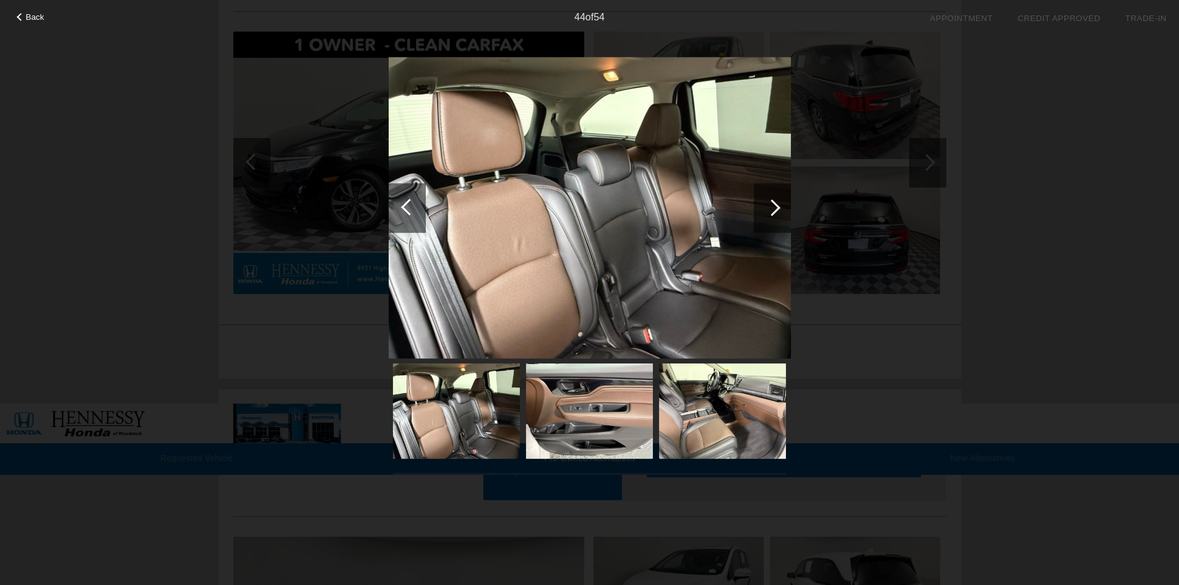
click at [772, 204] on div at bounding box center [772, 207] width 17 height 17
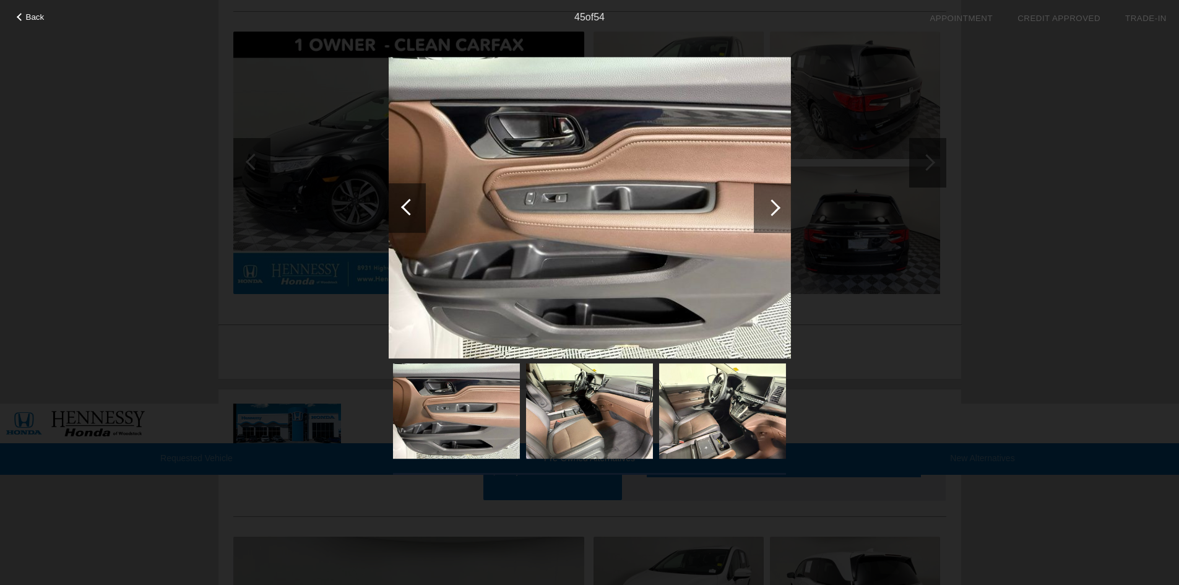
click at [772, 204] on div at bounding box center [772, 207] width 17 height 17
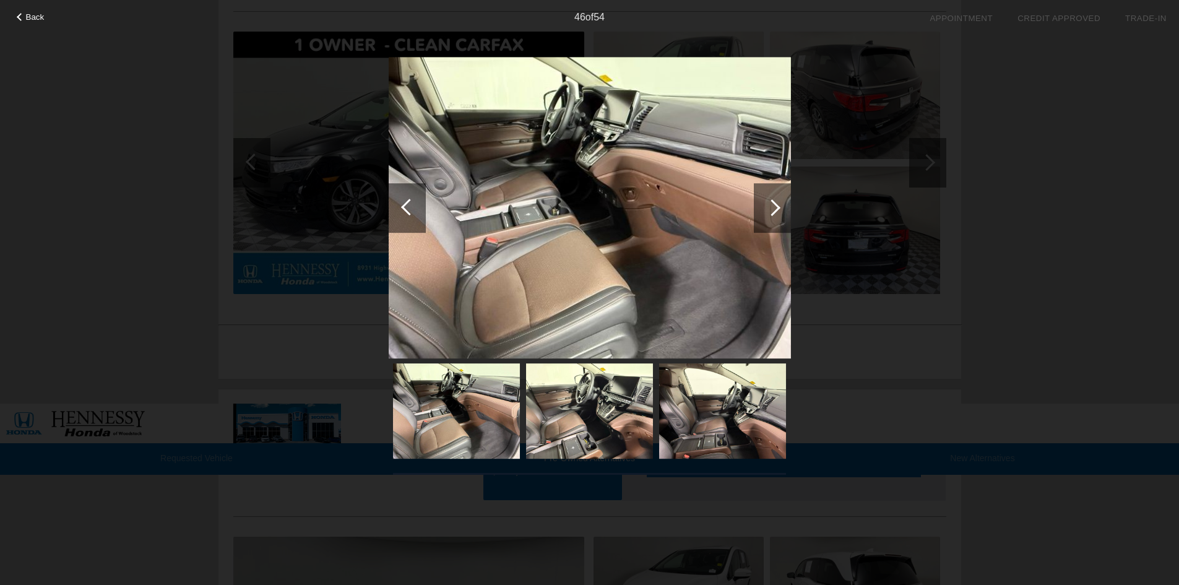
click at [1020, 218] on div "Back 46 of 54" at bounding box center [589, 292] width 1179 height 585
click at [775, 204] on div at bounding box center [772, 207] width 17 height 17
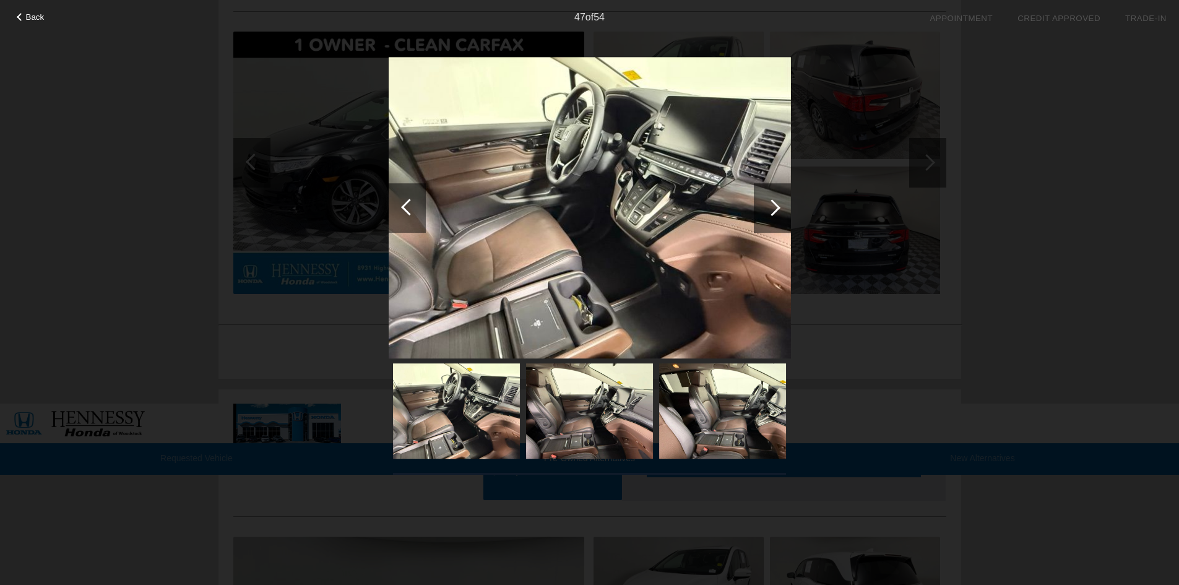
click at [775, 204] on div at bounding box center [772, 207] width 17 height 17
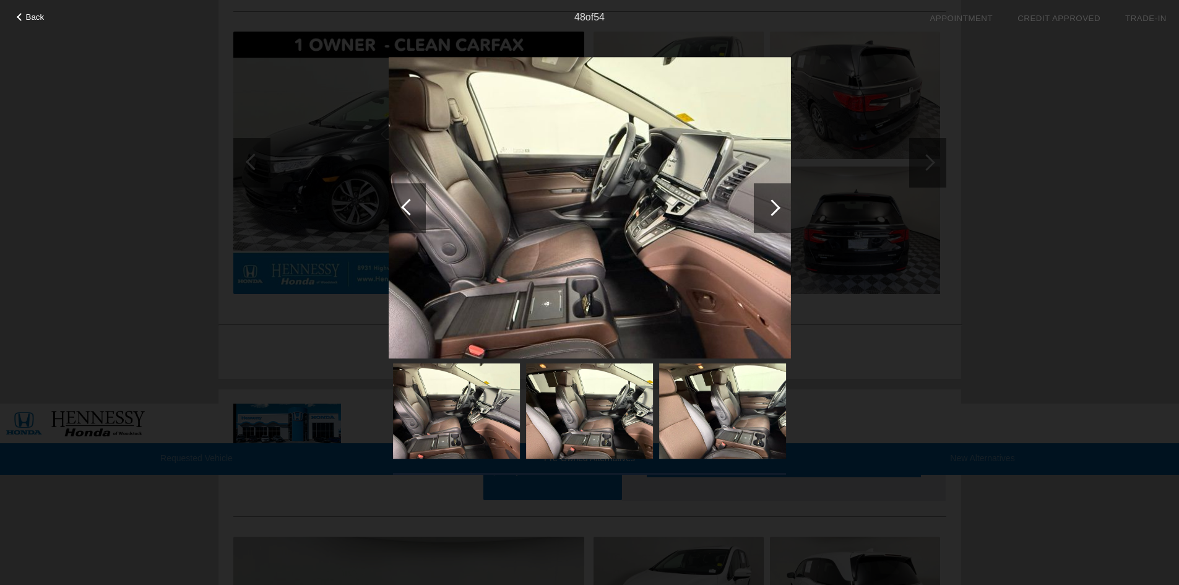
click at [775, 204] on div at bounding box center [772, 207] width 17 height 17
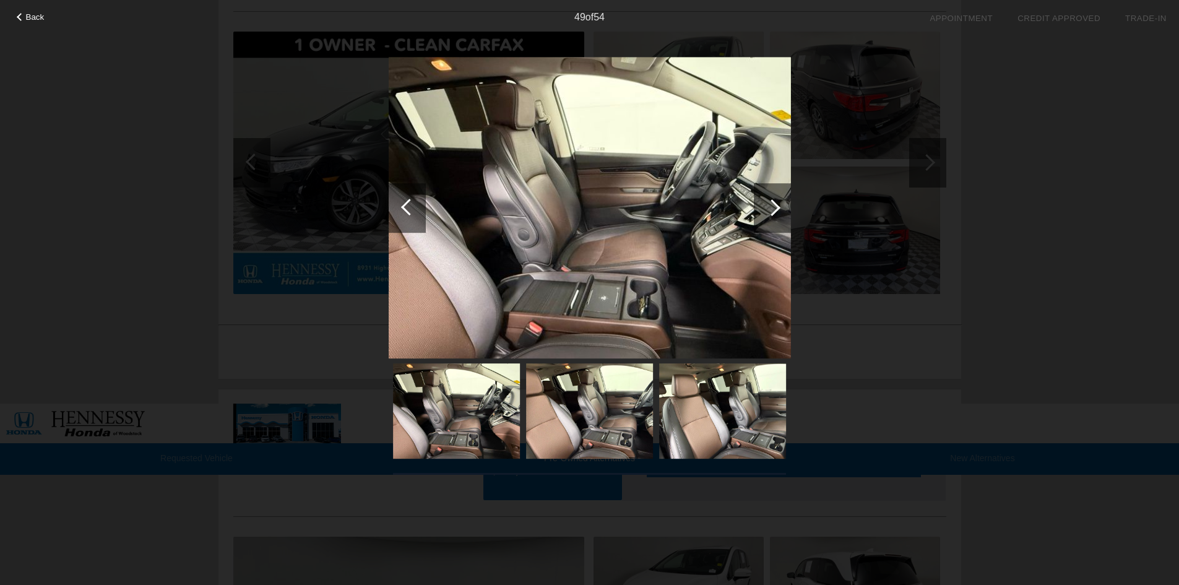
click at [775, 204] on div at bounding box center [772, 207] width 17 height 17
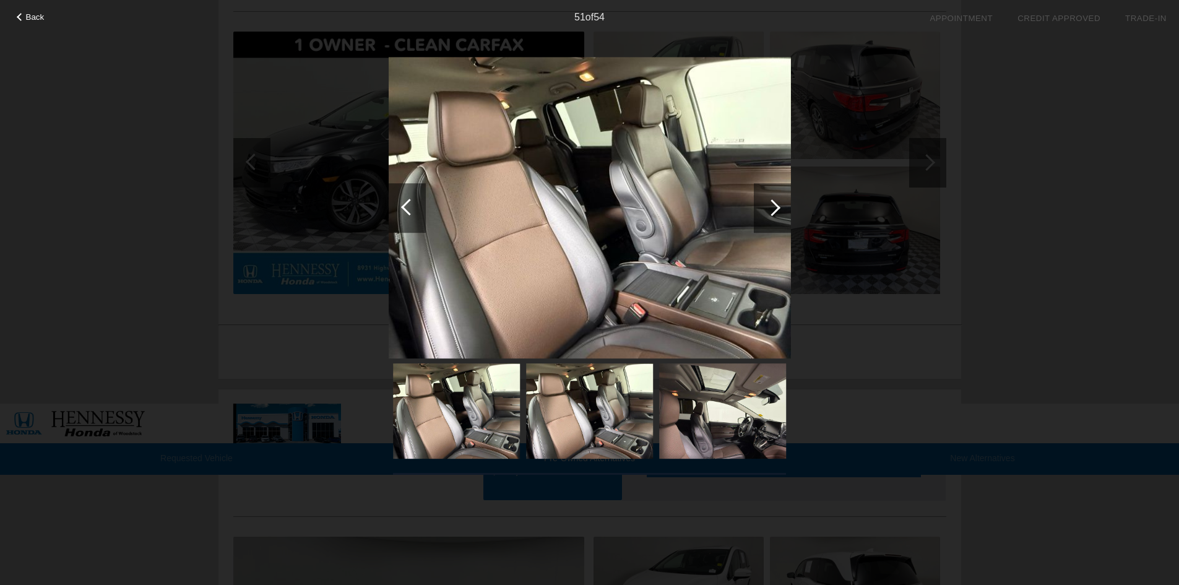
click at [775, 204] on div at bounding box center [772, 207] width 17 height 17
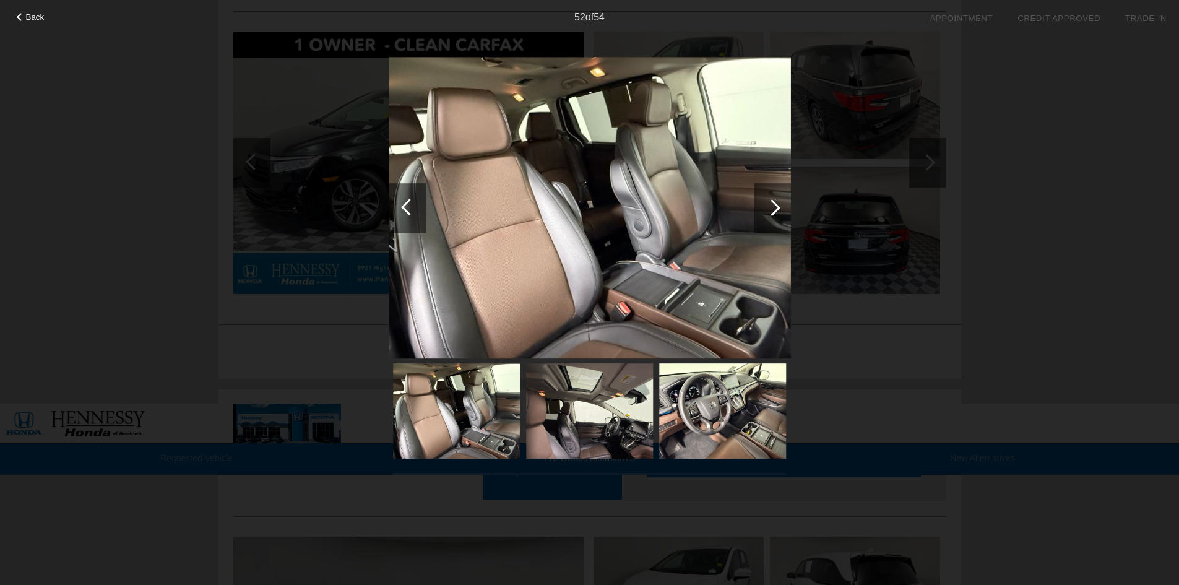
click at [775, 204] on div at bounding box center [772, 207] width 17 height 17
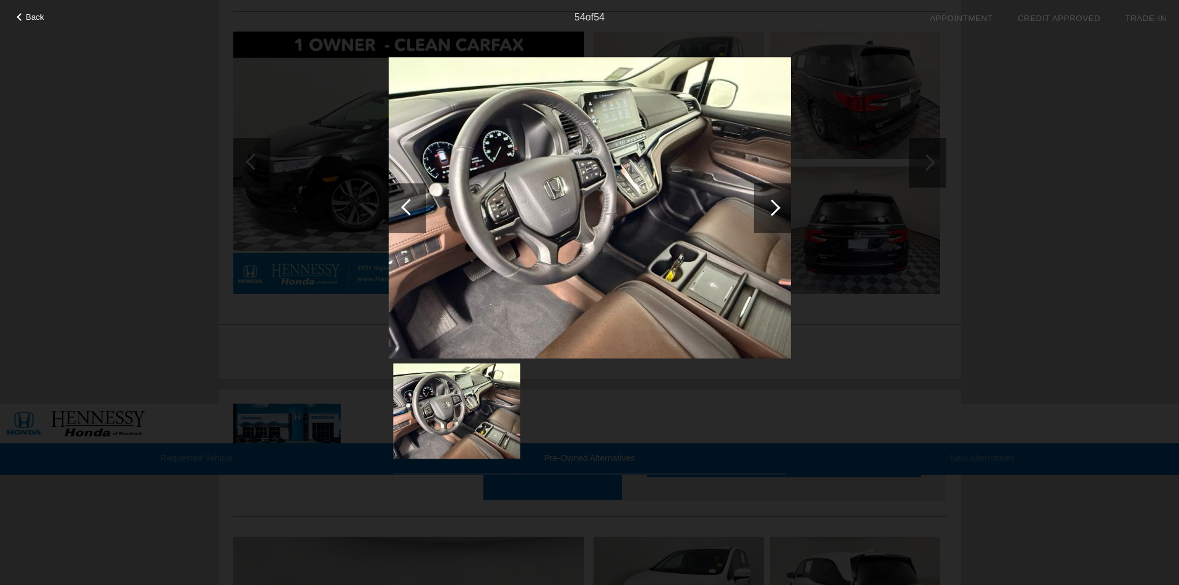
click at [775, 204] on div at bounding box center [772, 207] width 17 height 17
click at [971, 122] on div "Back 54 of 54" at bounding box center [589, 292] width 1179 height 585
click at [30, 17] on span "Back" at bounding box center [35, 16] width 19 height 9
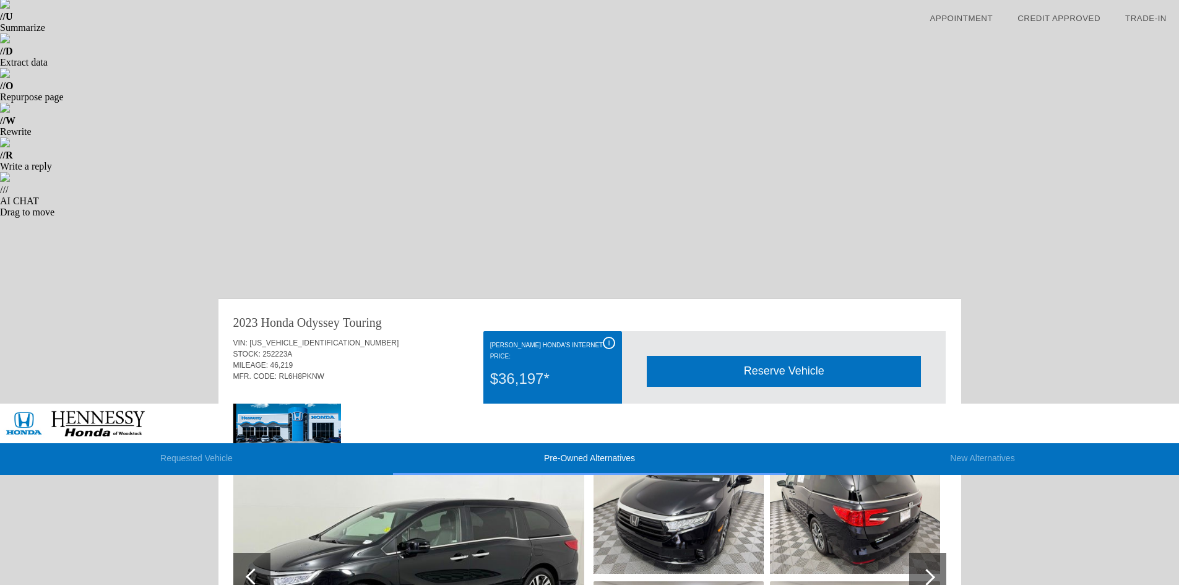
scroll to position [0, 0]
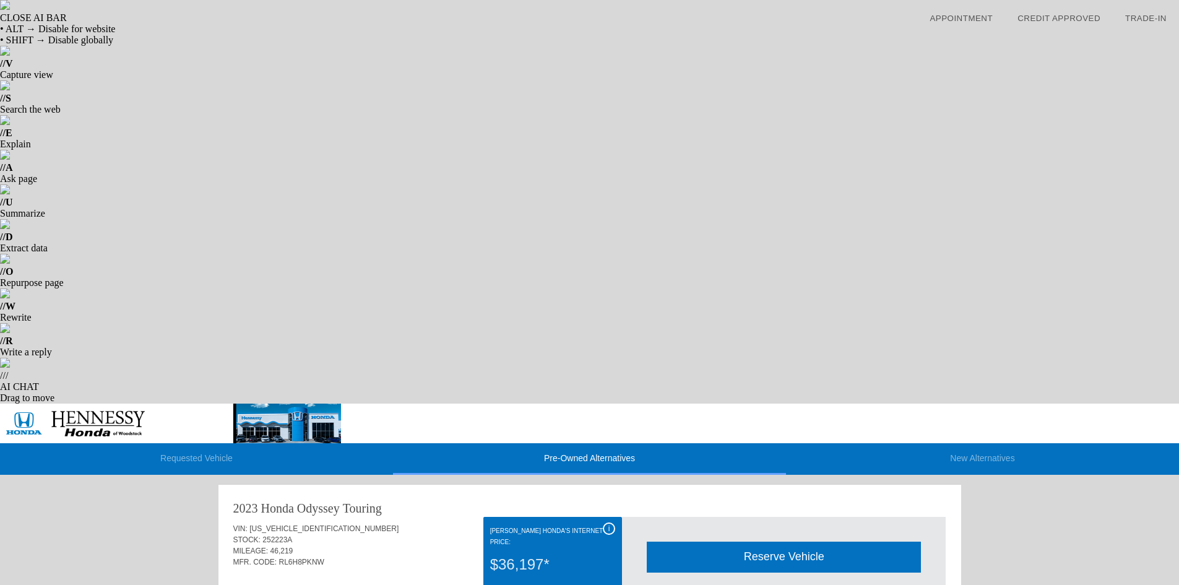
click at [966, 443] on li "New Alternatives" at bounding box center [982, 459] width 393 height 32
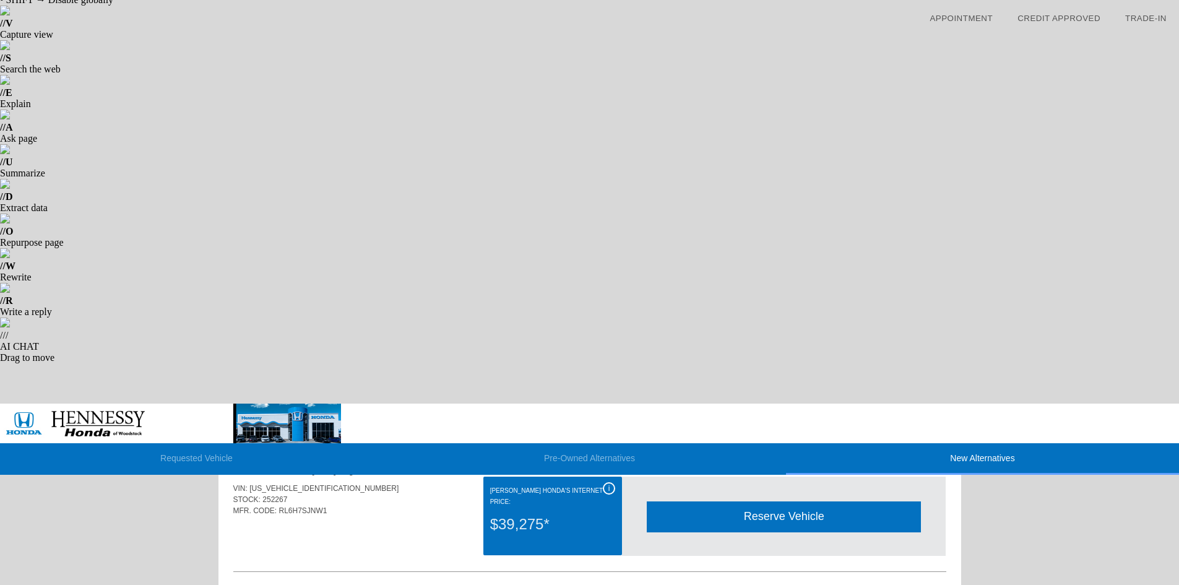
scroll to position [62, 0]
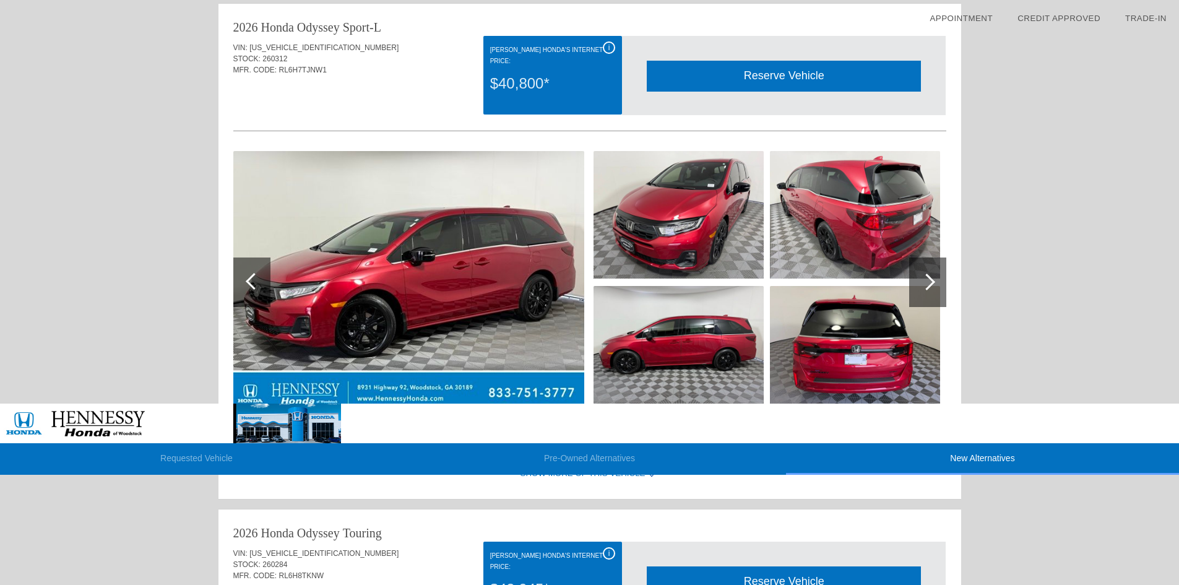
scroll to position [1300, 0]
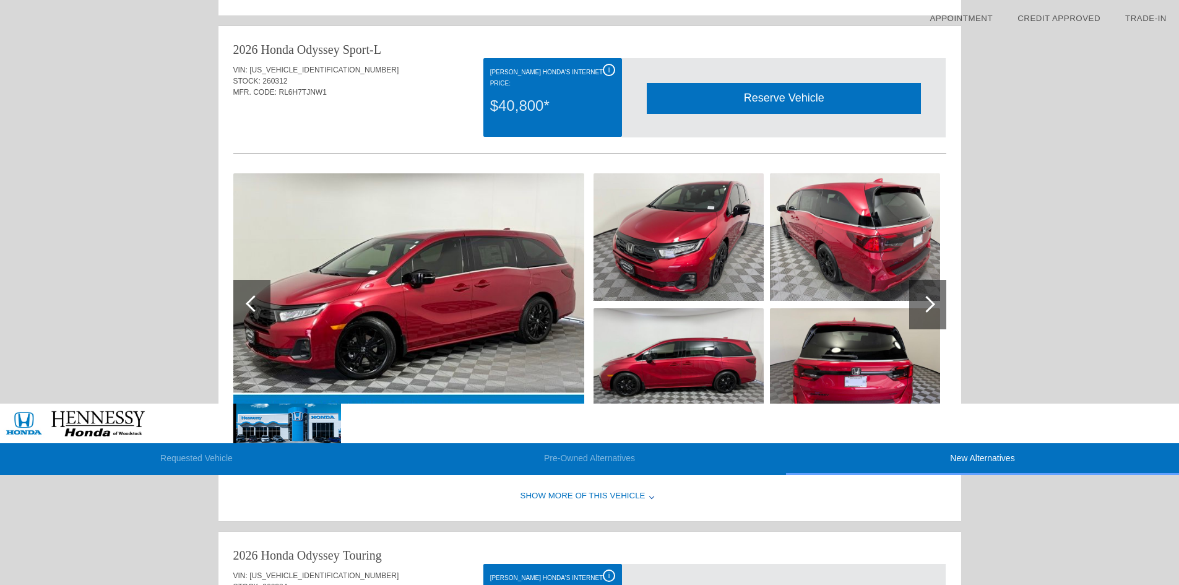
scroll to position [1238, 0]
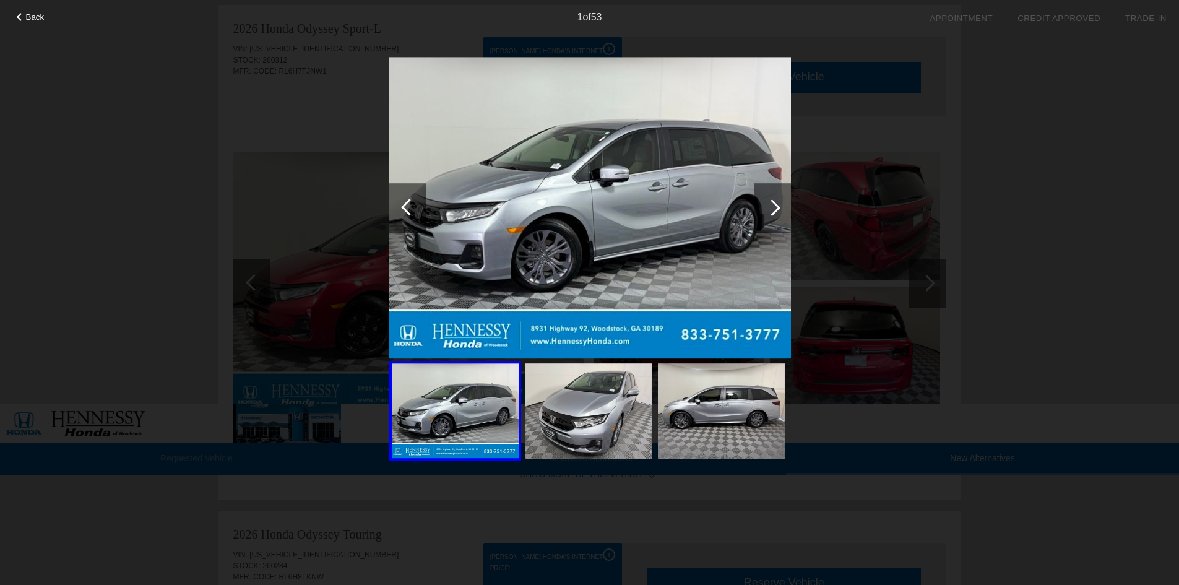
click at [777, 207] on div at bounding box center [772, 207] width 17 height 17
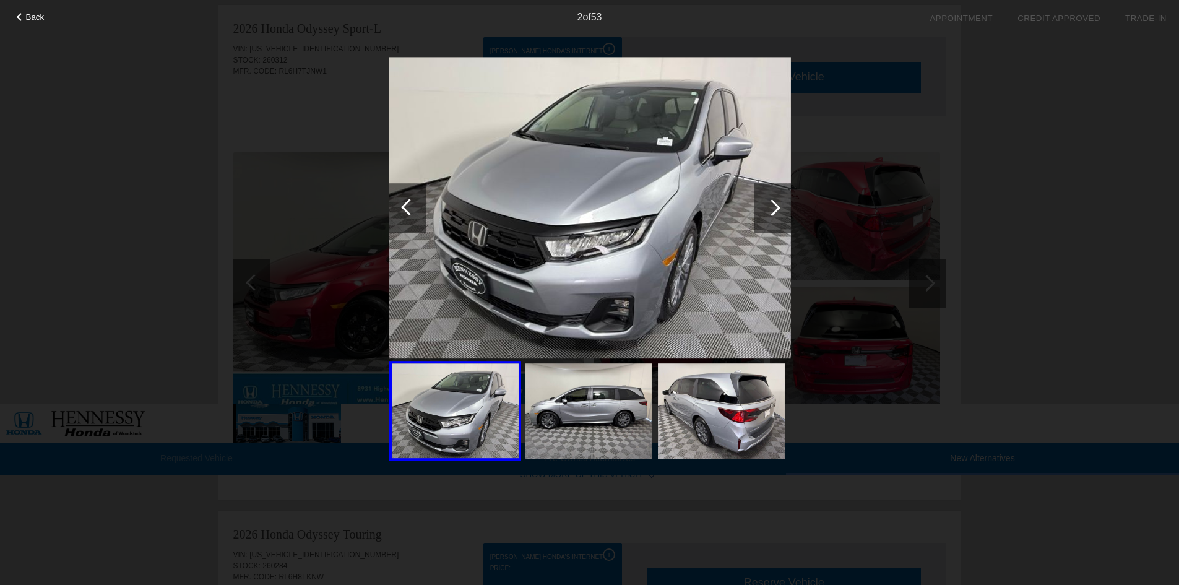
click at [777, 207] on div at bounding box center [772, 207] width 17 height 17
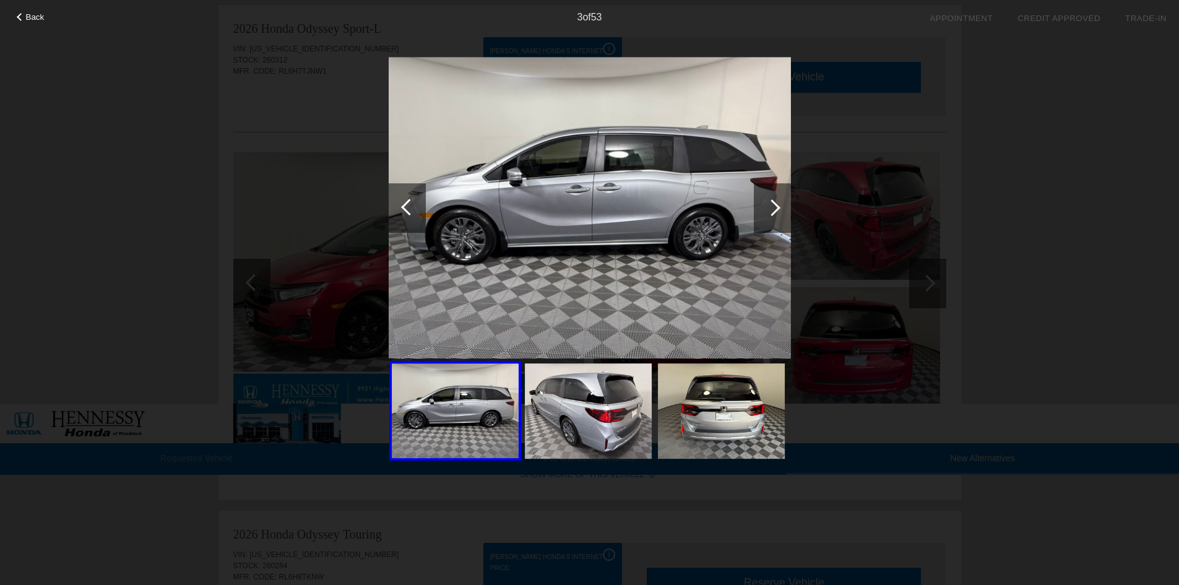
click at [777, 207] on div at bounding box center [772, 207] width 17 height 17
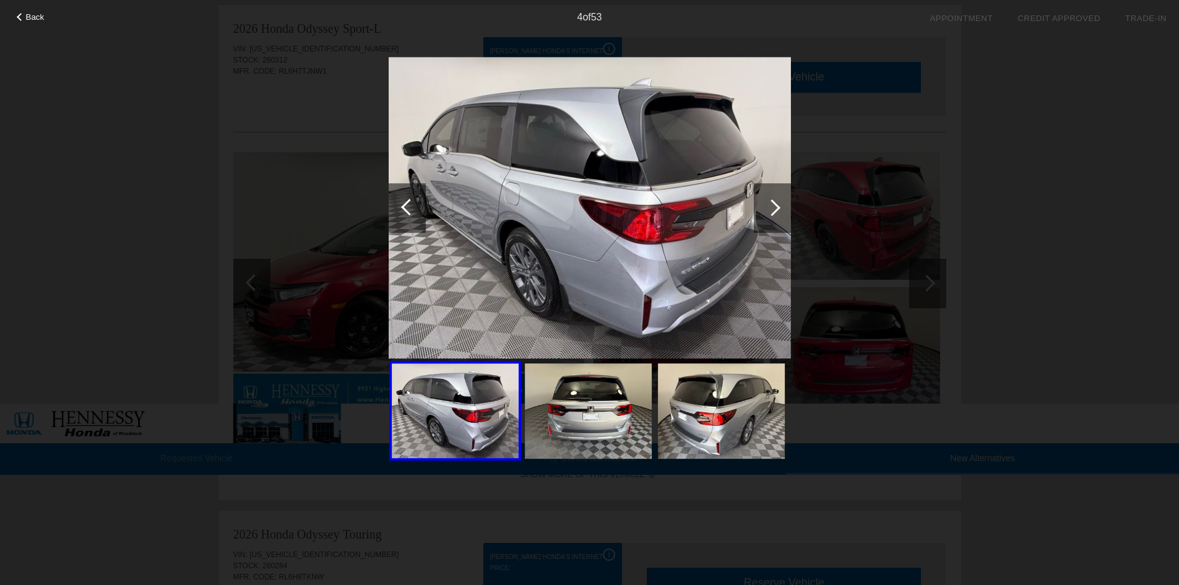
click at [777, 207] on div at bounding box center [772, 207] width 17 height 17
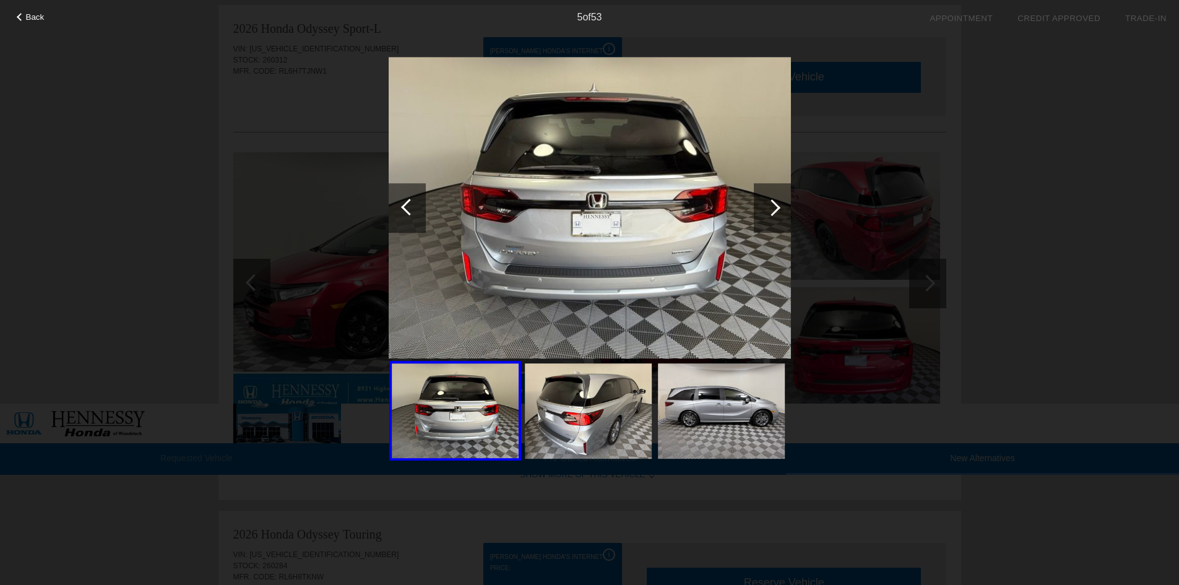
click at [777, 207] on div at bounding box center [772, 207] width 17 height 17
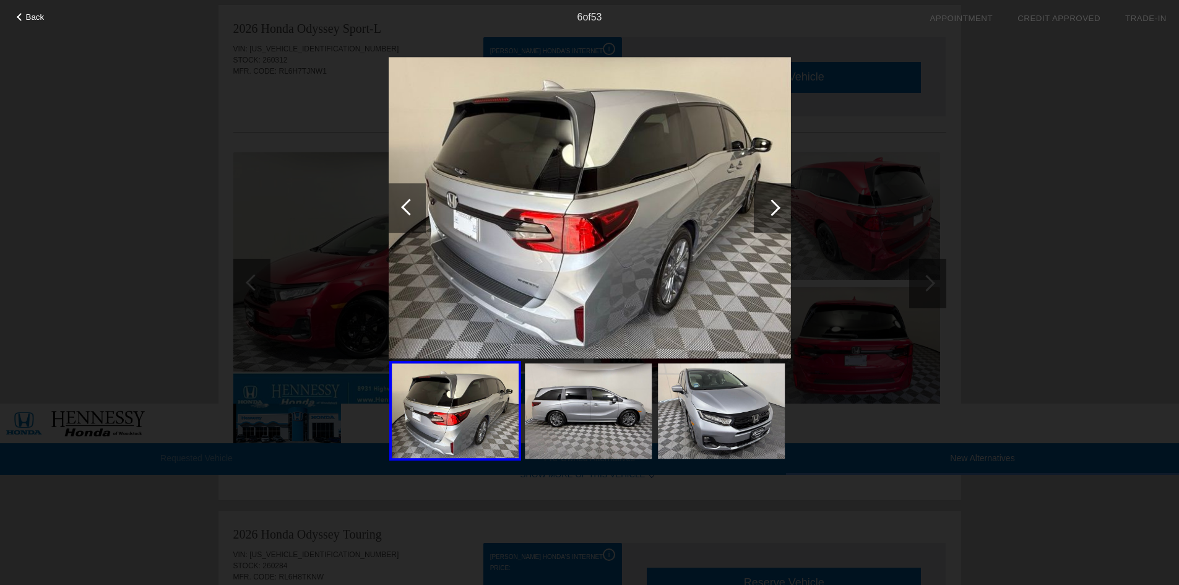
click at [777, 207] on div at bounding box center [772, 207] width 17 height 17
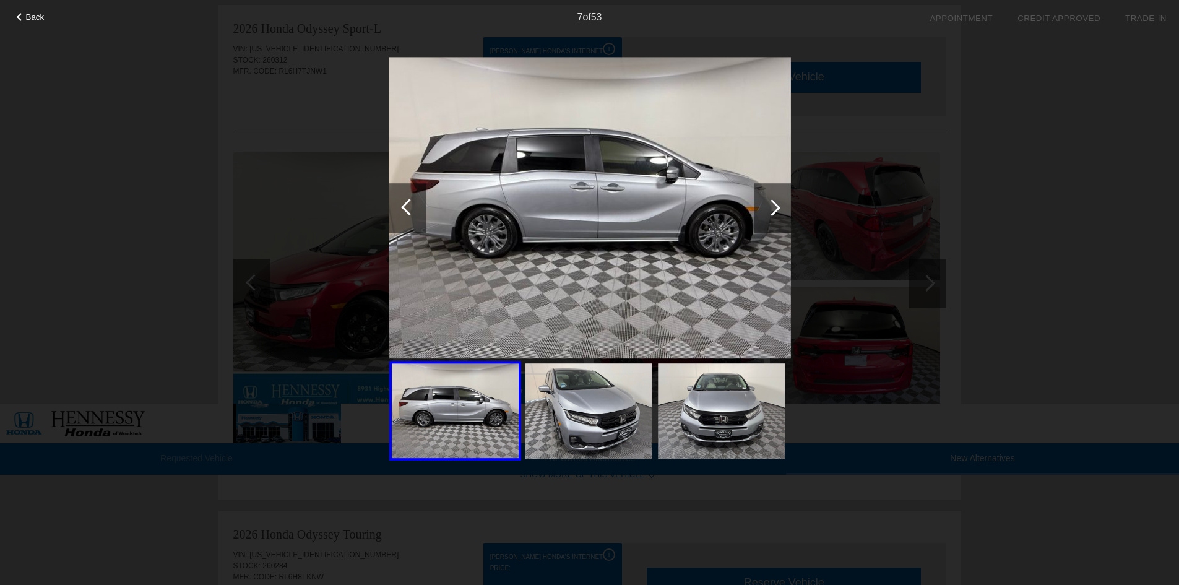
click at [777, 207] on div at bounding box center [772, 207] width 17 height 17
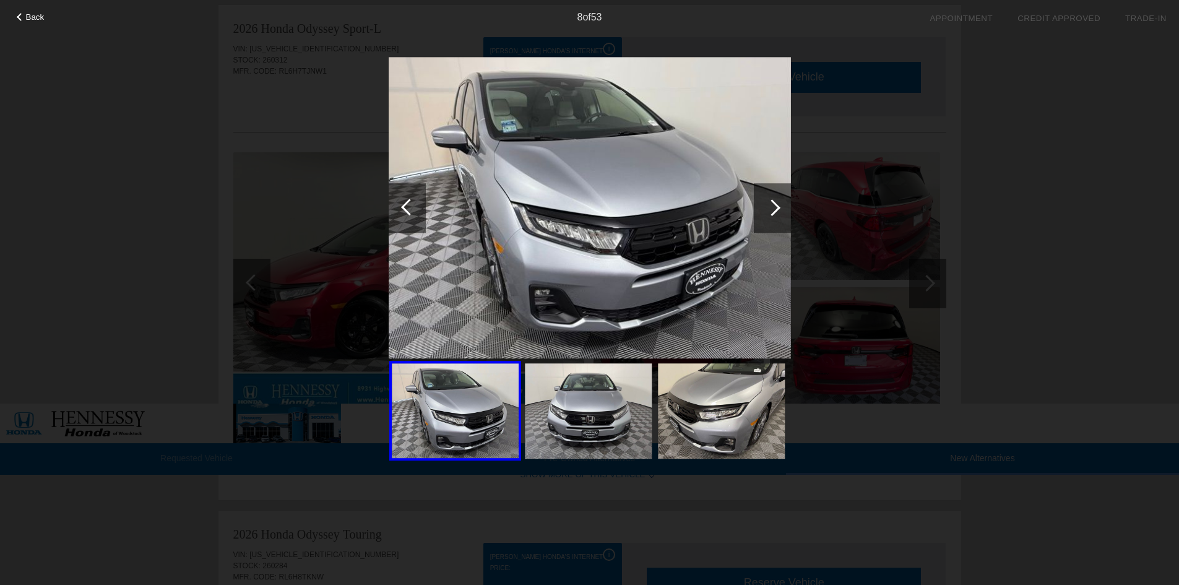
click at [777, 207] on div at bounding box center [772, 207] width 17 height 17
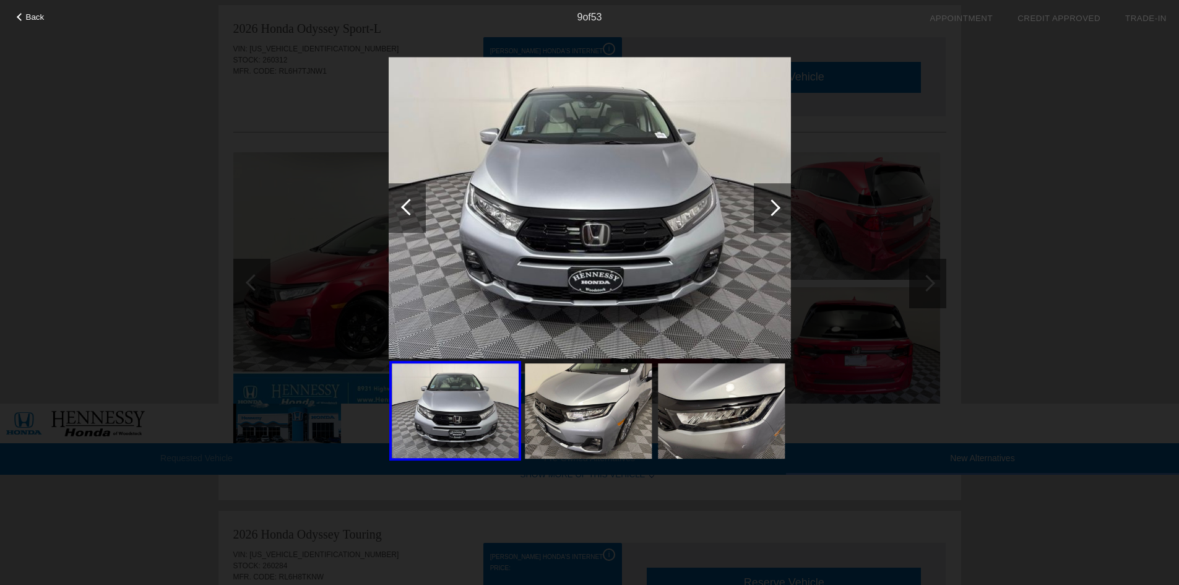
click at [777, 207] on div at bounding box center [772, 207] width 17 height 17
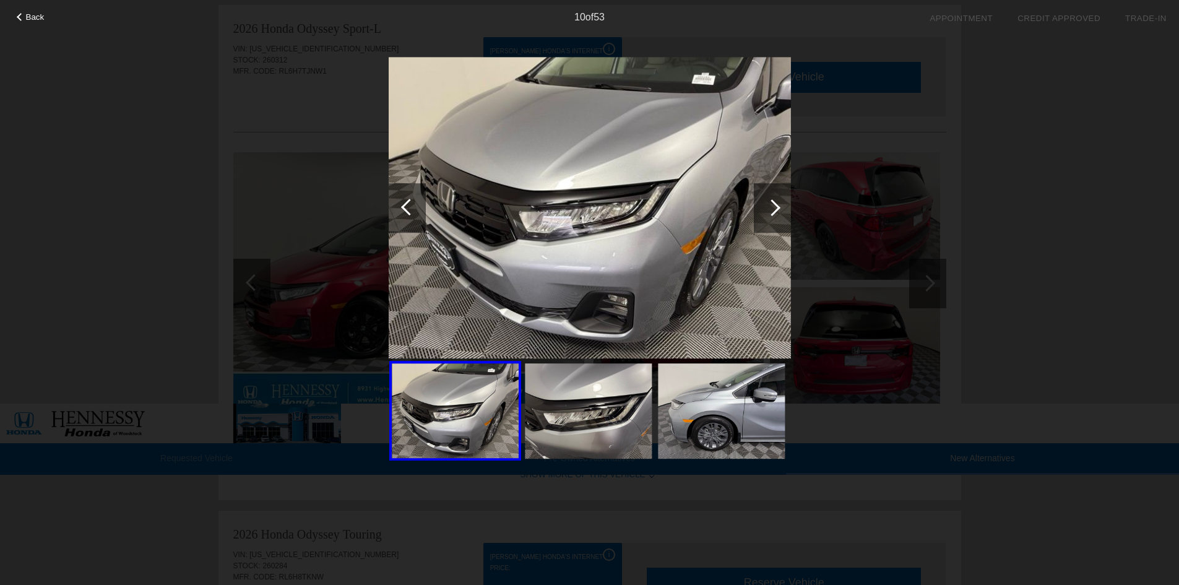
click at [777, 207] on div at bounding box center [772, 207] width 17 height 17
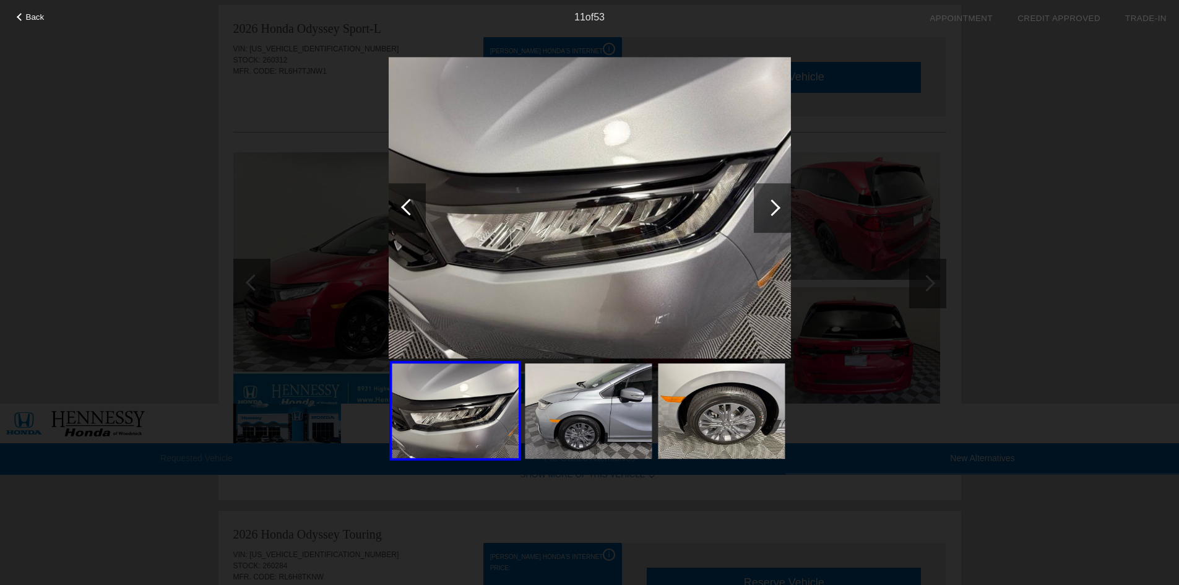
click at [777, 207] on div at bounding box center [772, 207] width 17 height 17
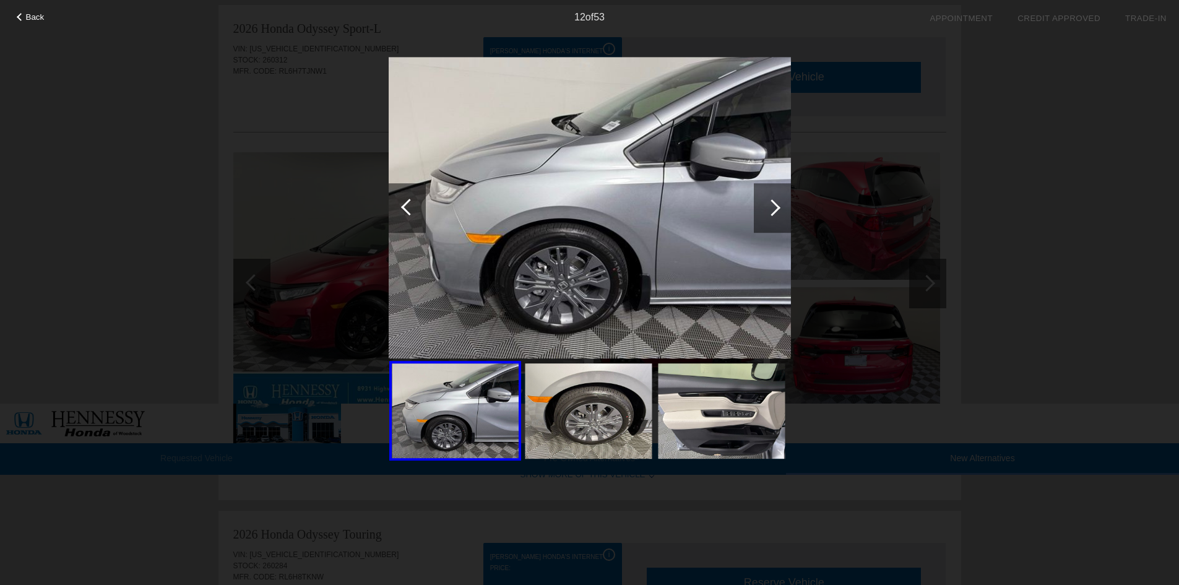
click at [777, 207] on div at bounding box center [772, 207] width 17 height 17
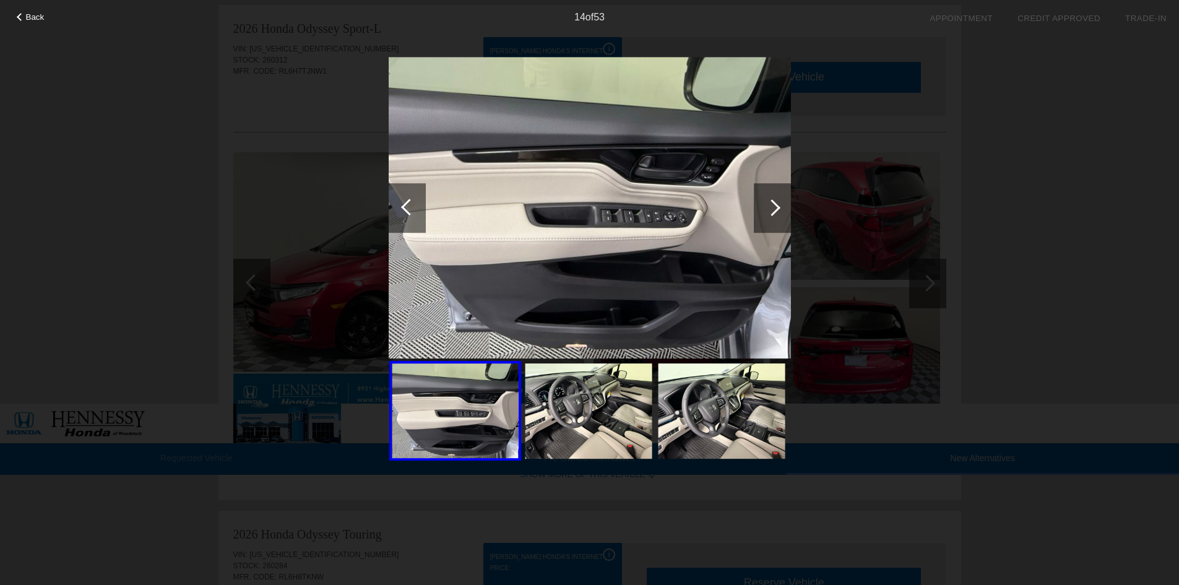
click at [777, 207] on div at bounding box center [772, 207] width 17 height 17
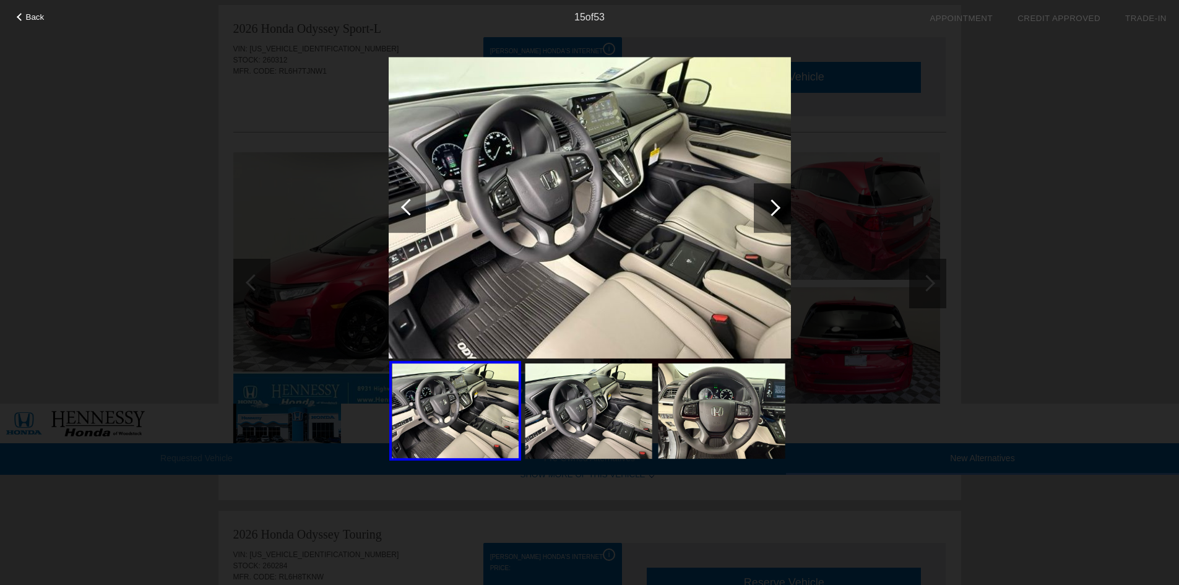
click at [777, 207] on div at bounding box center [772, 207] width 17 height 17
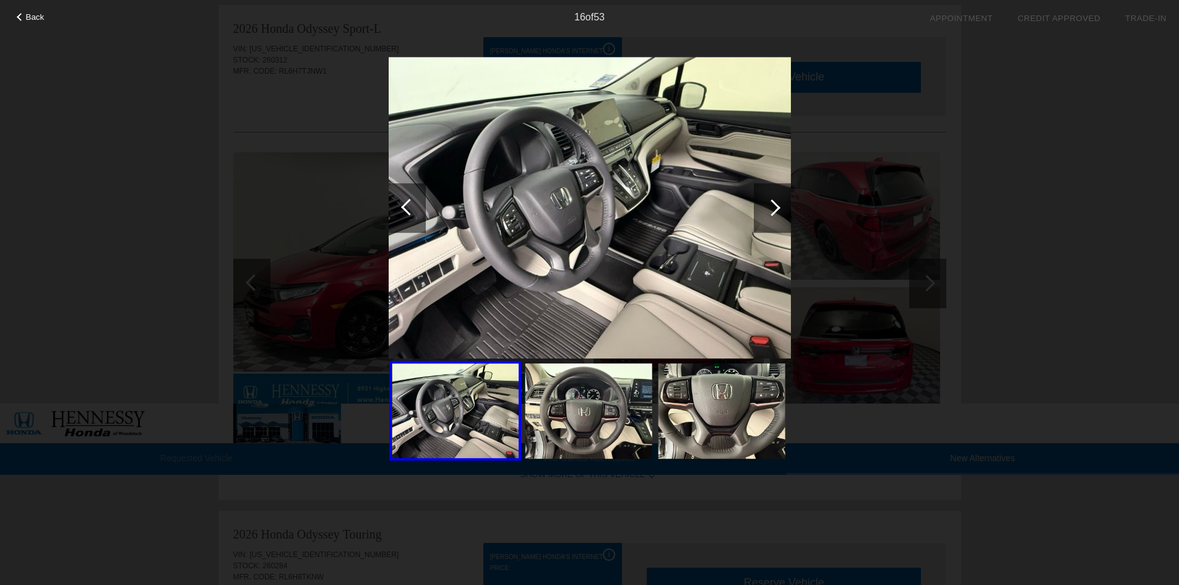
click at [777, 207] on div at bounding box center [772, 207] width 17 height 17
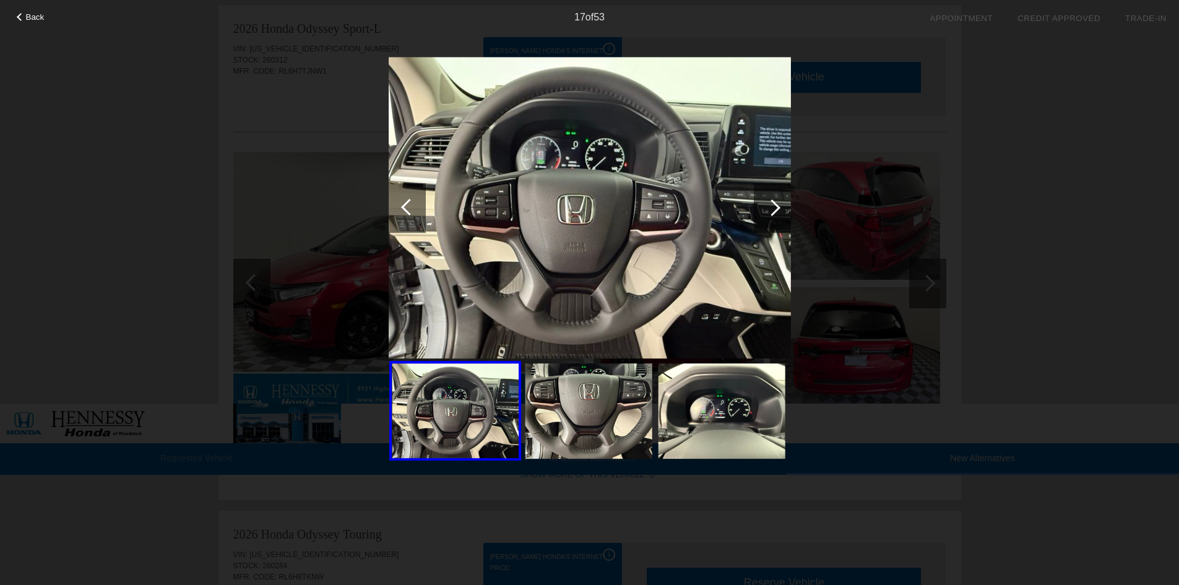
click at [777, 207] on div at bounding box center [772, 207] width 17 height 17
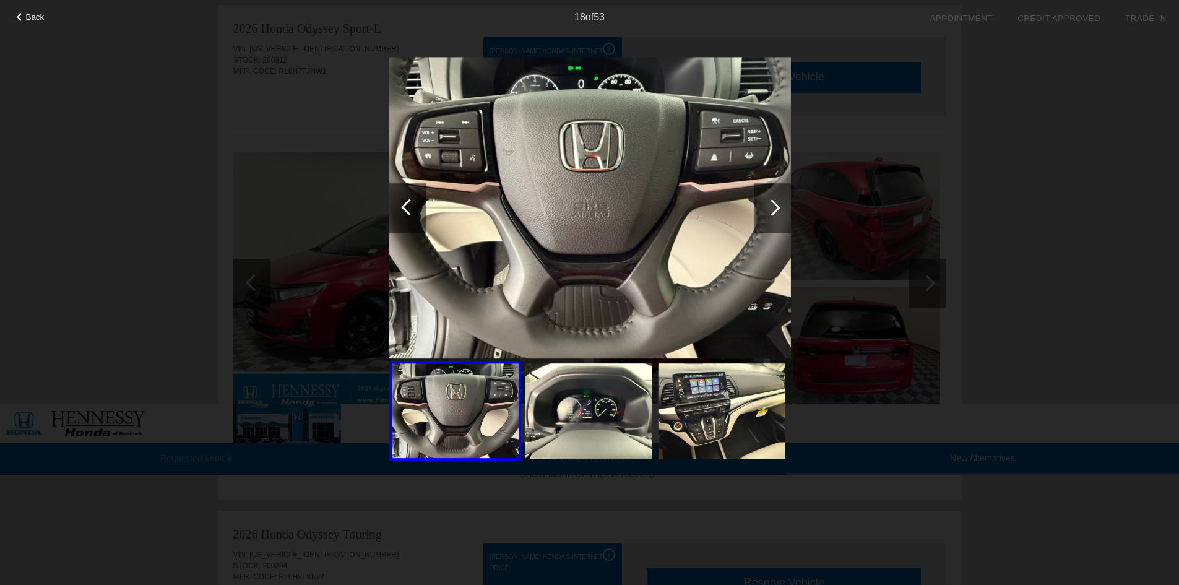
click at [777, 207] on div at bounding box center [772, 207] width 17 height 17
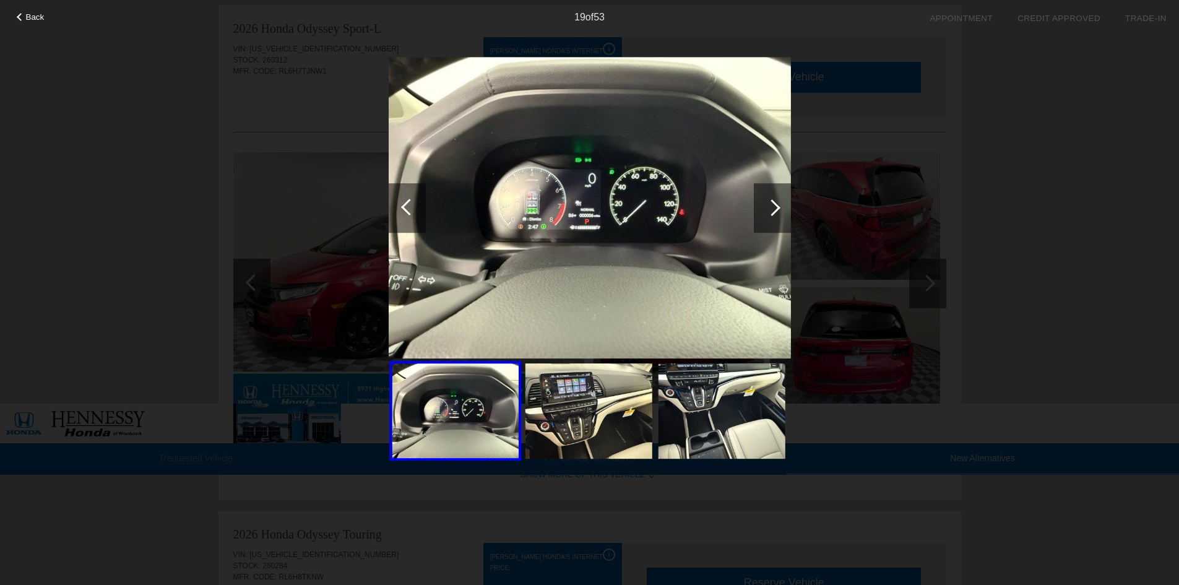
click at [777, 207] on div at bounding box center [772, 207] width 17 height 17
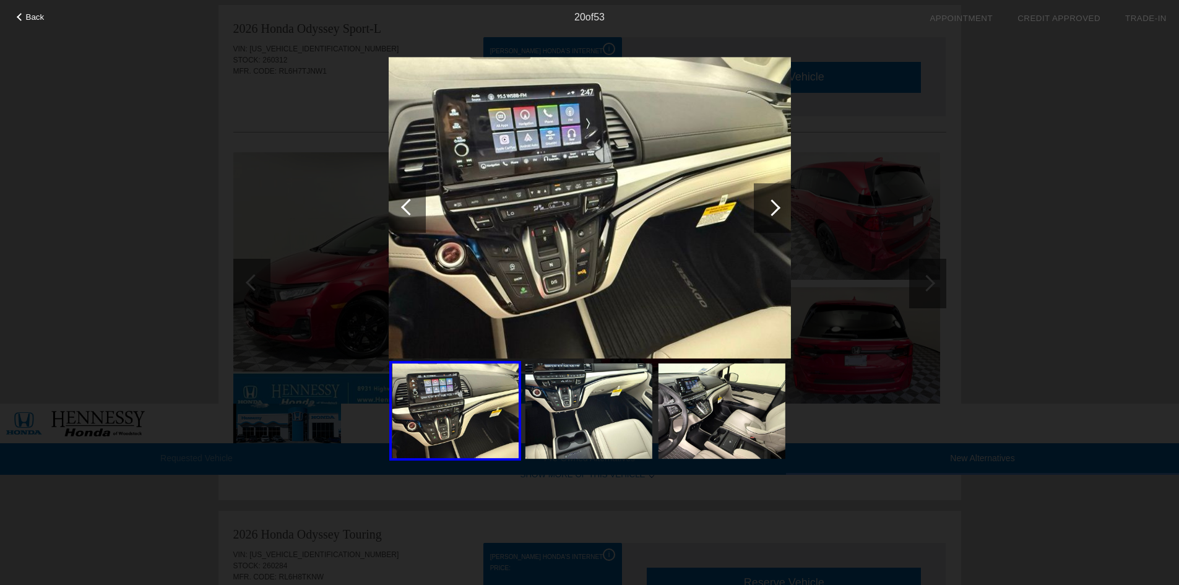
click at [777, 207] on div at bounding box center [772, 207] width 17 height 17
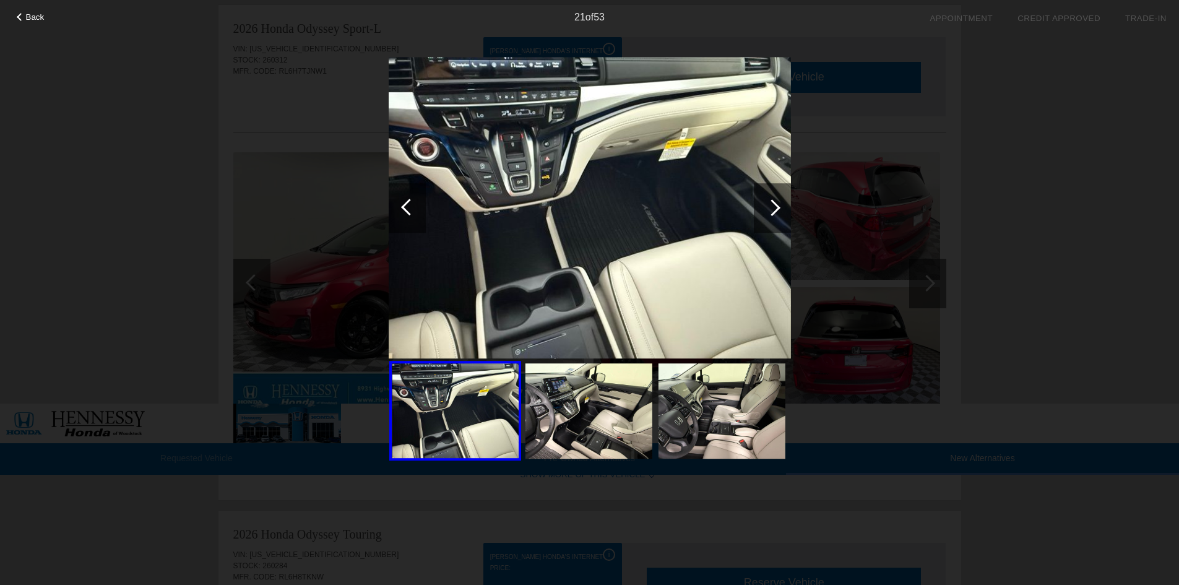
click at [777, 207] on div at bounding box center [772, 207] width 17 height 17
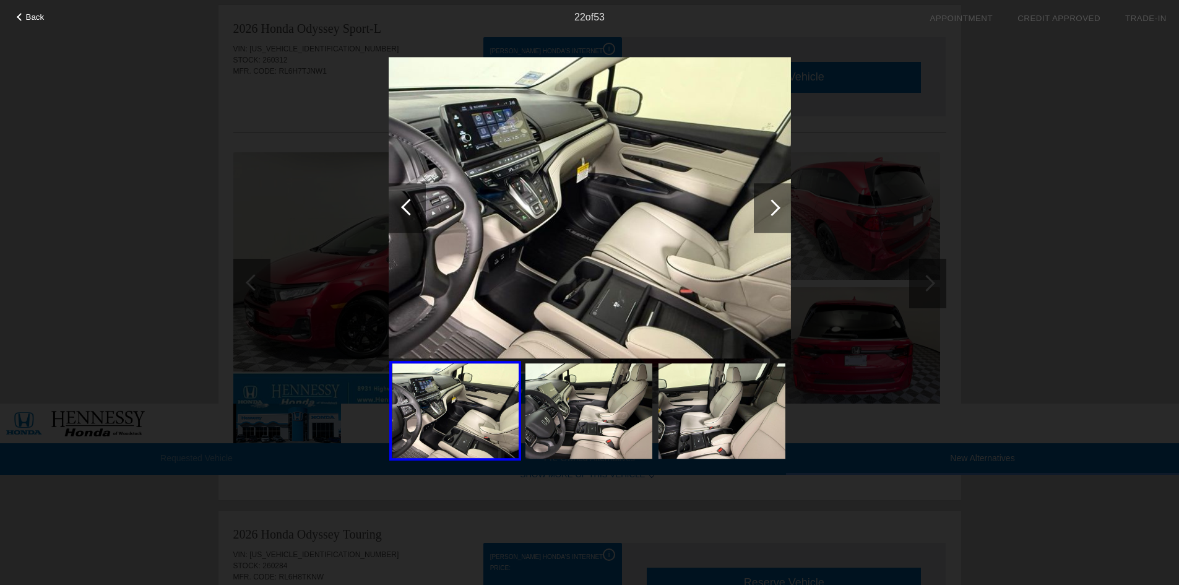
click at [777, 207] on div at bounding box center [772, 207] width 17 height 17
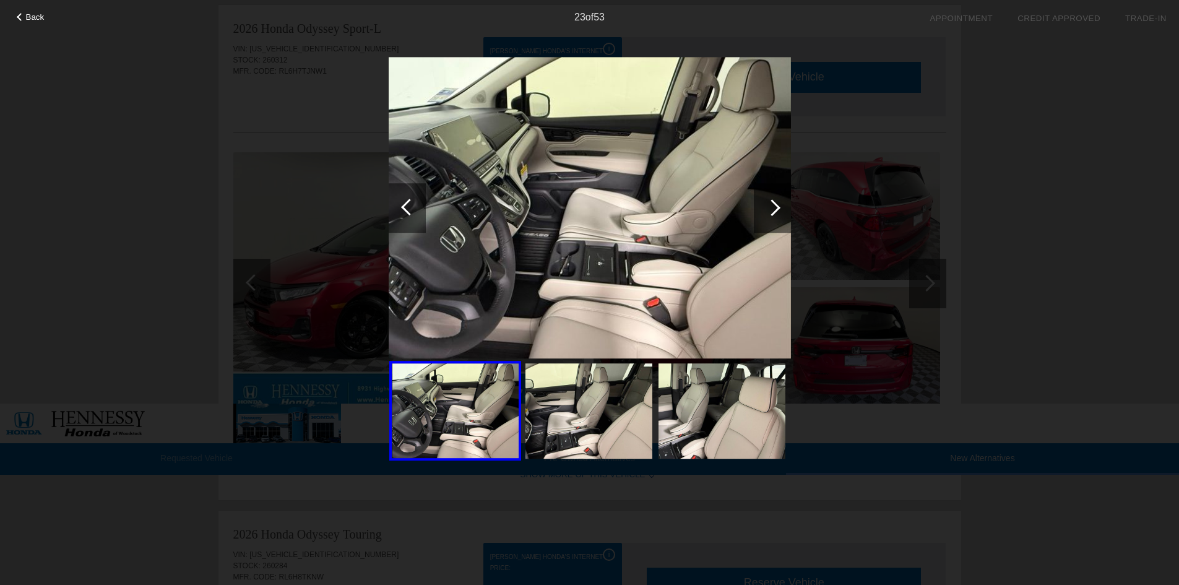
click at [777, 207] on div at bounding box center [772, 207] width 17 height 17
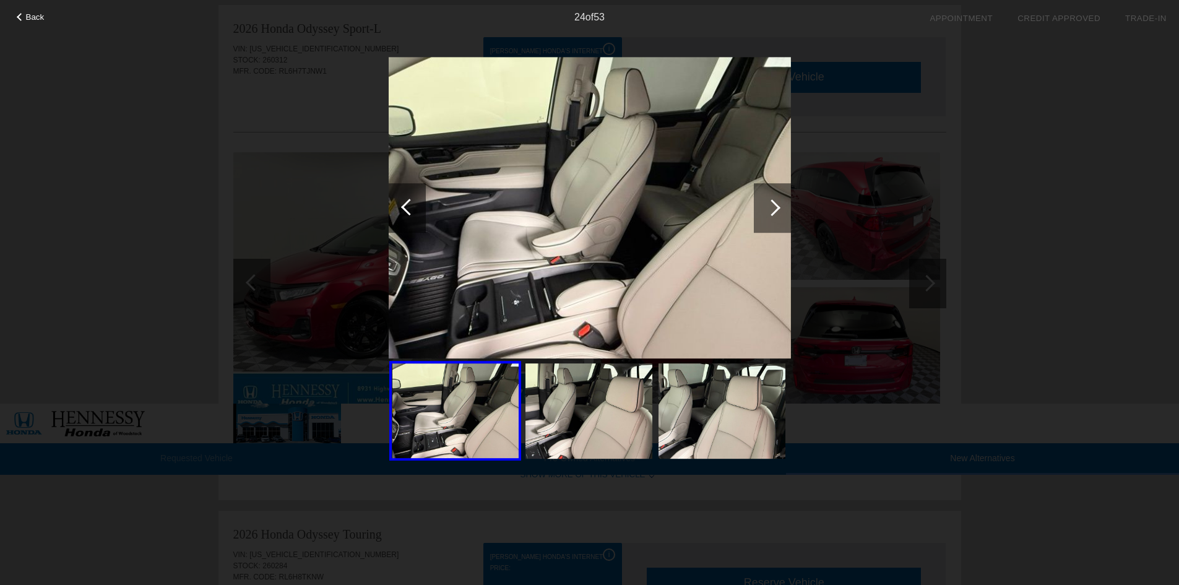
click at [772, 206] on div at bounding box center [772, 207] width 17 height 17
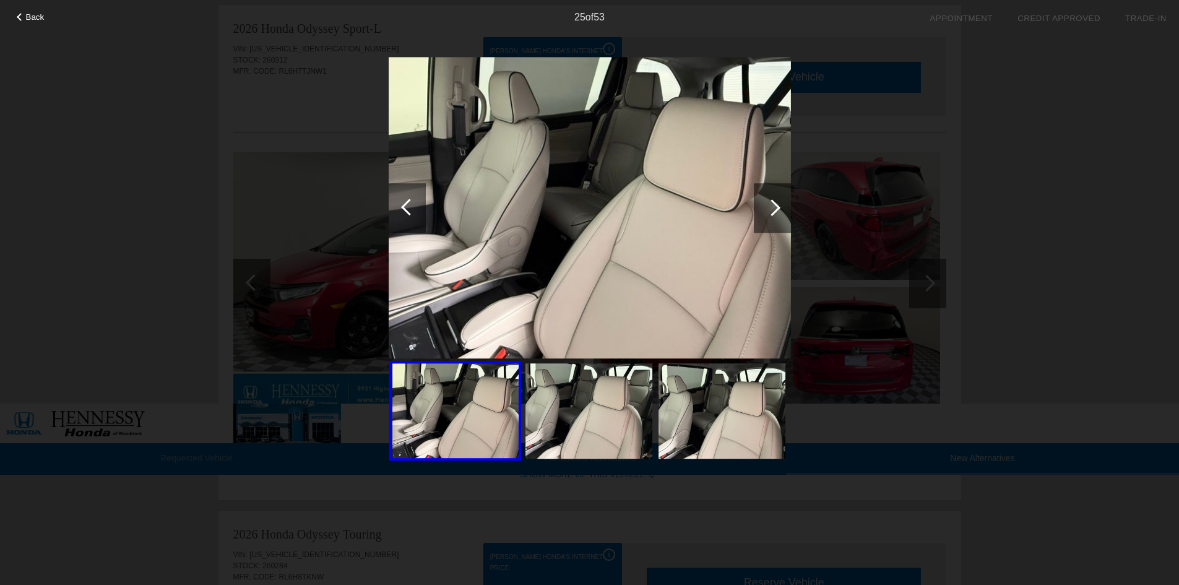
click at [772, 206] on div at bounding box center [772, 207] width 17 height 17
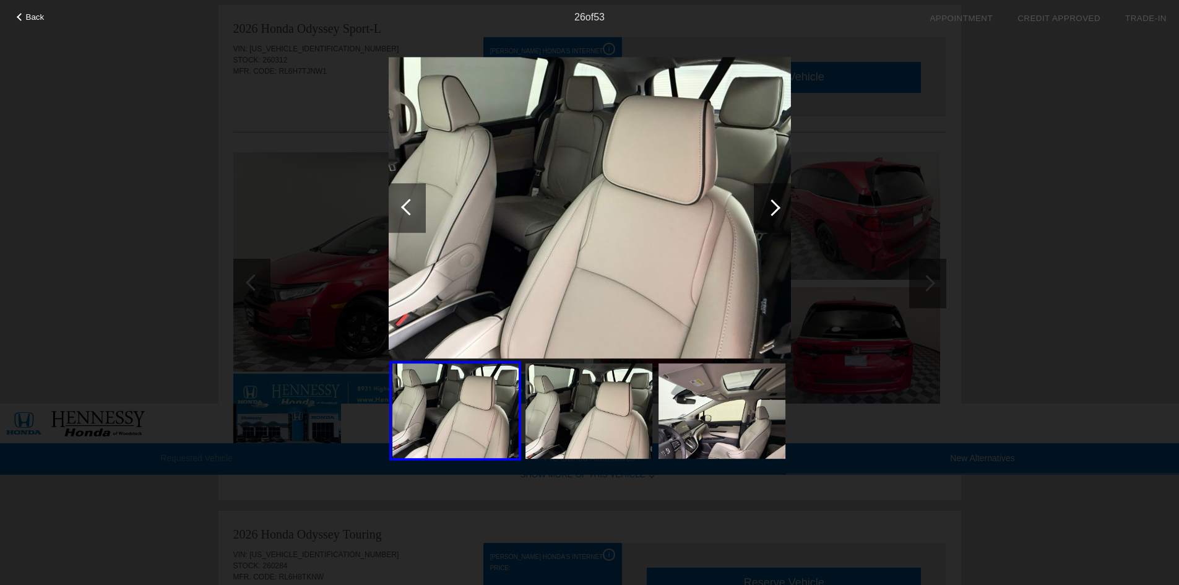
click at [772, 206] on div at bounding box center [772, 207] width 17 height 17
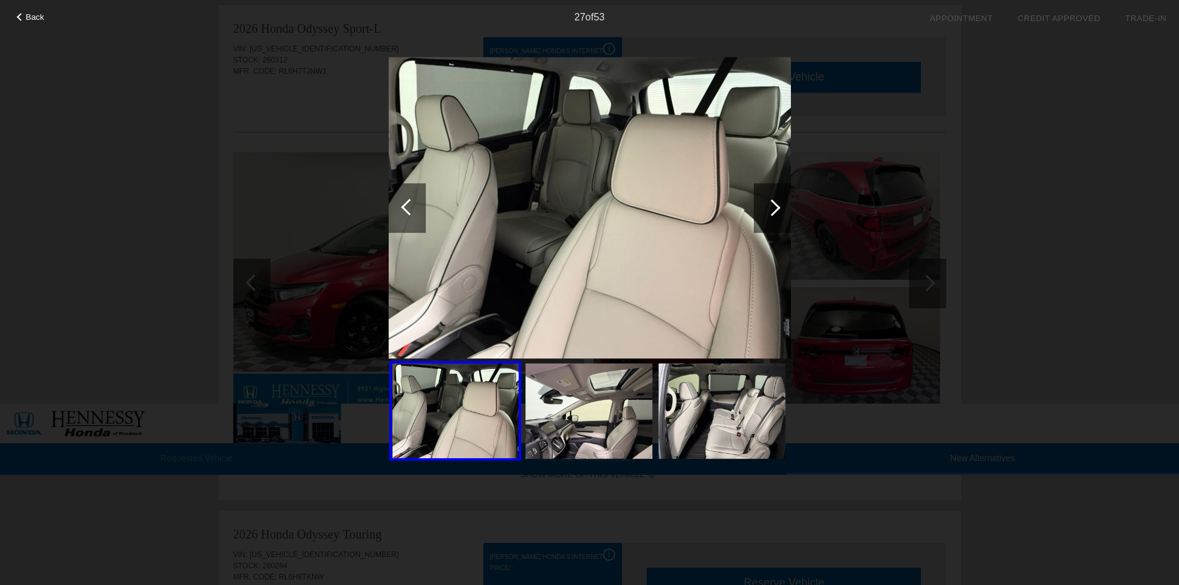
click at [772, 206] on div at bounding box center [772, 207] width 17 height 17
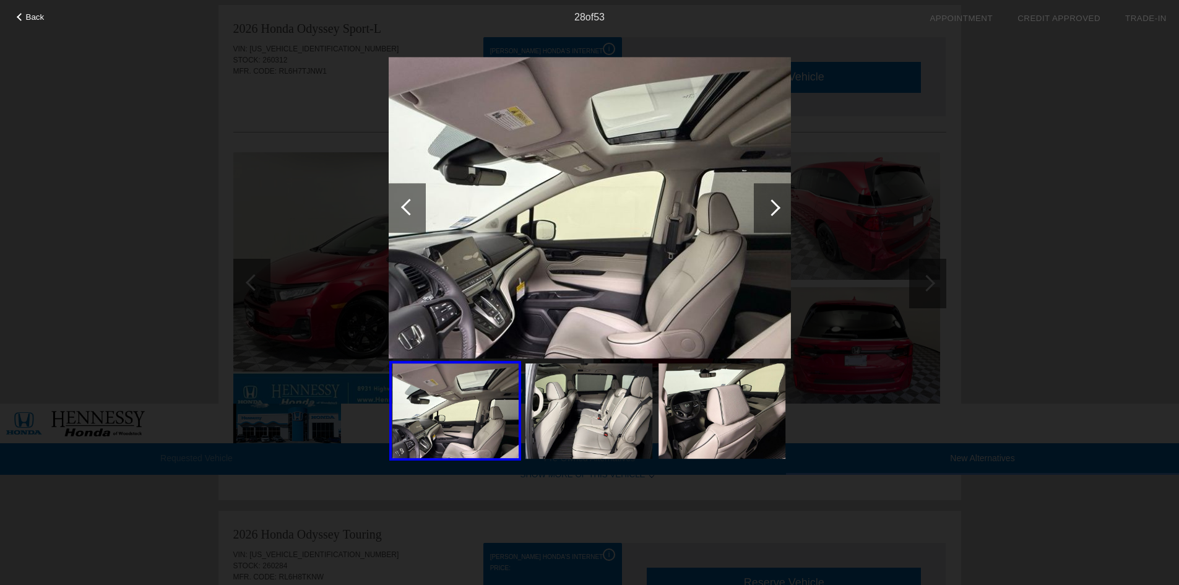
click at [772, 206] on div at bounding box center [772, 207] width 17 height 17
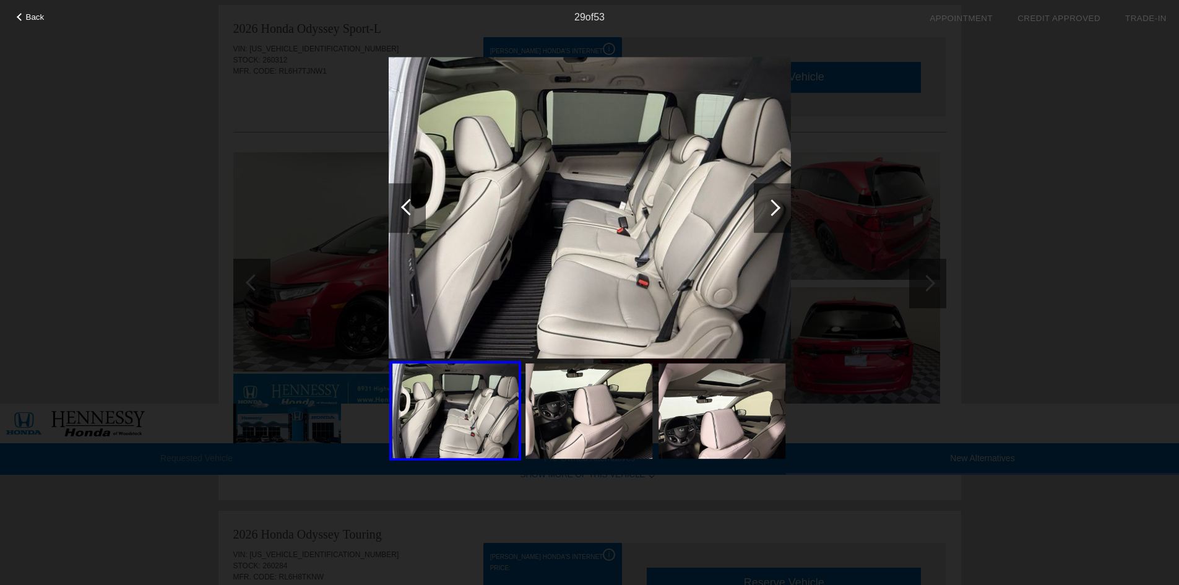
click at [772, 206] on div at bounding box center [772, 207] width 17 height 17
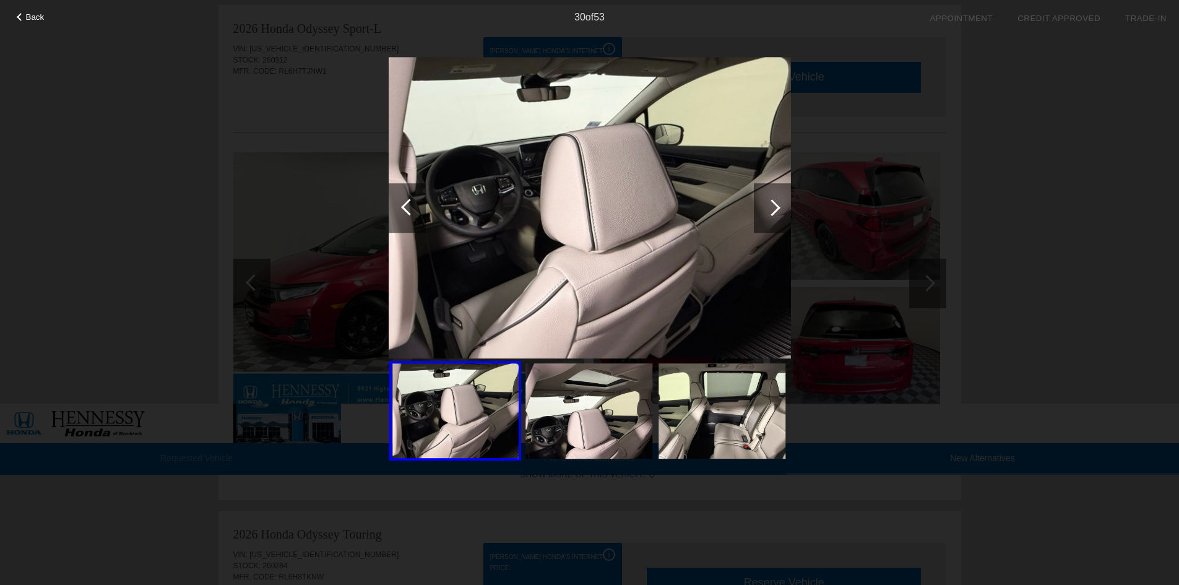
click at [772, 206] on div at bounding box center [772, 207] width 17 height 17
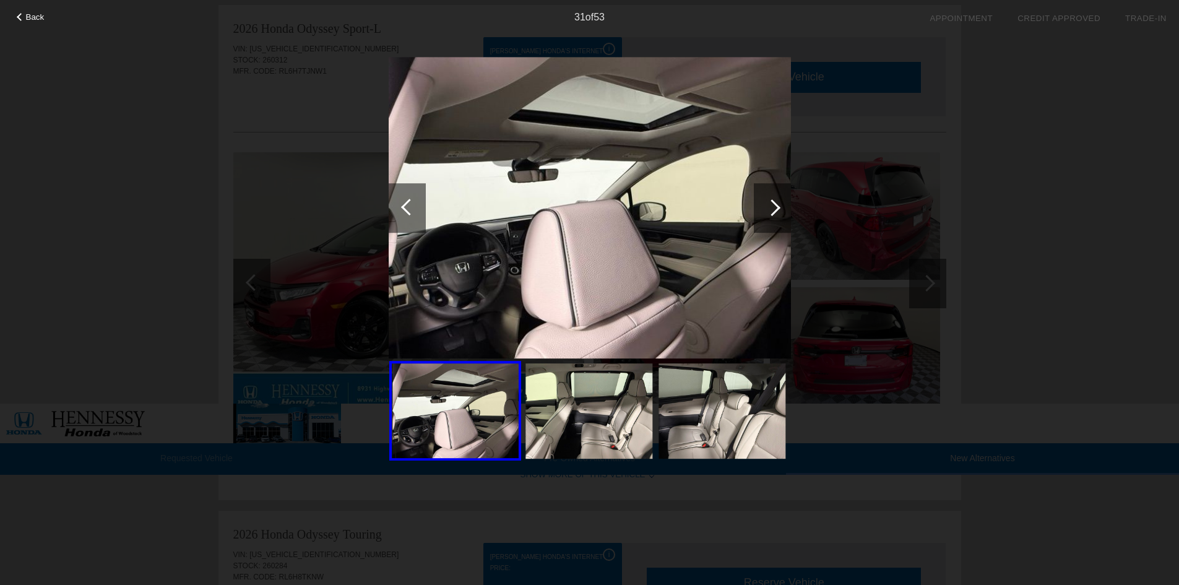
click at [772, 206] on div at bounding box center [772, 207] width 17 height 17
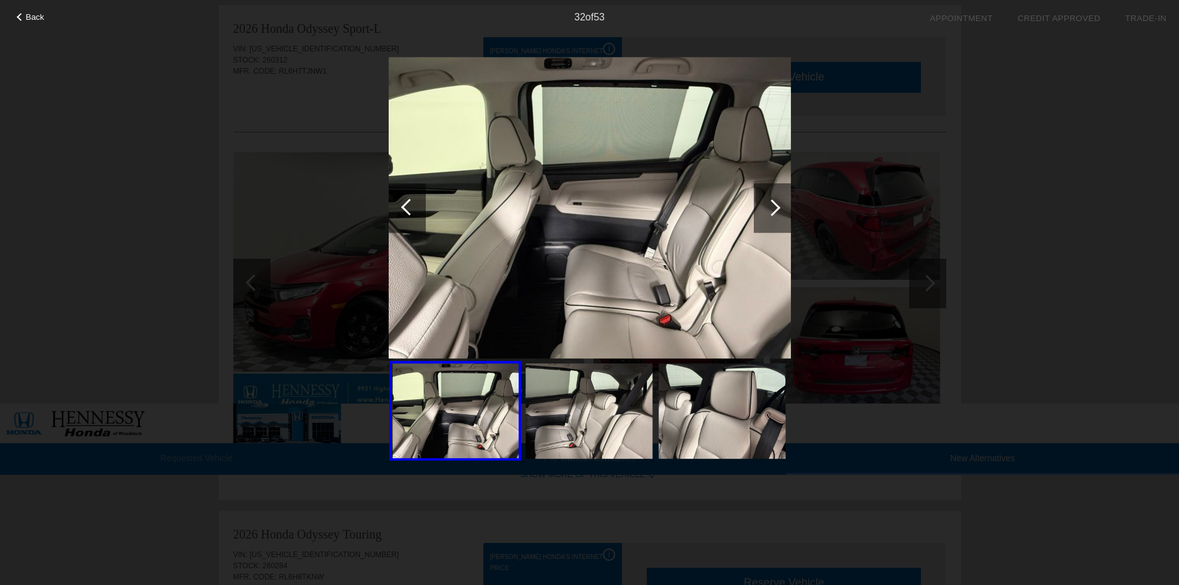
click at [772, 206] on div at bounding box center [772, 207] width 17 height 17
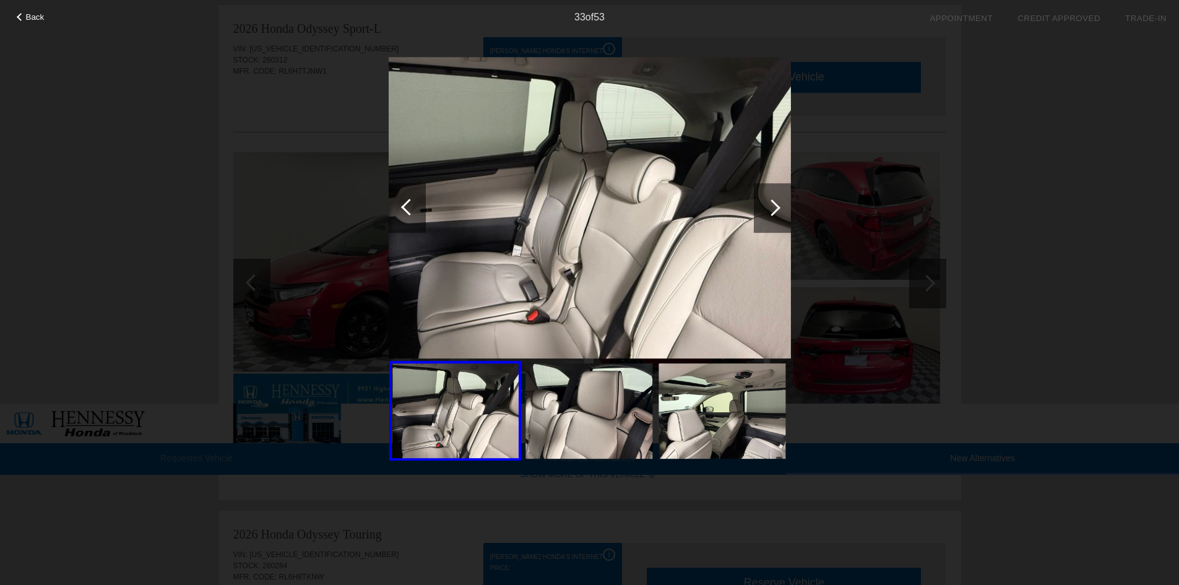
click at [772, 206] on div at bounding box center [772, 207] width 17 height 17
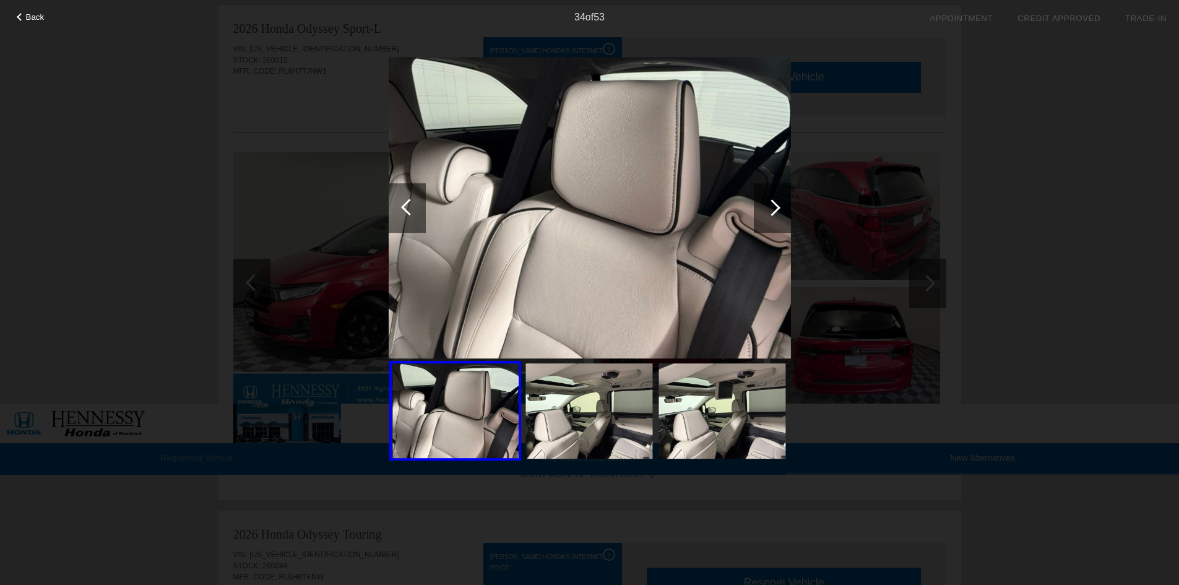
click at [772, 206] on div at bounding box center [772, 207] width 17 height 17
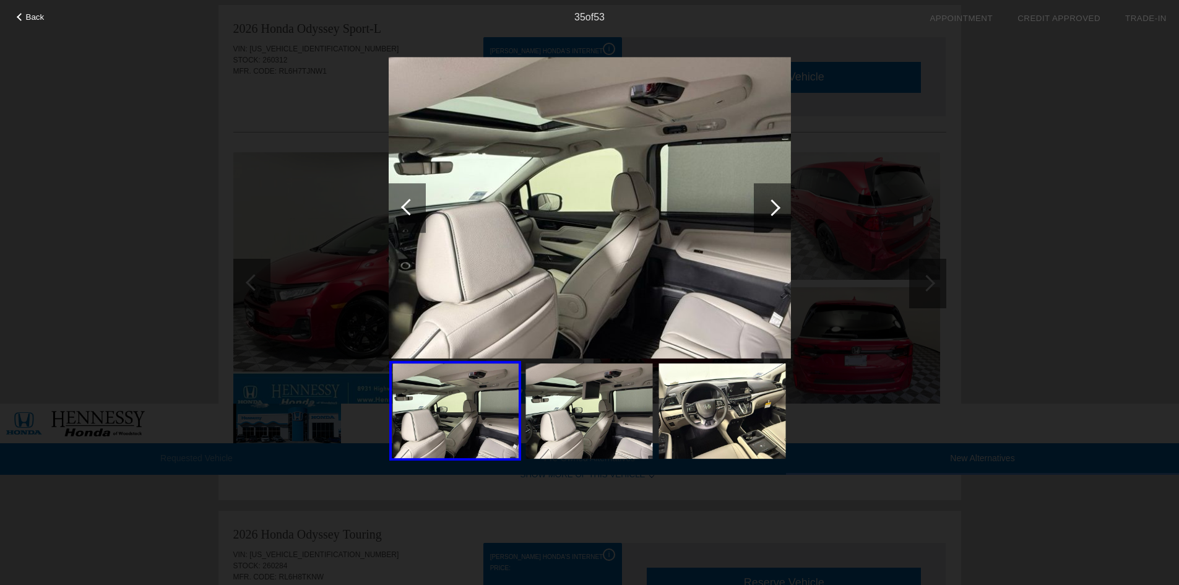
click at [772, 206] on div at bounding box center [772, 207] width 17 height 17
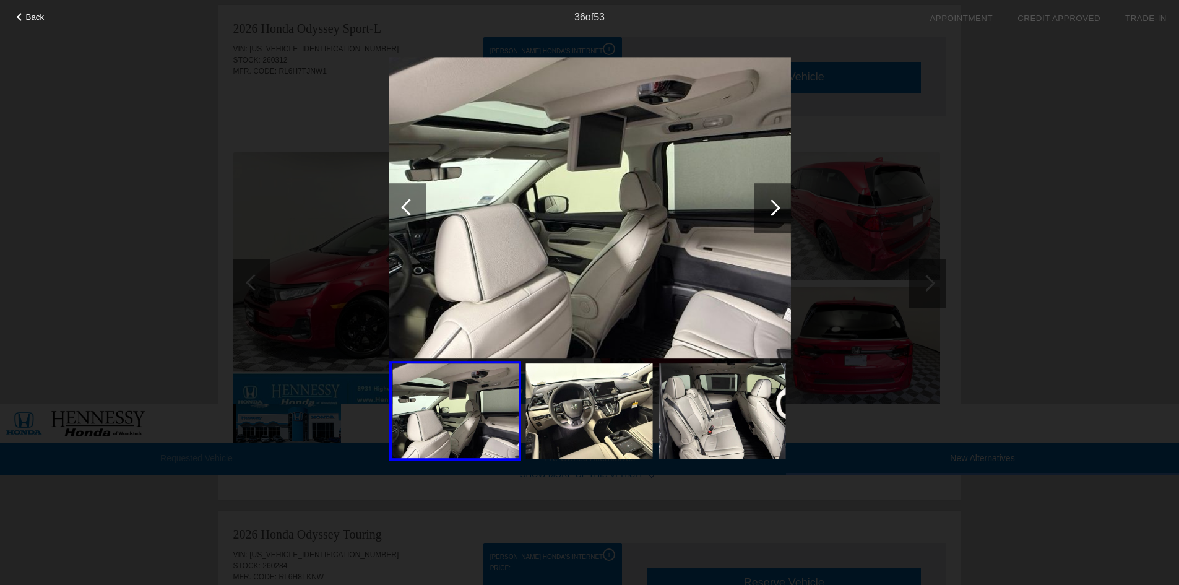
click at [772, 206] on div at bounding box center [772, 207] width 17 height 17
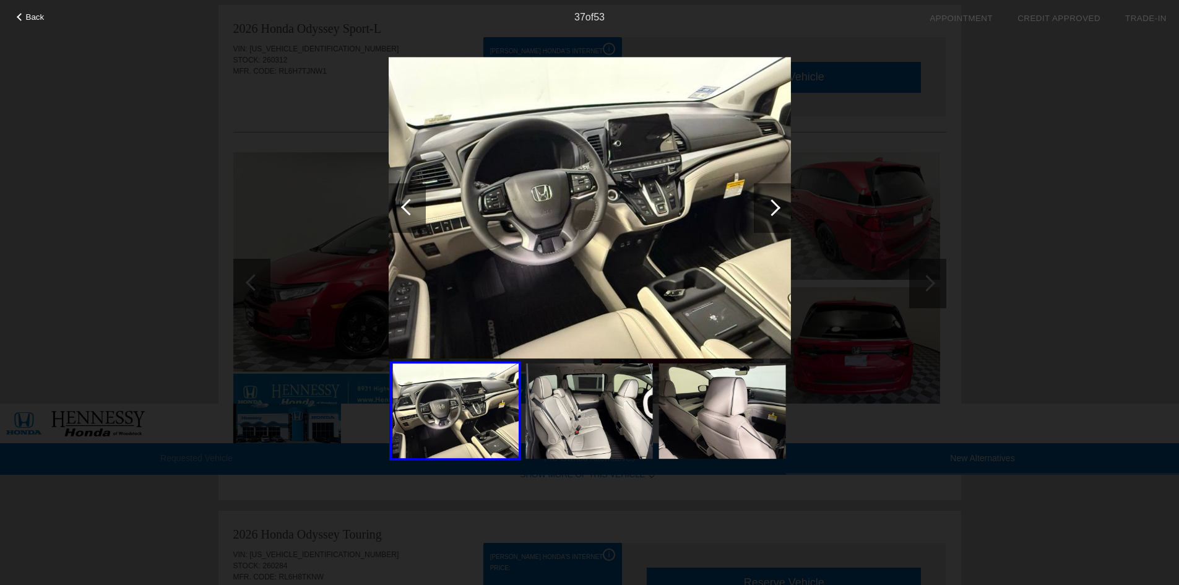
click at [772, 206] on div at bounding box center [772, 207] width 17 height 17
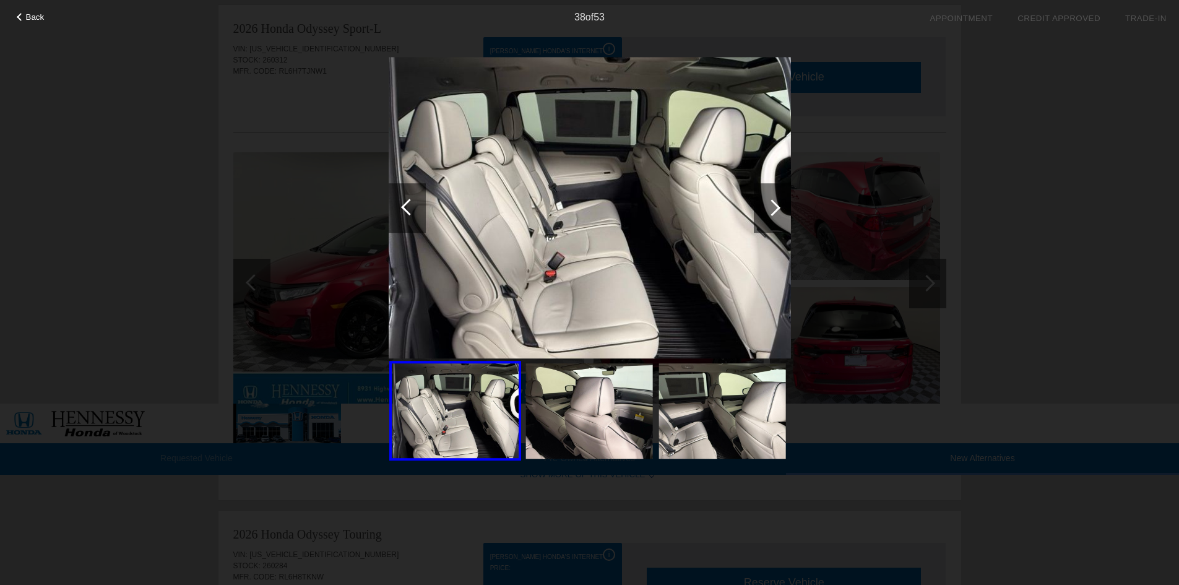
click at [772, 206] on div at bounding box center [772, 207] width 17 height 17
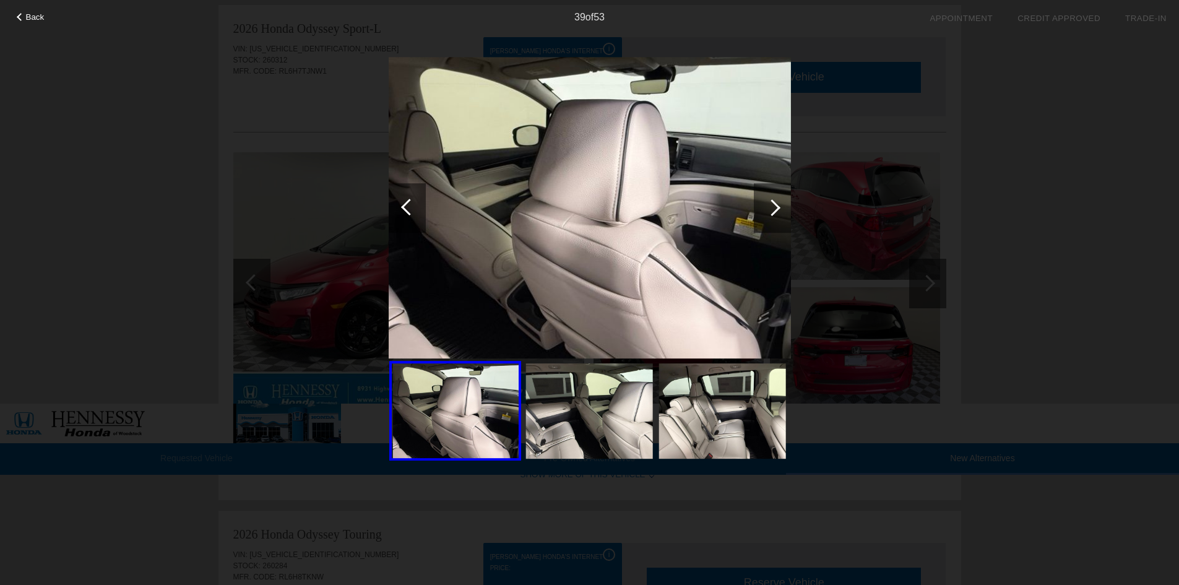
click at [772, 206] on div at bounding box center [772, 207] width 17 height 17
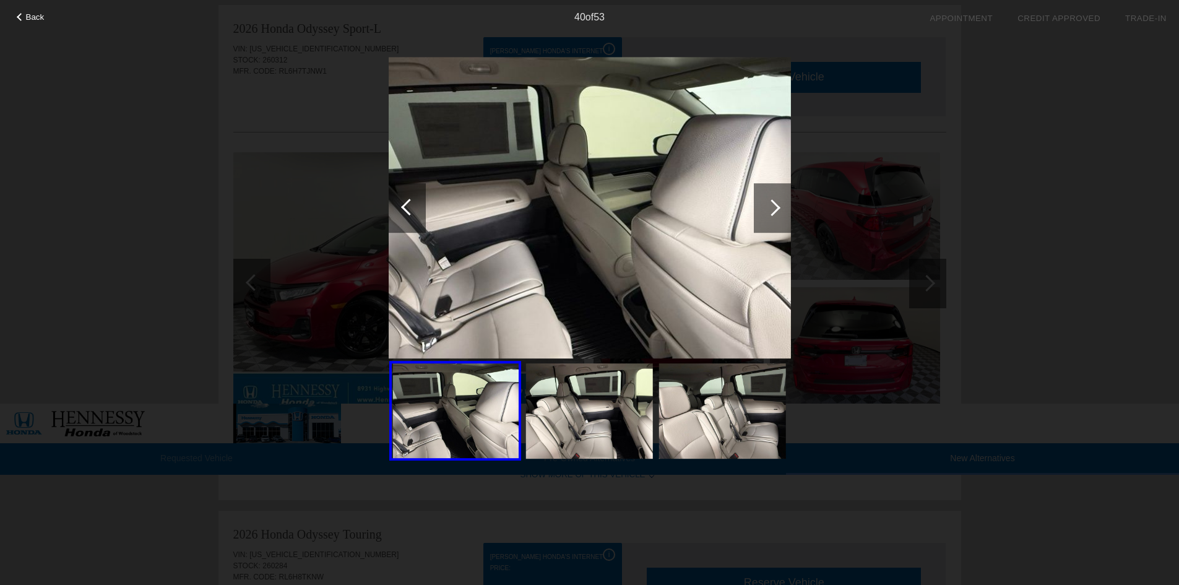
click at [772, 206] on div at bounding box center [772, 207] width 17 height 17
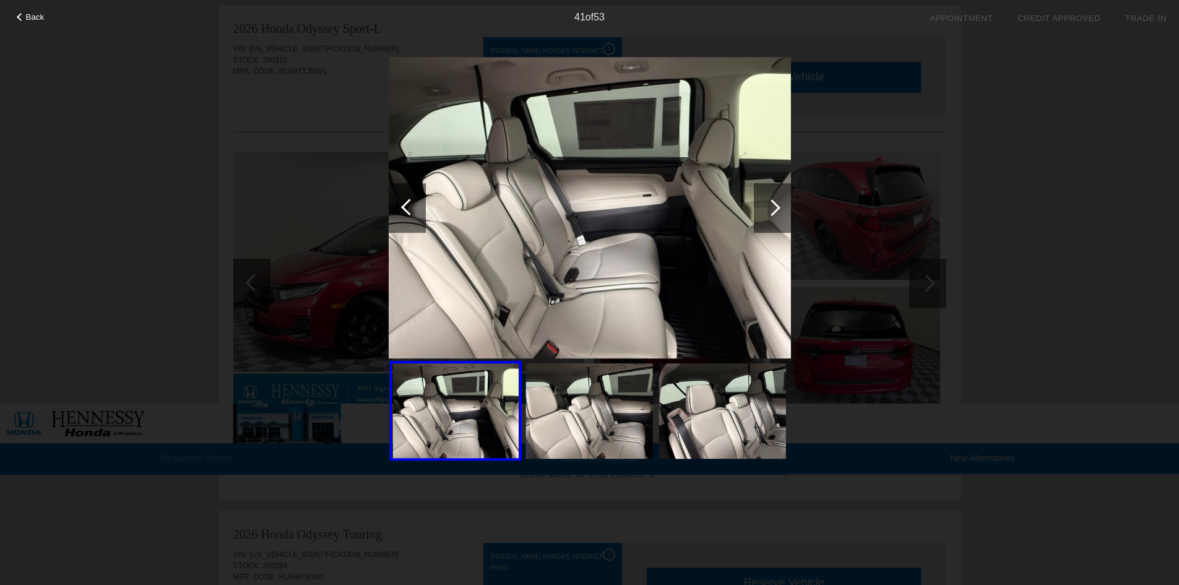
click at [772, 206] on div at bounding box center [772, 207] width 17 height 17
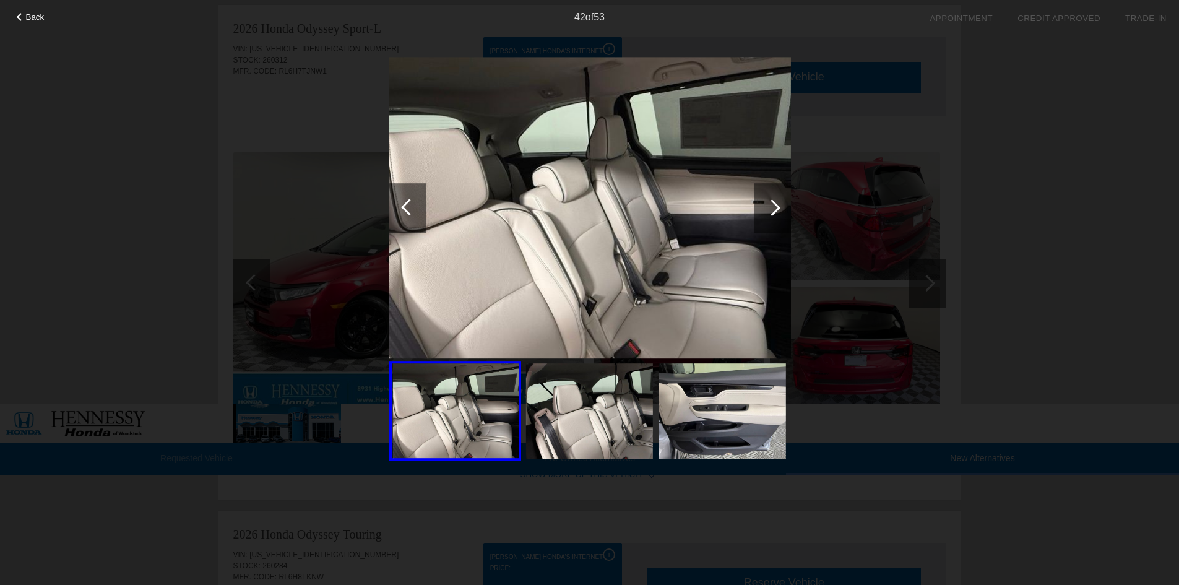
click at [772, 206] on div at bounding box center [772, 207] width 17 height 17
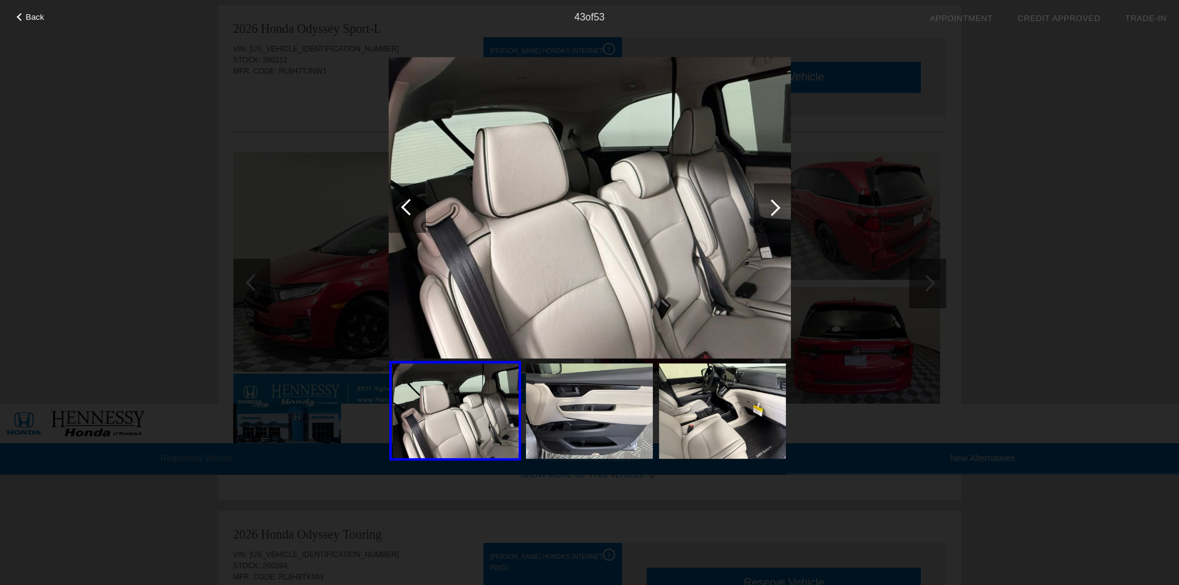
click at [772, 206] on div at bounding box center [772, 207] width 17 height 17
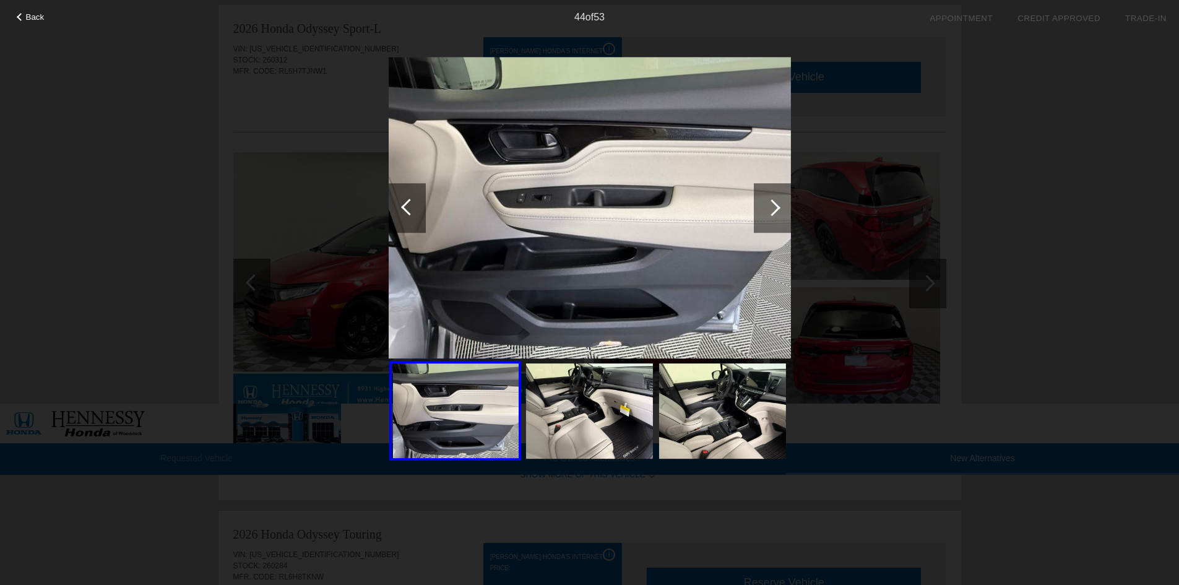
click at [772, 206] on div at bounding box center [772, 207] width 17 height 17
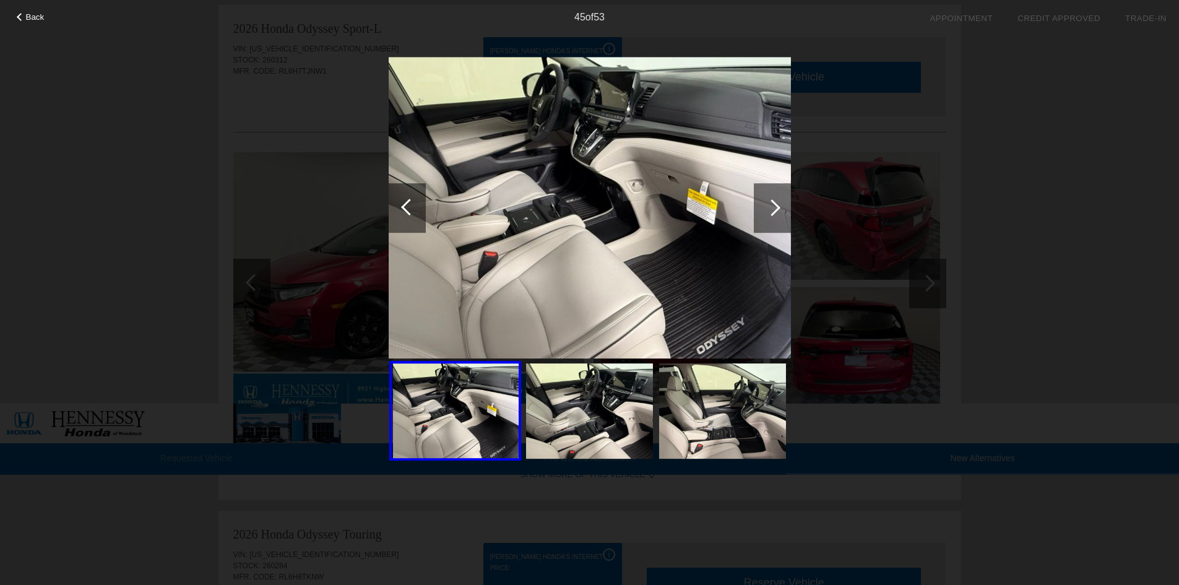
click at [772, 206] on div at bounding box center [772, 207] width 17 height 17
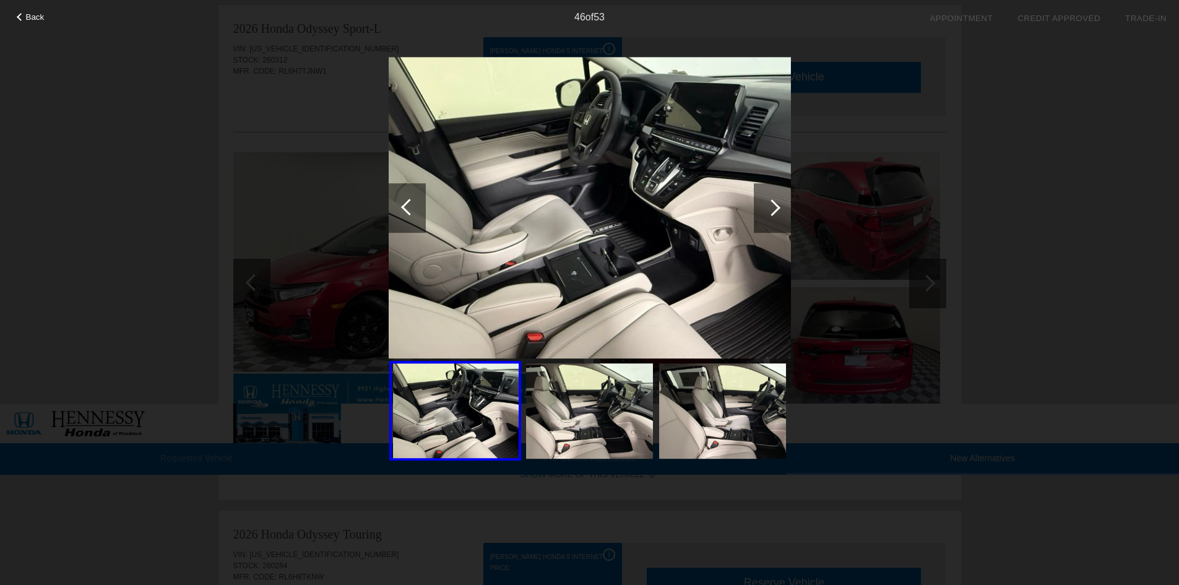
click at [772, 206] on div at bounding box center [772, 207] width 17 height 17
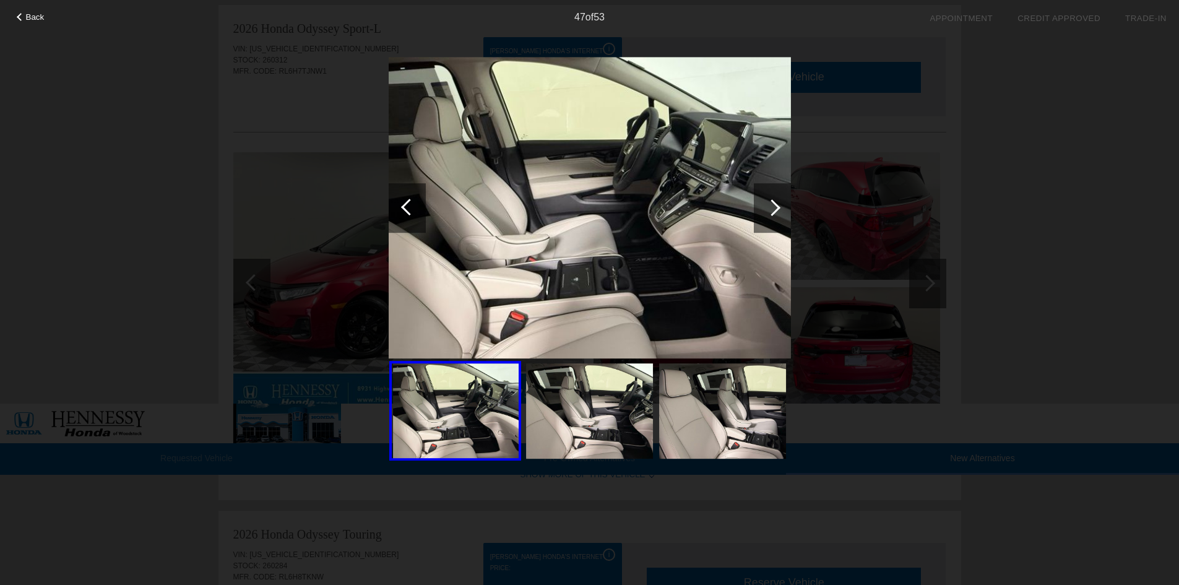
click at [1013, 232] on div "Back 47 of 53" at bounding box center [589, 292] width 1179 height 585
click at [775, 206] on div at bounding box center [772, 207] width 17 height 17
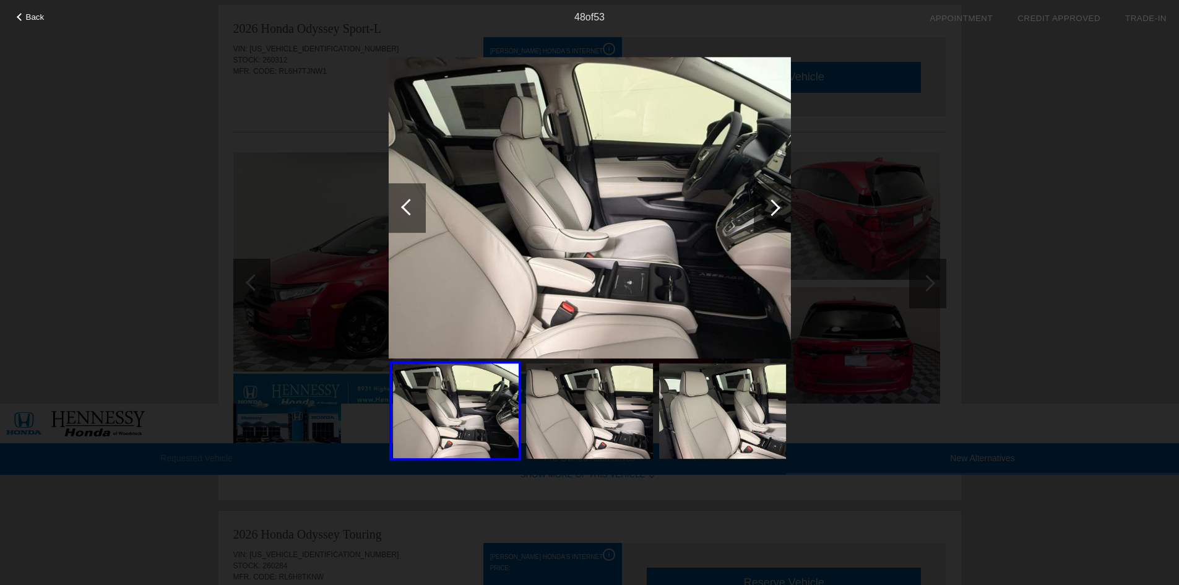
click at [775, 206] on div at bounding box center [772, 207] width 17 height 17
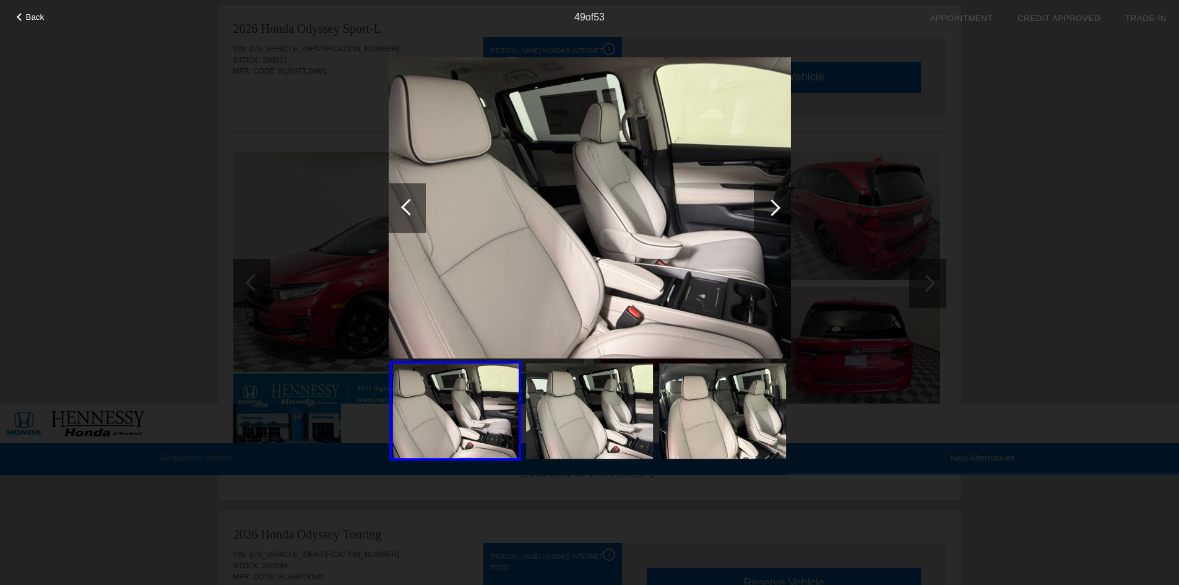
click at [775, 206] on div at bounding box center [772, 207] width 17 height 17
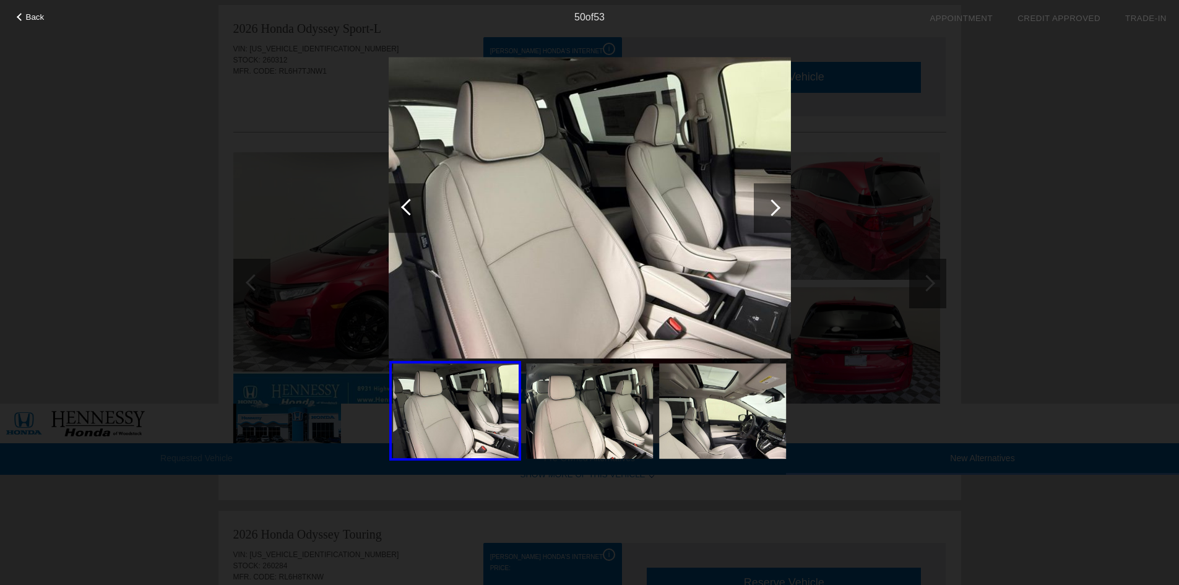
click at [775, 206] on div at bounding box center [772, 207] width 17 height 17
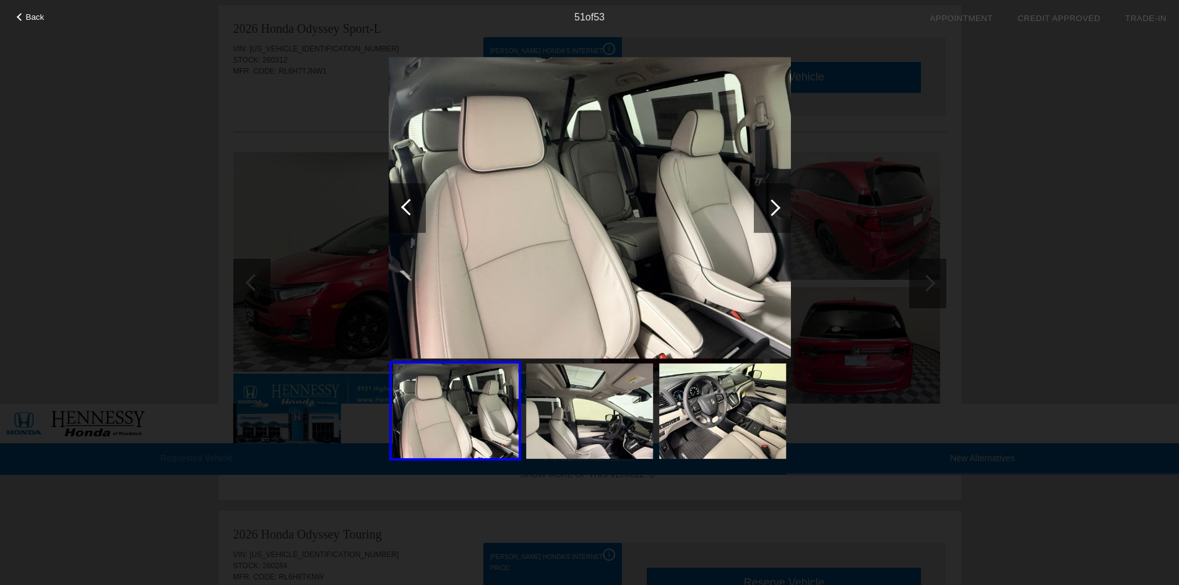
click at [775, 206] on div at bounding box center [772, 207] width 17 height 17
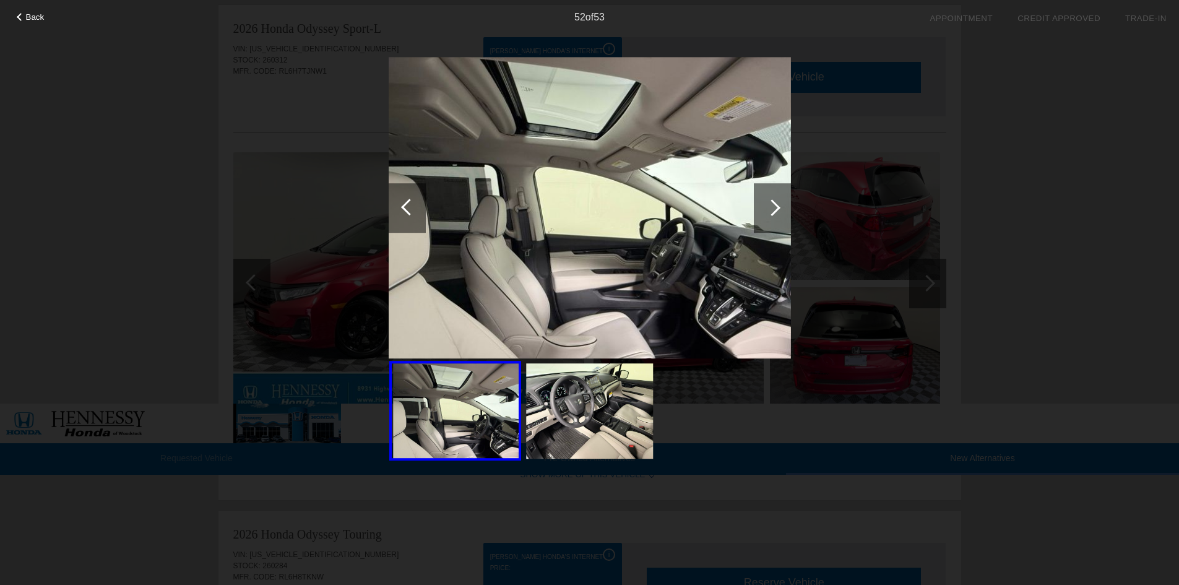
click at [775, 206] on div at bounding box center [772, 207] width 17 height 17
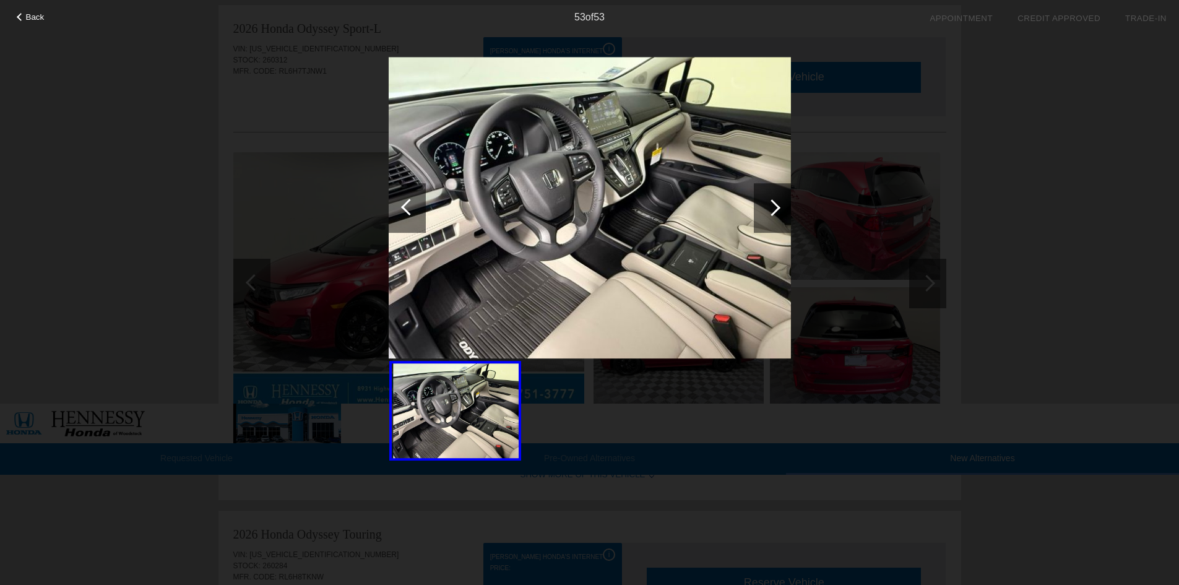
click at [775, 206] on div at bounding box center [772, 207] width 17 height 17
click at [1021, 166] on div "Back 53 of 53" at bounding box center [589, 292] width 1179 height 585
click at [30, 20] on span "Back" at bounding box center [35, 16] width 19 height 9
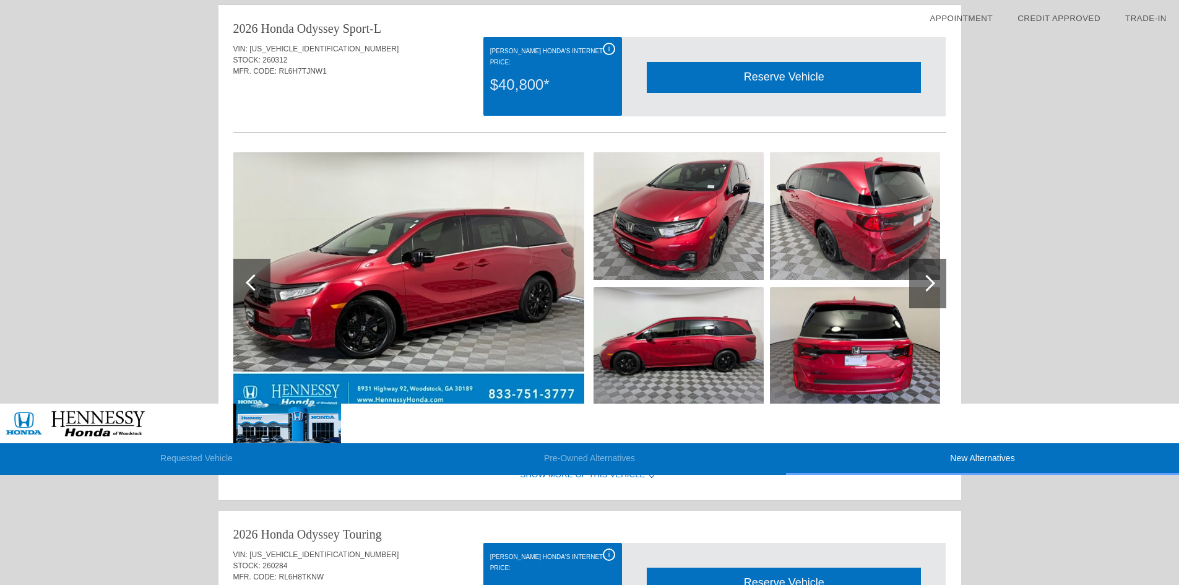
click at [611, 548] on div "i" at bounding box center [609, 554] width 12 height 12
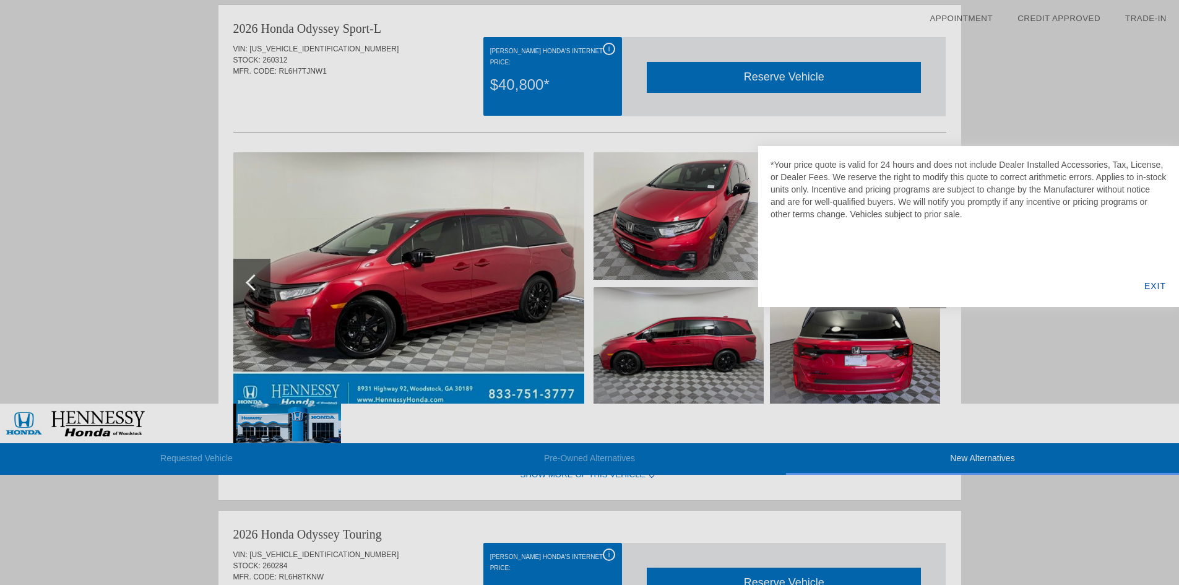
click at [1153, 282] on div "EXIT" at bounding box center [1155, 286] width 48 height 42
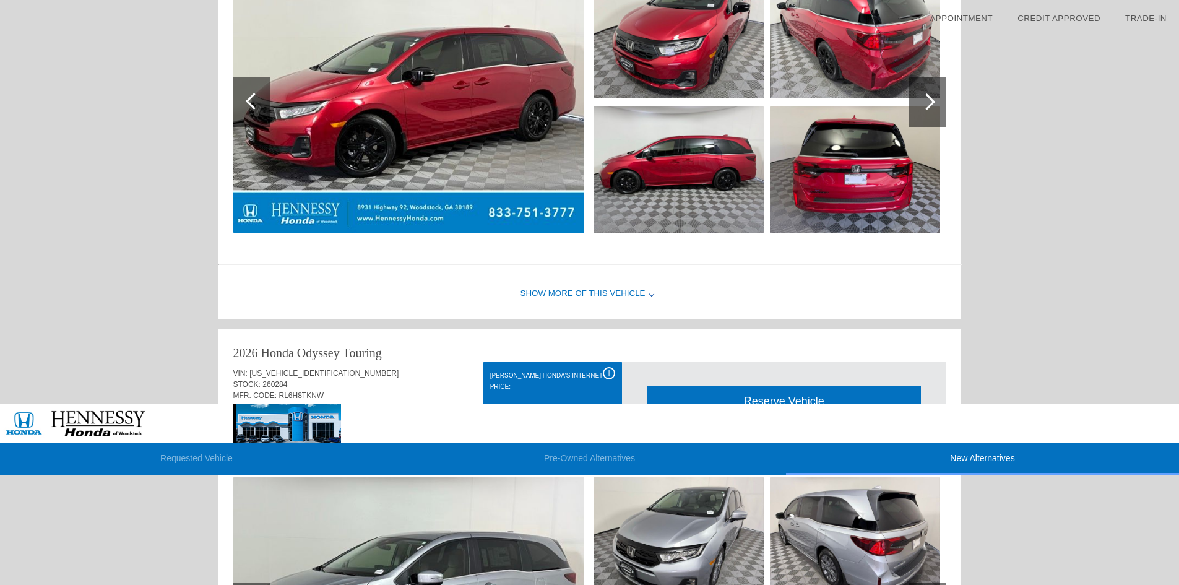
scroll to position [1483, 0]
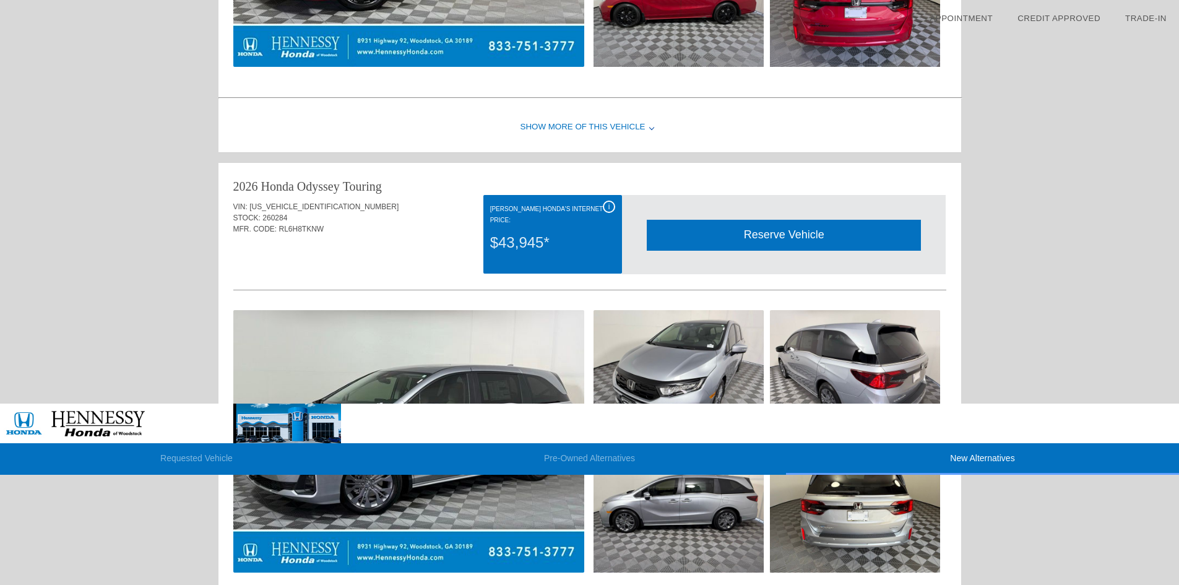
scroll to position [1731, 0]
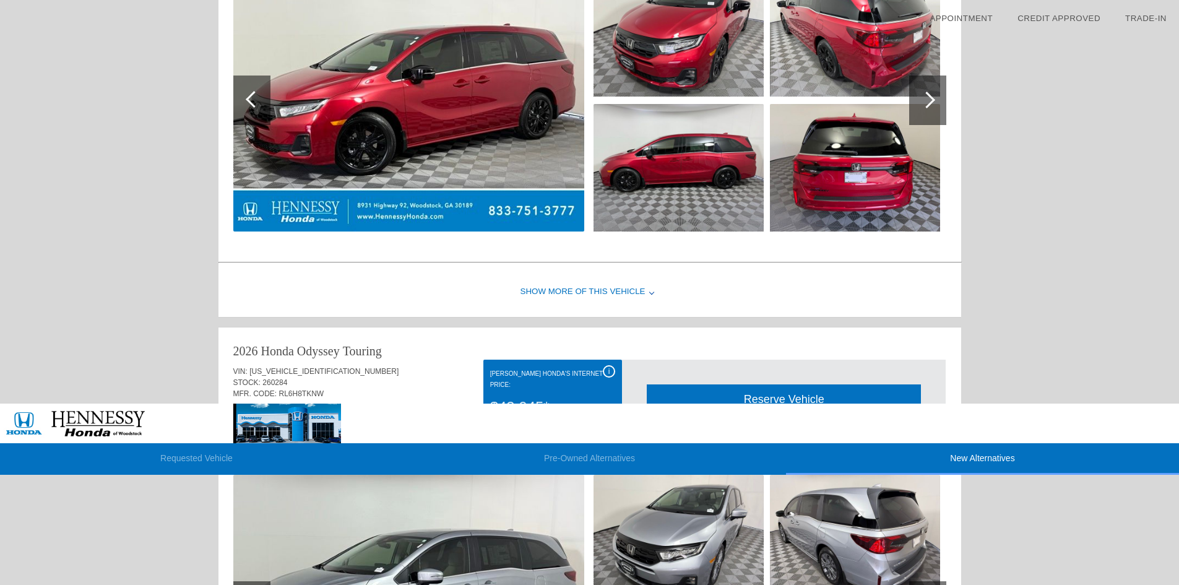
scroll to position [1174, 0]
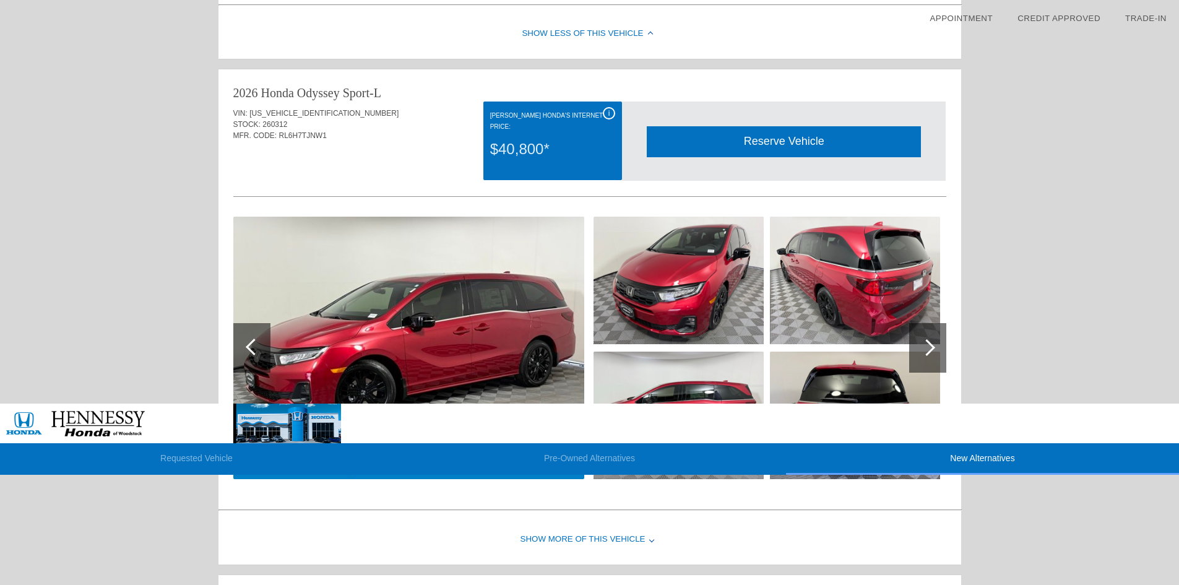
drag, startPoint x: 234, startPoint y: 193, endPoint x: 341, endPoint y: 235, distance: 115.1
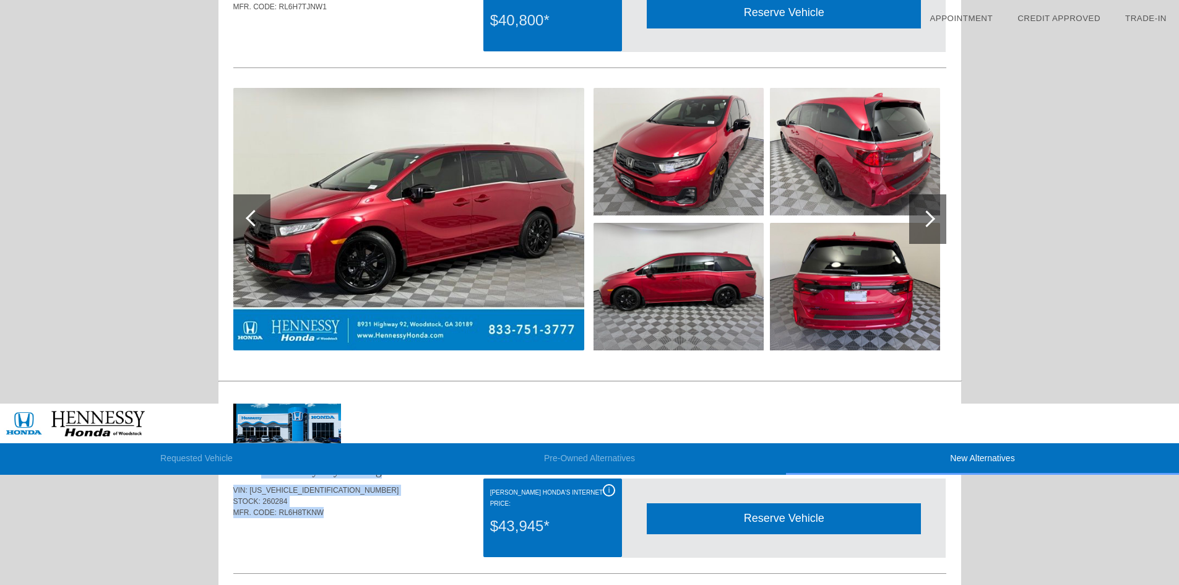
scroll to position [1303, 0]
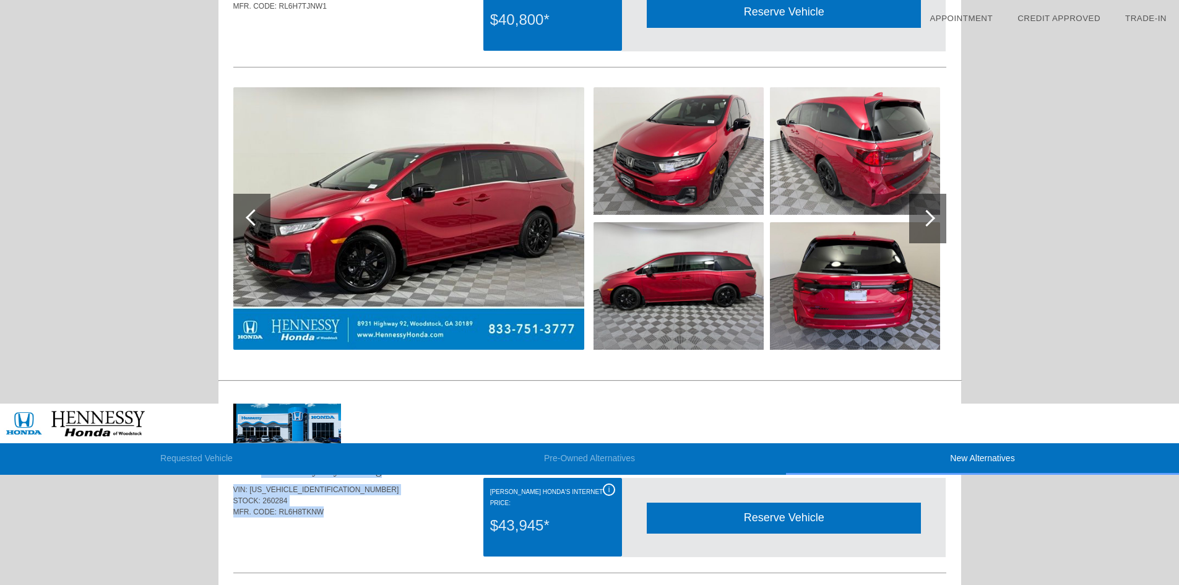
click at [353, 506] on div "MFR. CODE: RL6H8TKNW" at bounding box center [589, 511] width 713 height 11
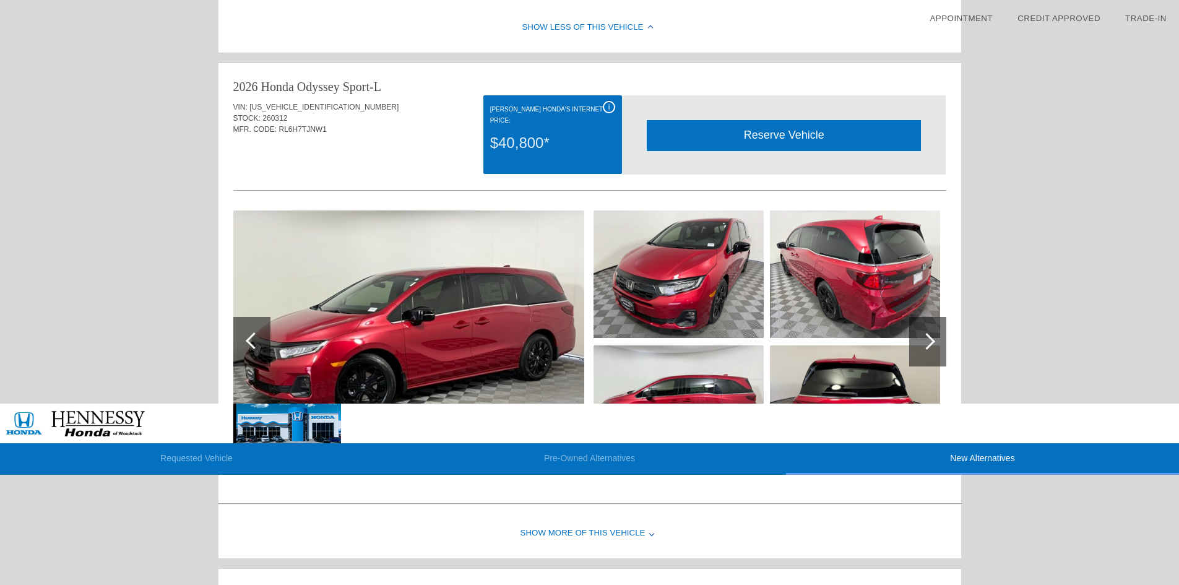
scroll to position [1179, 0]
drag, startPoint x: 234, startPoint y: 209, endPoint x: 327, endPoint y: 207, distance: 92.9
copy div "VIN: [US_VEHICLE_IDENTIFICATION_NUMBER]"
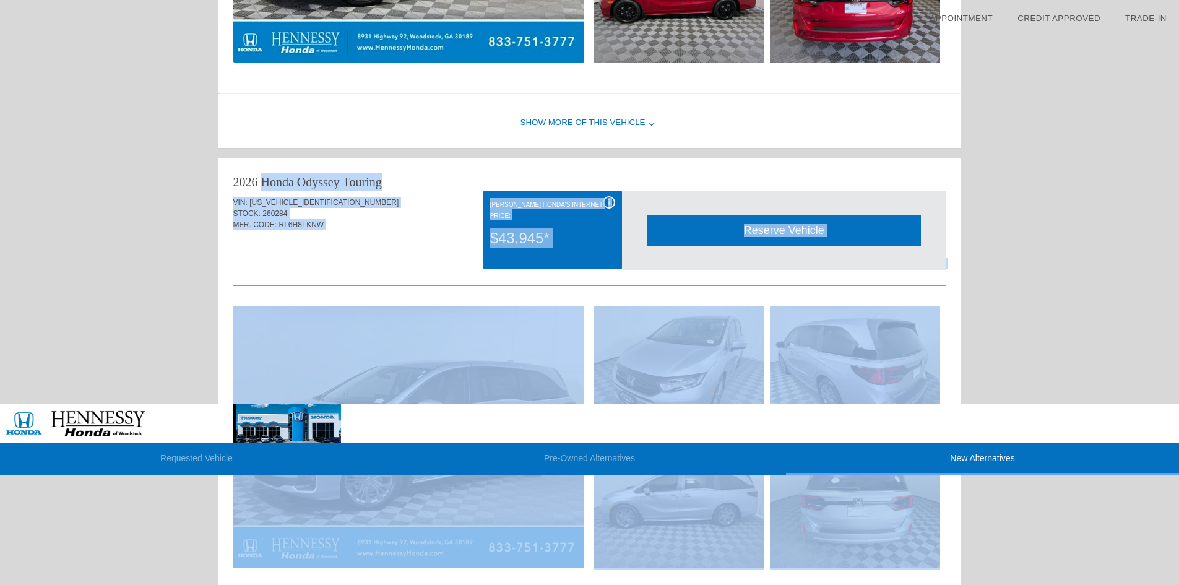
scroll to position [1612, 0]
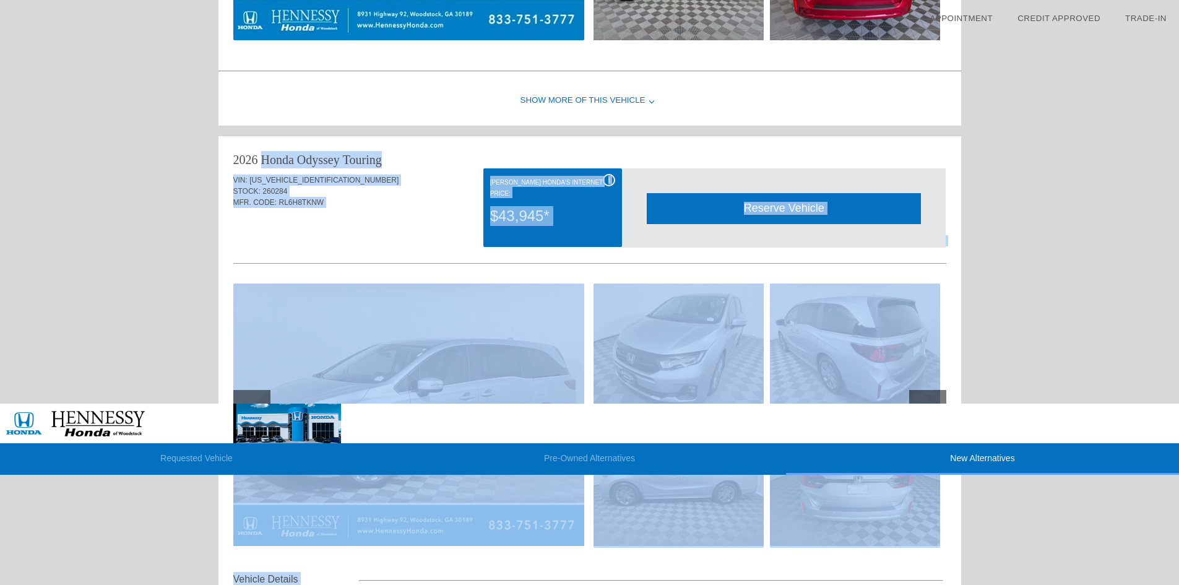
drag, startPoint x: 235, startPoint y: 128, endPoint x: 880, endPoint y: 440, distance: 716.7
click at [893, 453] on div "2026 Honda Odyssey Touring VIN: [US_VEHICLE_IDENTIFICATION_NUMBER] STOCK: 26028…" at bounding box center [589, 510] width 743 height 749
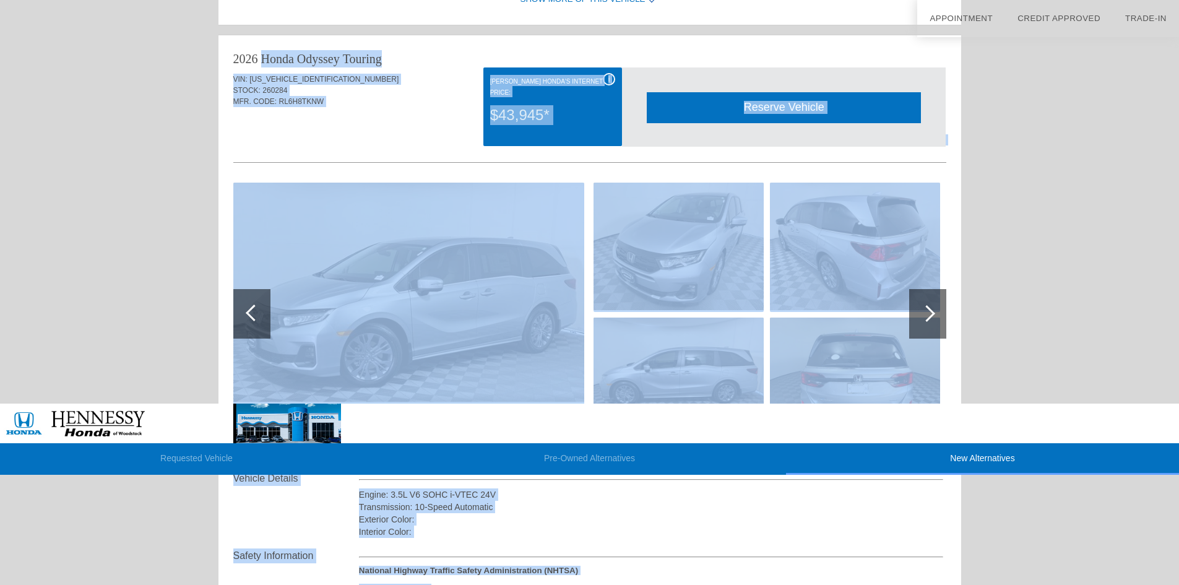
scroll to position [1736, 0]
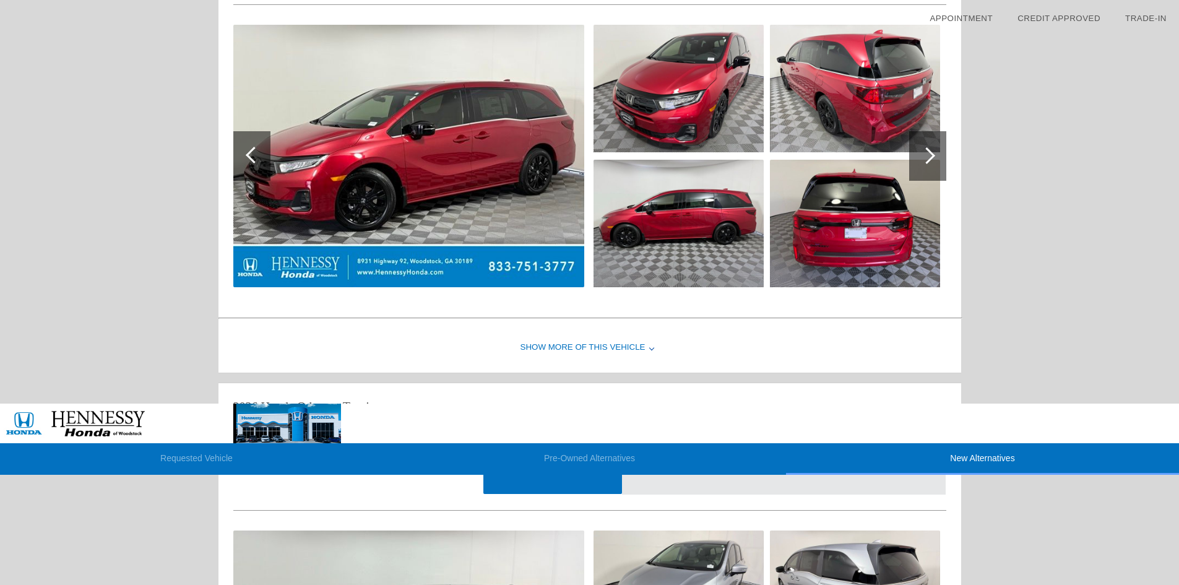
scroll to position [1179, 0]
